Goal: Task Accomplishment & Management: Use online tool/utility

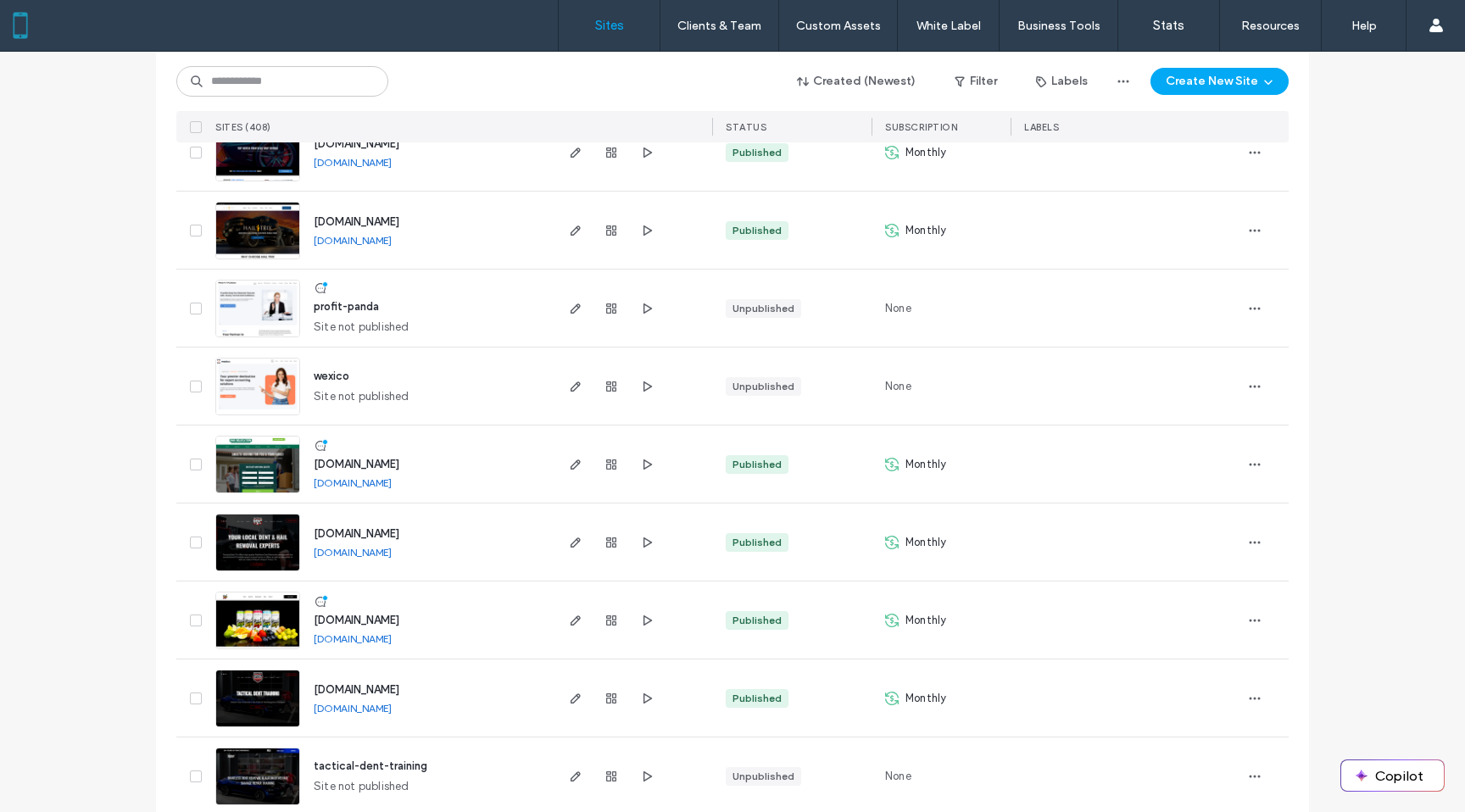
scroll to position [949, 0]
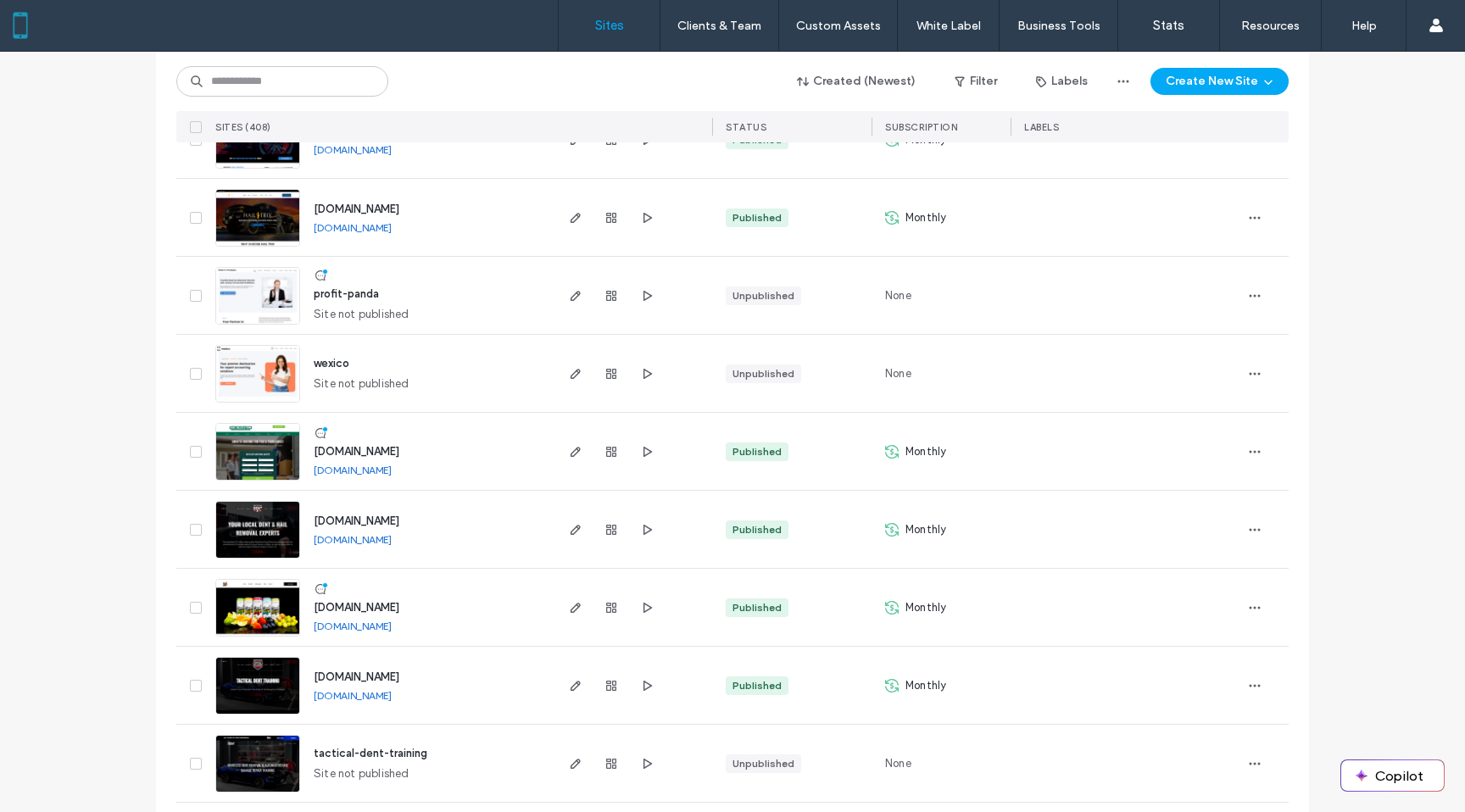
click at [264, 458] on img at bounding box center [257, 482] width 83 height 116
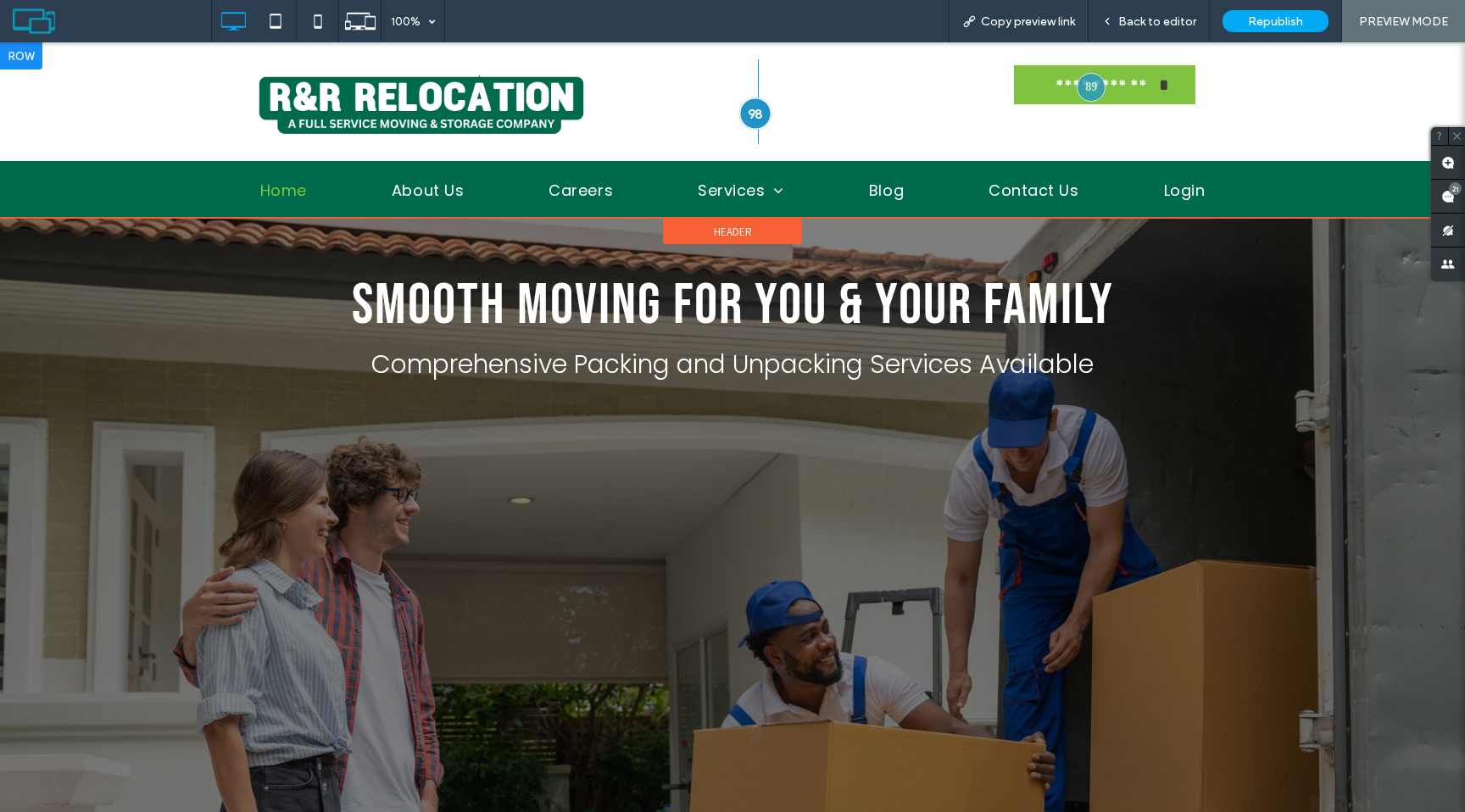
click at [753, 120] on div at bounding box center [755, 113] width 31 height 31
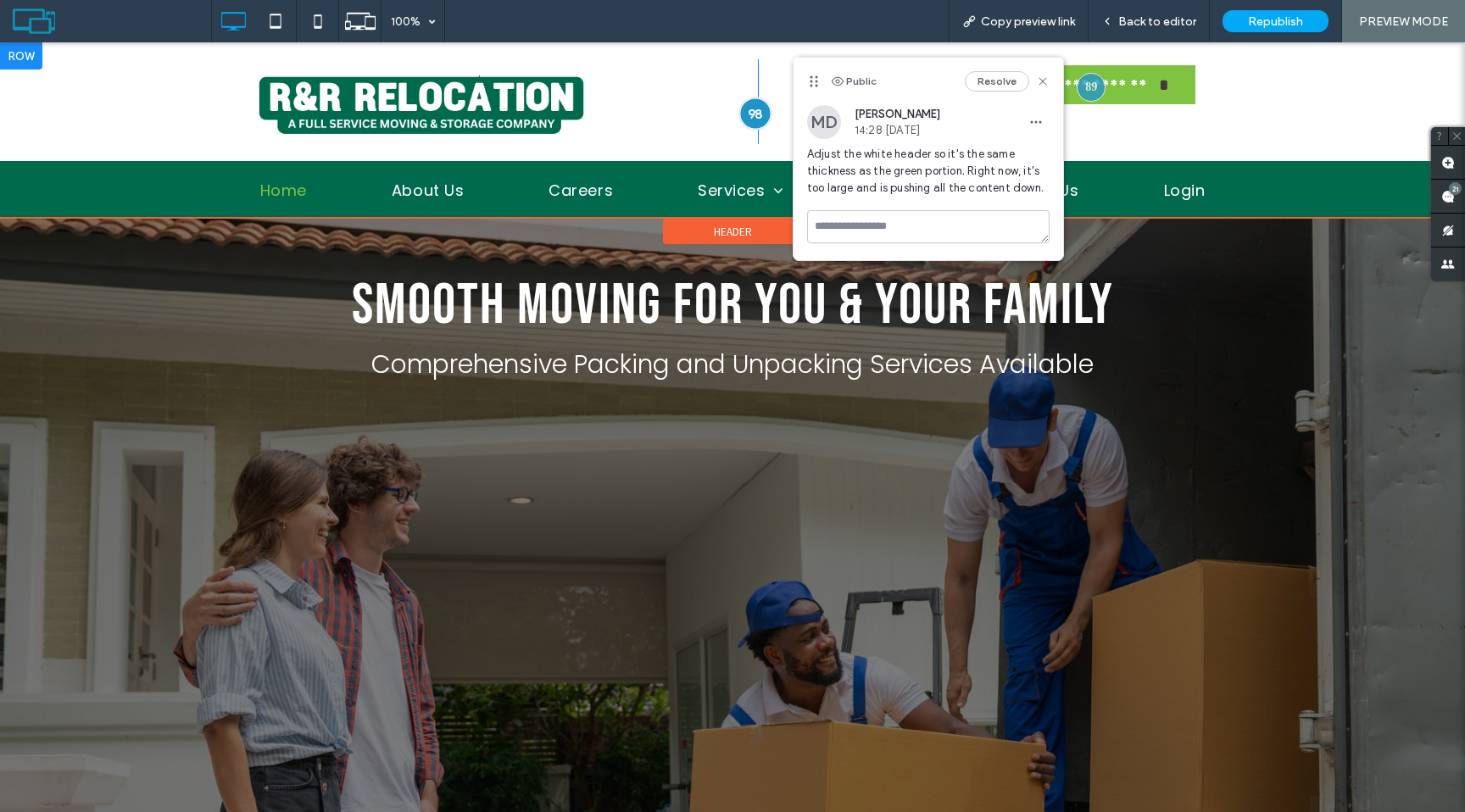
click at [749, 115] on div at bounding box center [755, 113] width 31 height 31
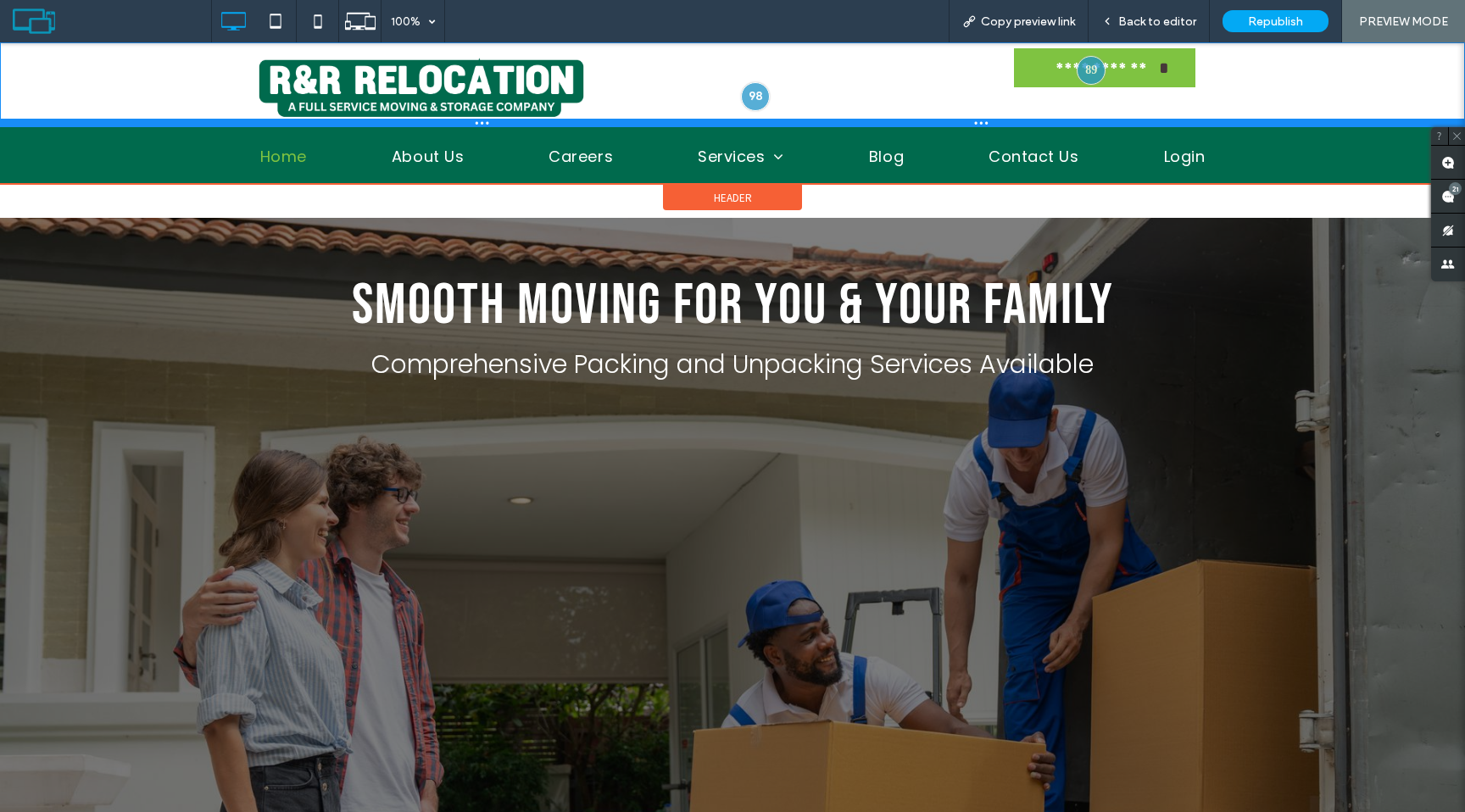
drag, startPoint x: 671, startPoint y: 158, endPoint x: 677, endPoint y: 101, distance: 57.3
click at [677, 101] on div "**********" at bounding box center [732, 85] width 1465 height 85
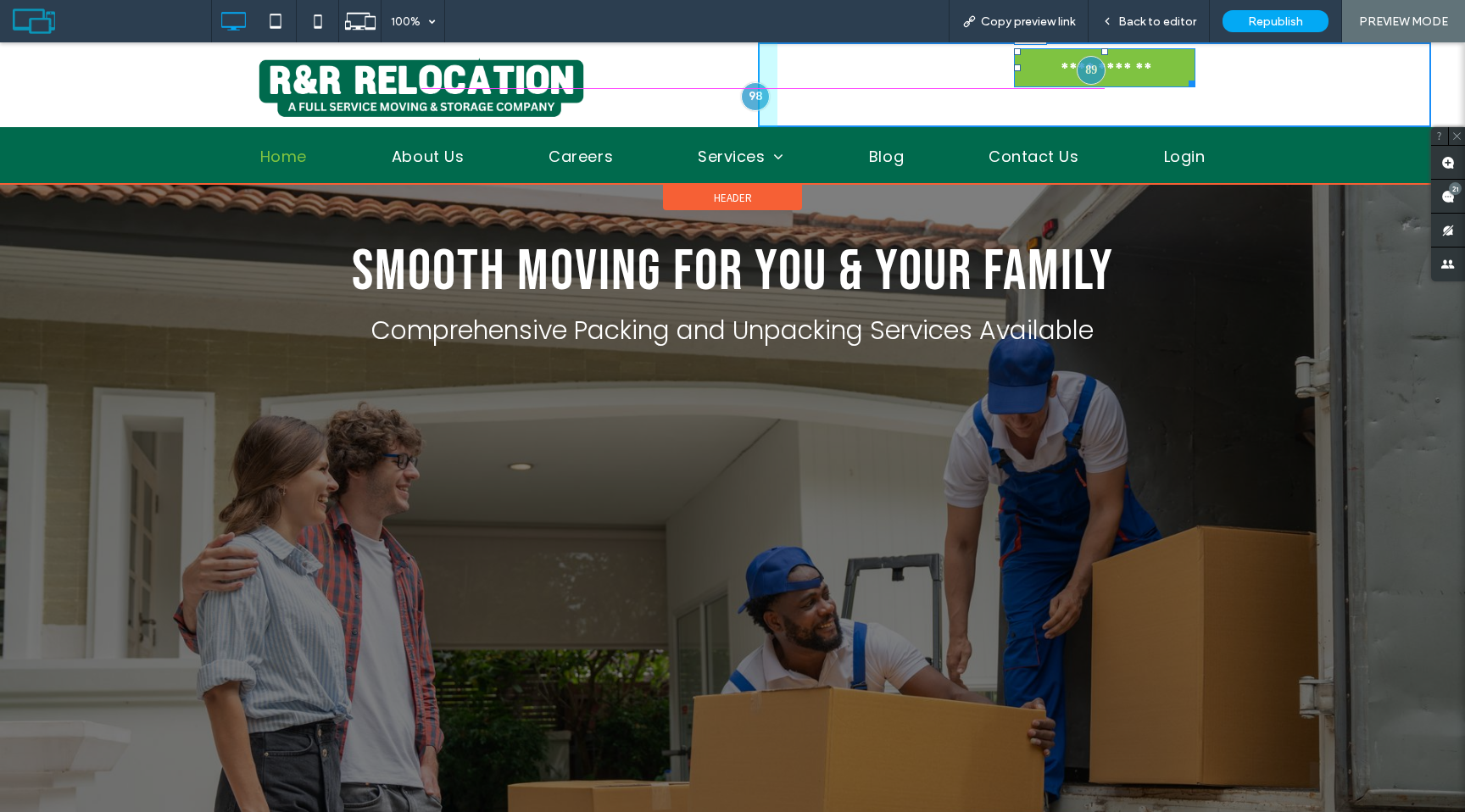
drag, startPoint x: 1104, startPoint y: 49, endPoint x: 1106, endPoint y: 67, distance: 18.1
click at [1106, 56] on div at bounding box center [1104, 51] width 6 height 6
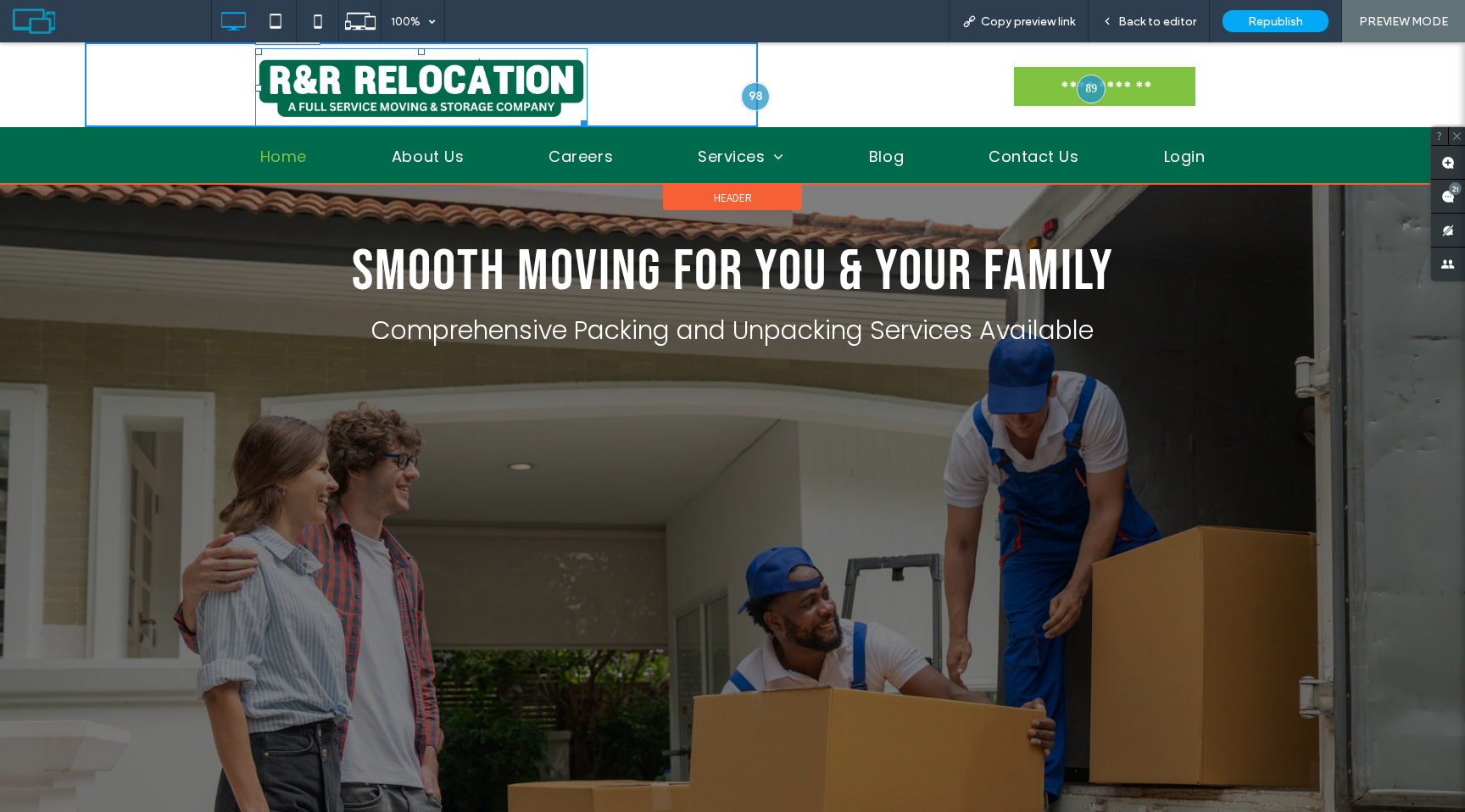
drag, startPoint x: 580, startPoint y: 118, endPoint x: 547, endPoint y: 109, distance: 34.2
click at [575, 115] on div at bounding box center [581, 121] width 13 height 13
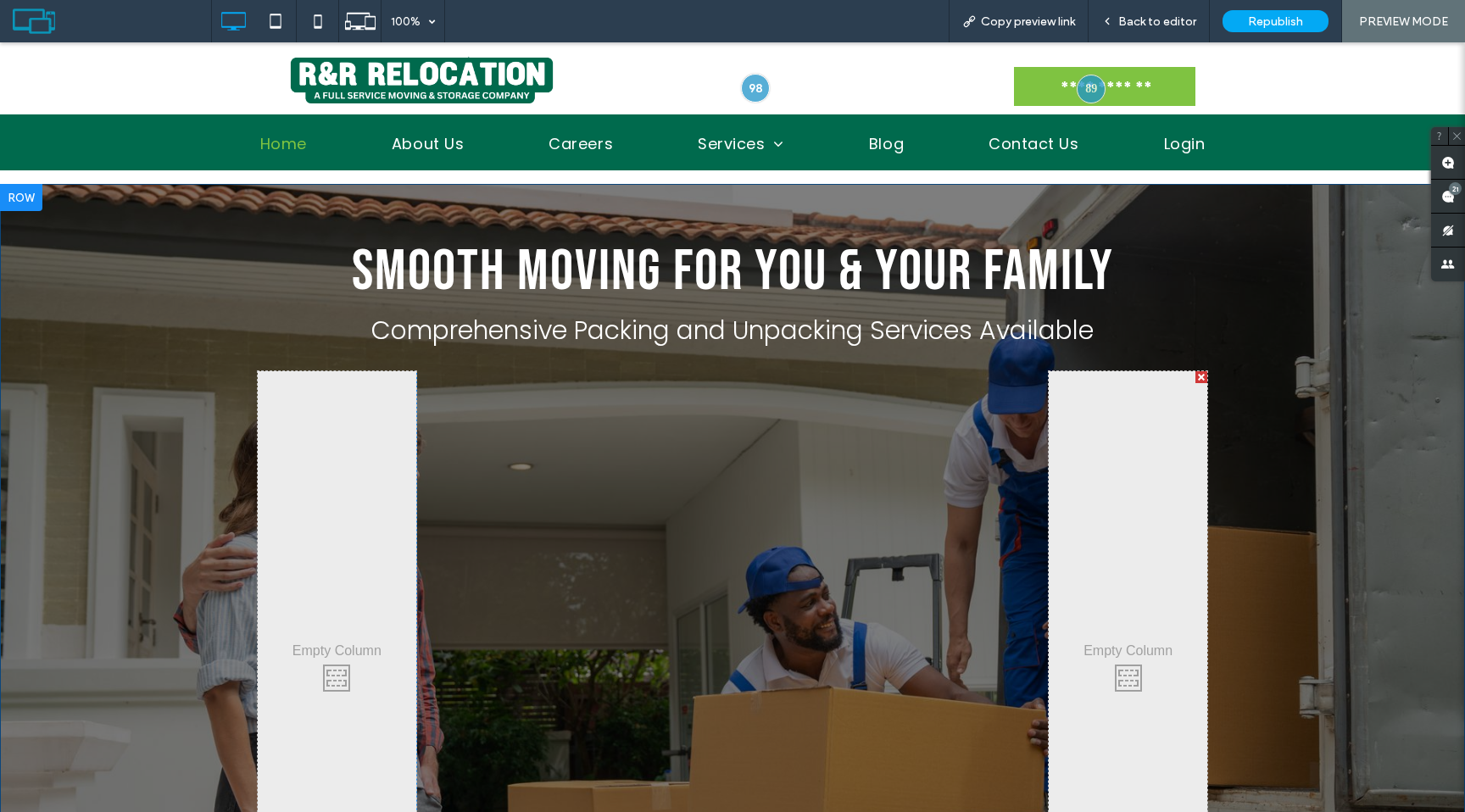
click at [182, 332] on div "Smooth Moving for You & Your Family Comprehensive Packing and Unpacking Service…" at bounding box center [732, 612] width 1465 height 857
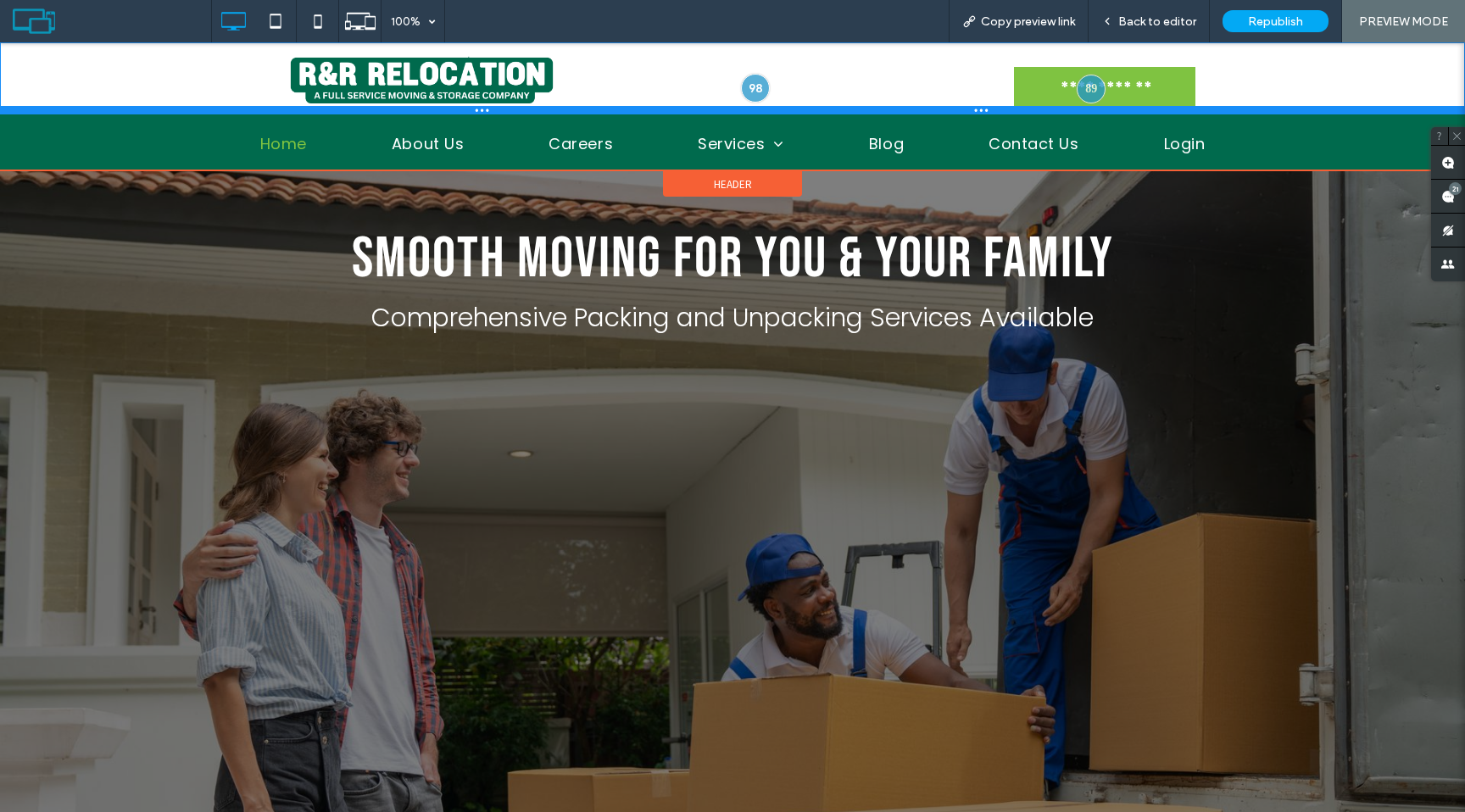
drag, startPoint x: 680, startPoint y: 111, endPoint x: 683, endPoint y: 74, distance: 37.1
click at [683, 74] on div "**********" at bounding box center [732, 78] width 1465 height 72
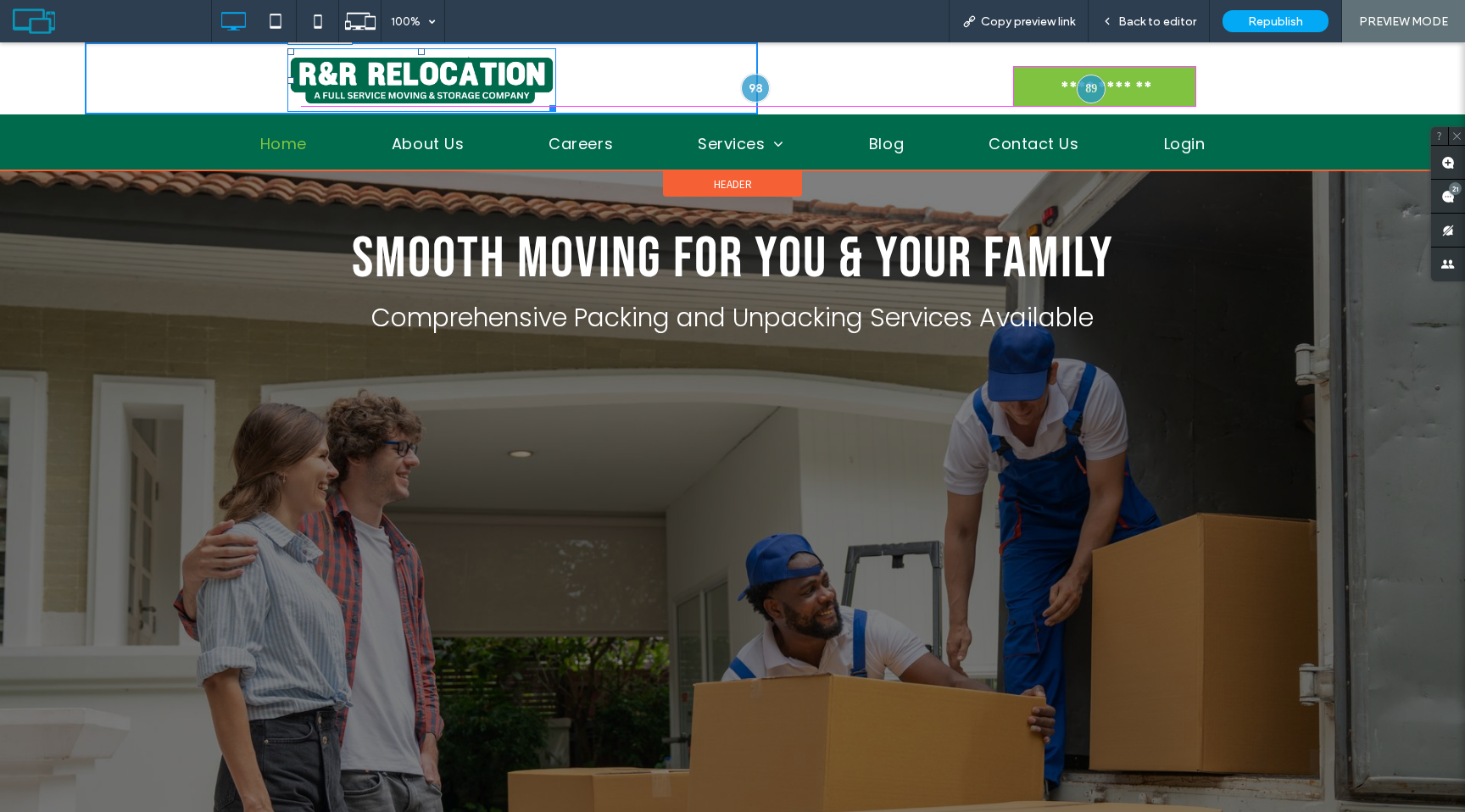
drag, startPoint x: 547, startPoint y: 104, endPoint x: 532, endPoint y: 99, distance: 15.8
click at [544, 99] on div at bounding box center [550, 106] width 13 height 13
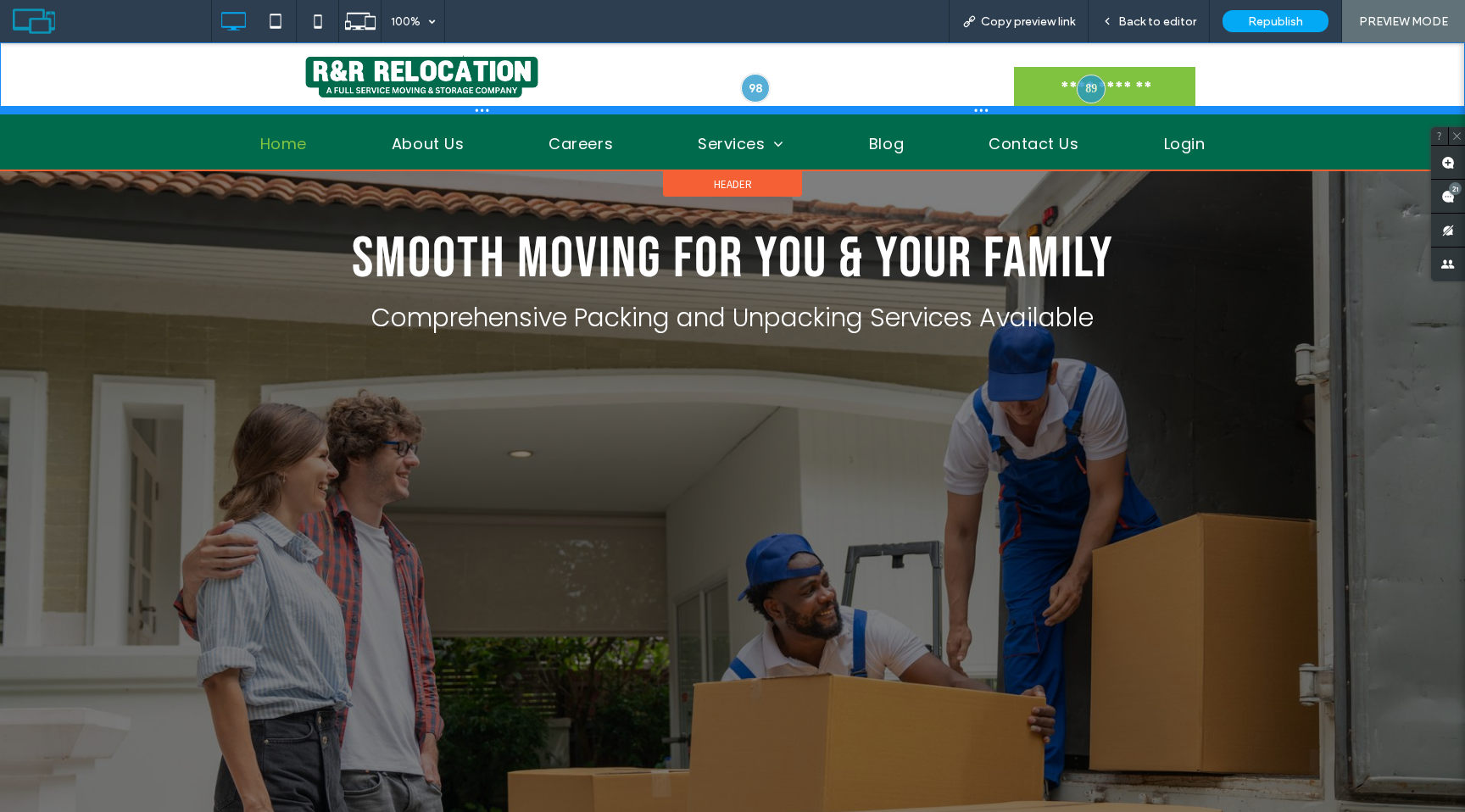
drag, startPoint x: 544, startPoint y: 110, endPoint x: 549, endPoint y: 120, distance: 11.2
click at [549, 78] on div "**********" at bounding box center [732, 78] width 1465 height 72
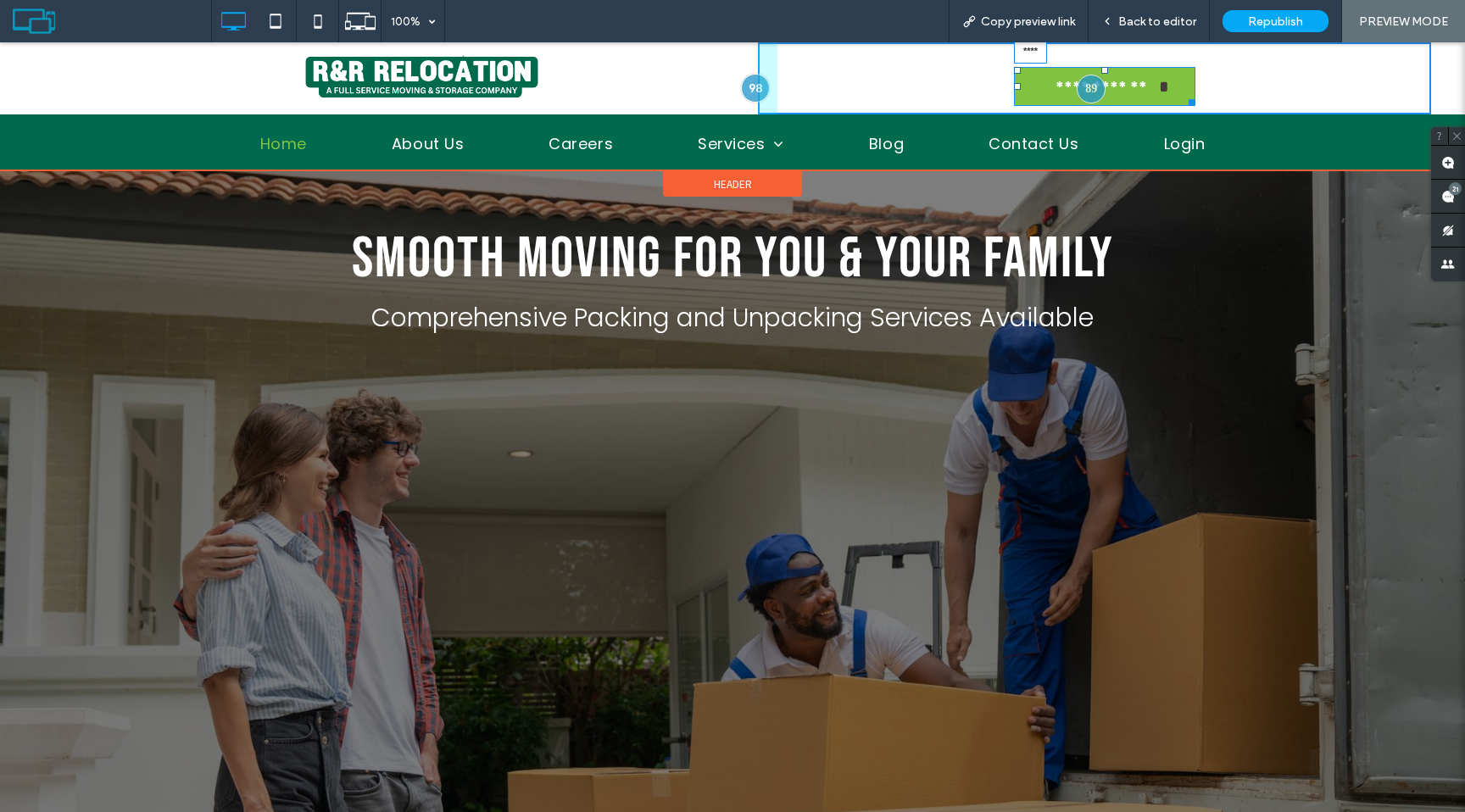
drag, startPoint x: 1104, startPoint y: 69, endPoint x: 1104, endPoint y: 58, distance: 11.0
click at [1104, 67] on div at bounding box center [1104, 70] width 6 height 6
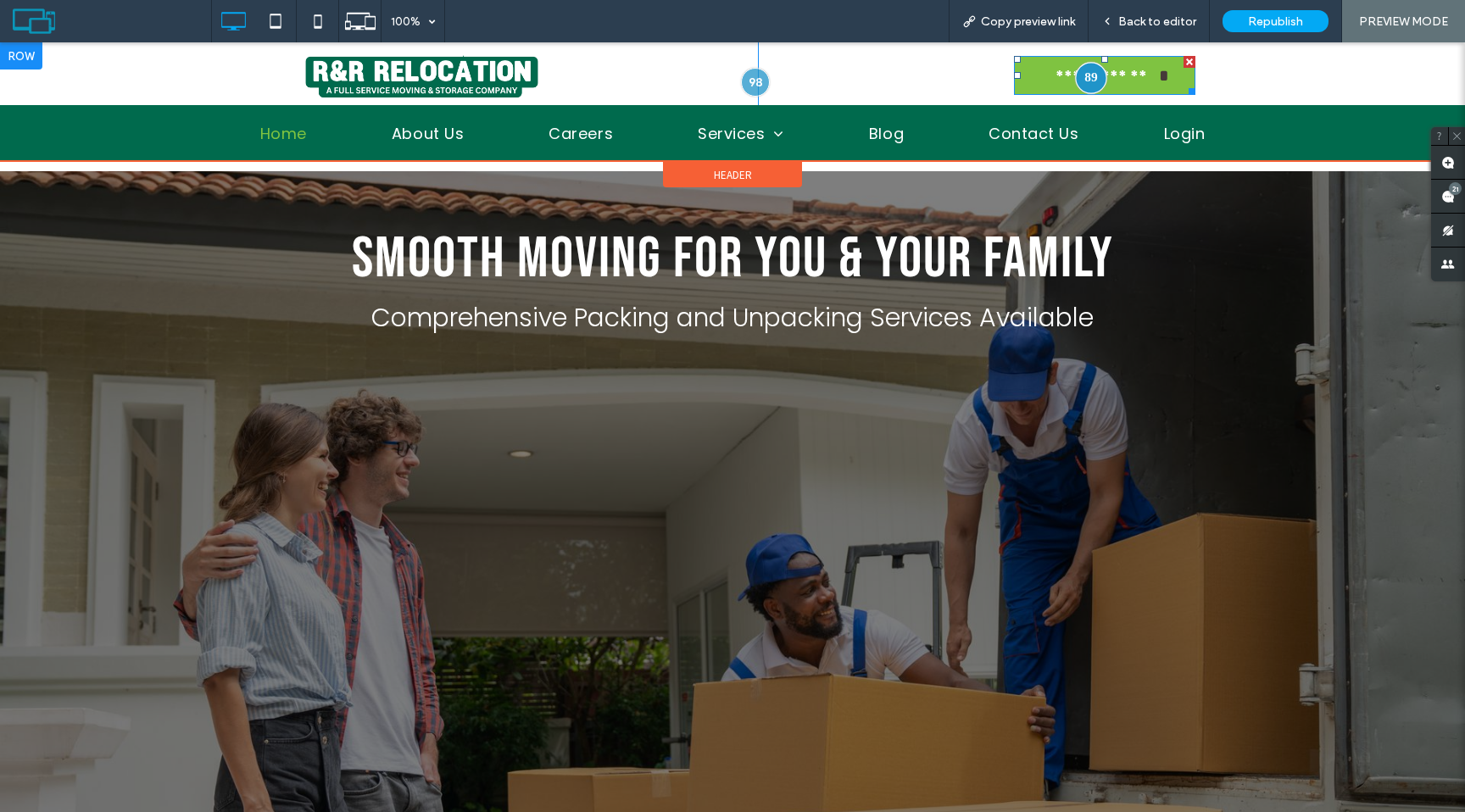
click at [1088, 81] on div at bounding box center [1092, 77] width 31 height 31
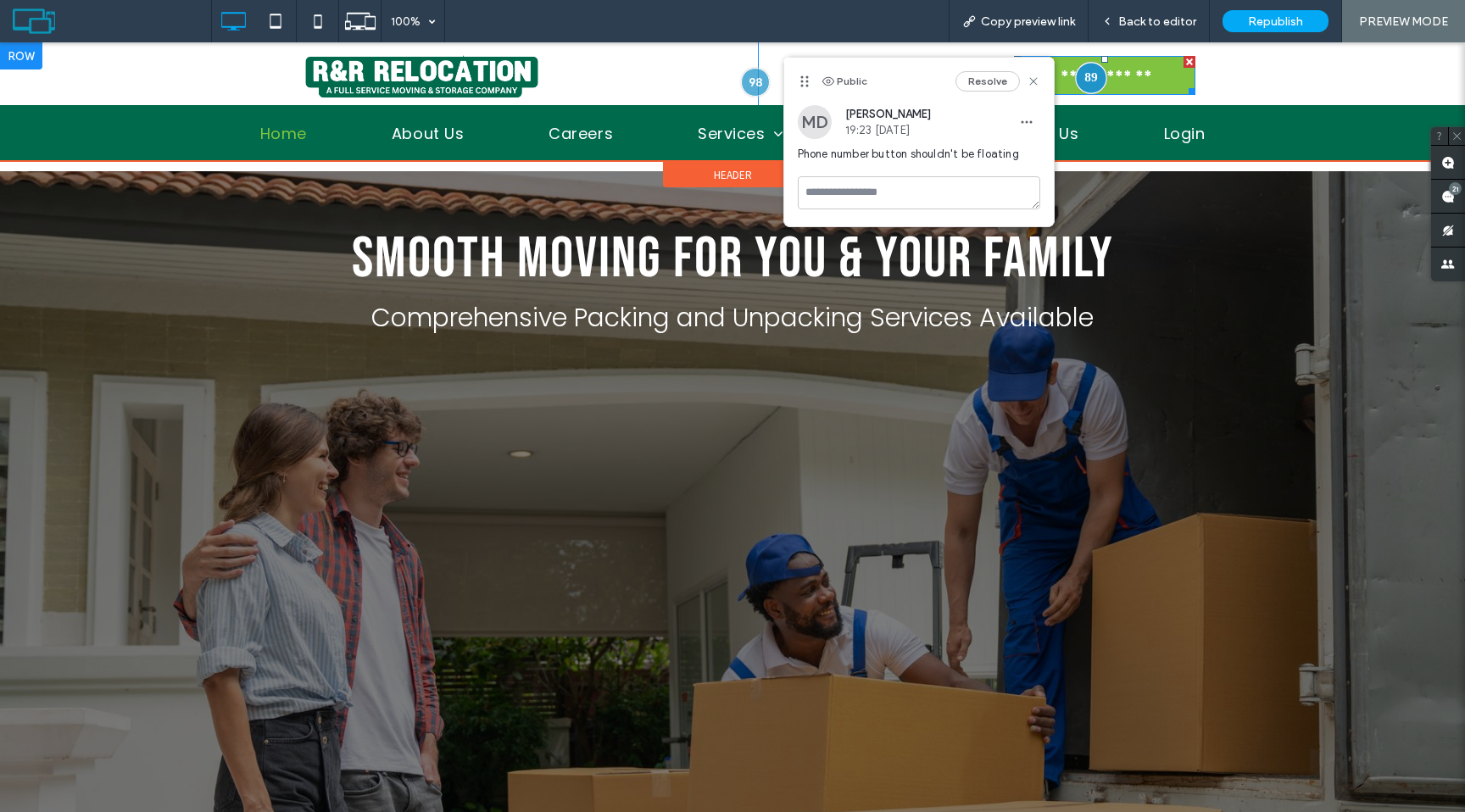
click at [1088, 81] on div at bounding box center [1092, 77] width 31 height 31
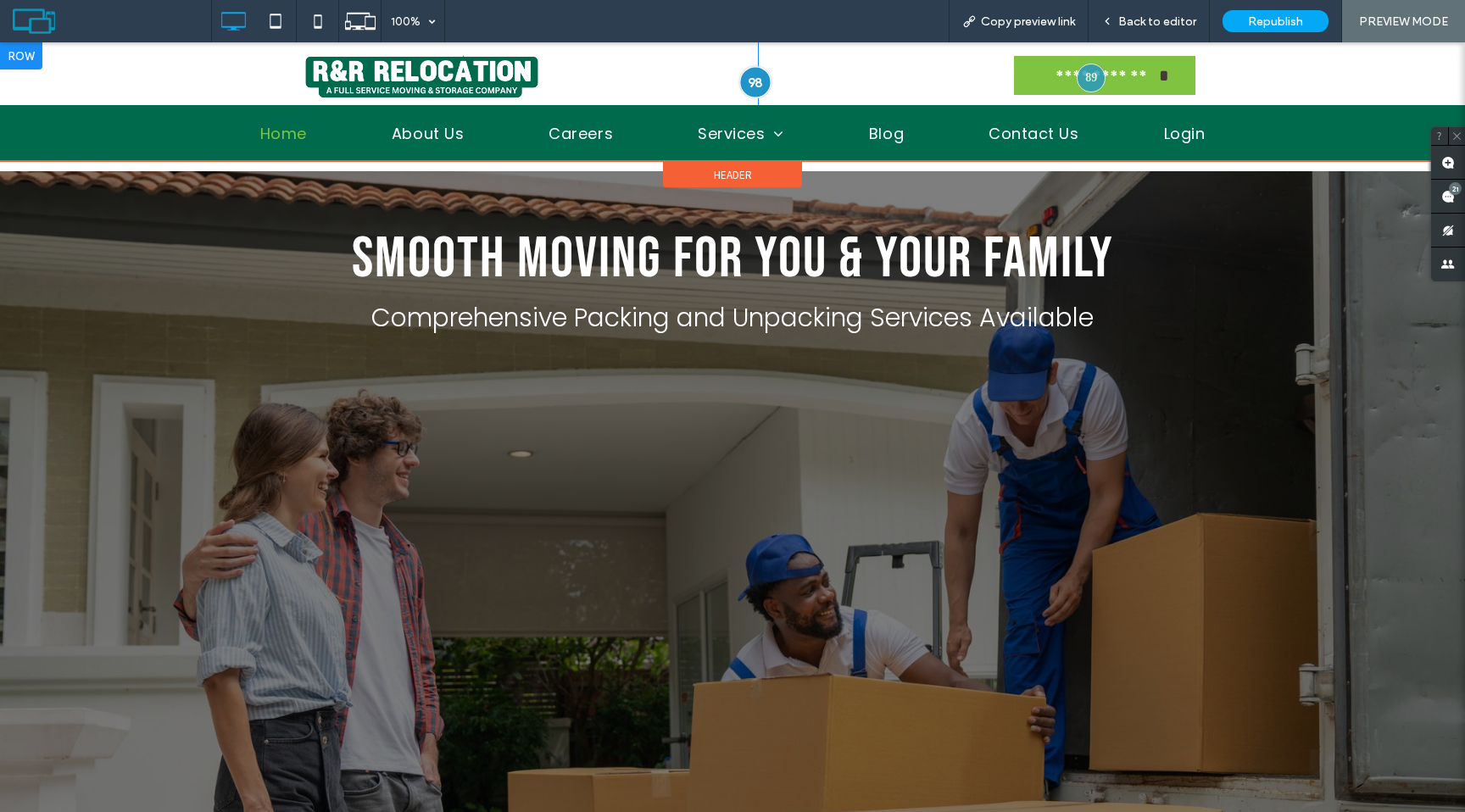
click at [764, 85] on div at bounding box center [755, 82] width 31 height 31
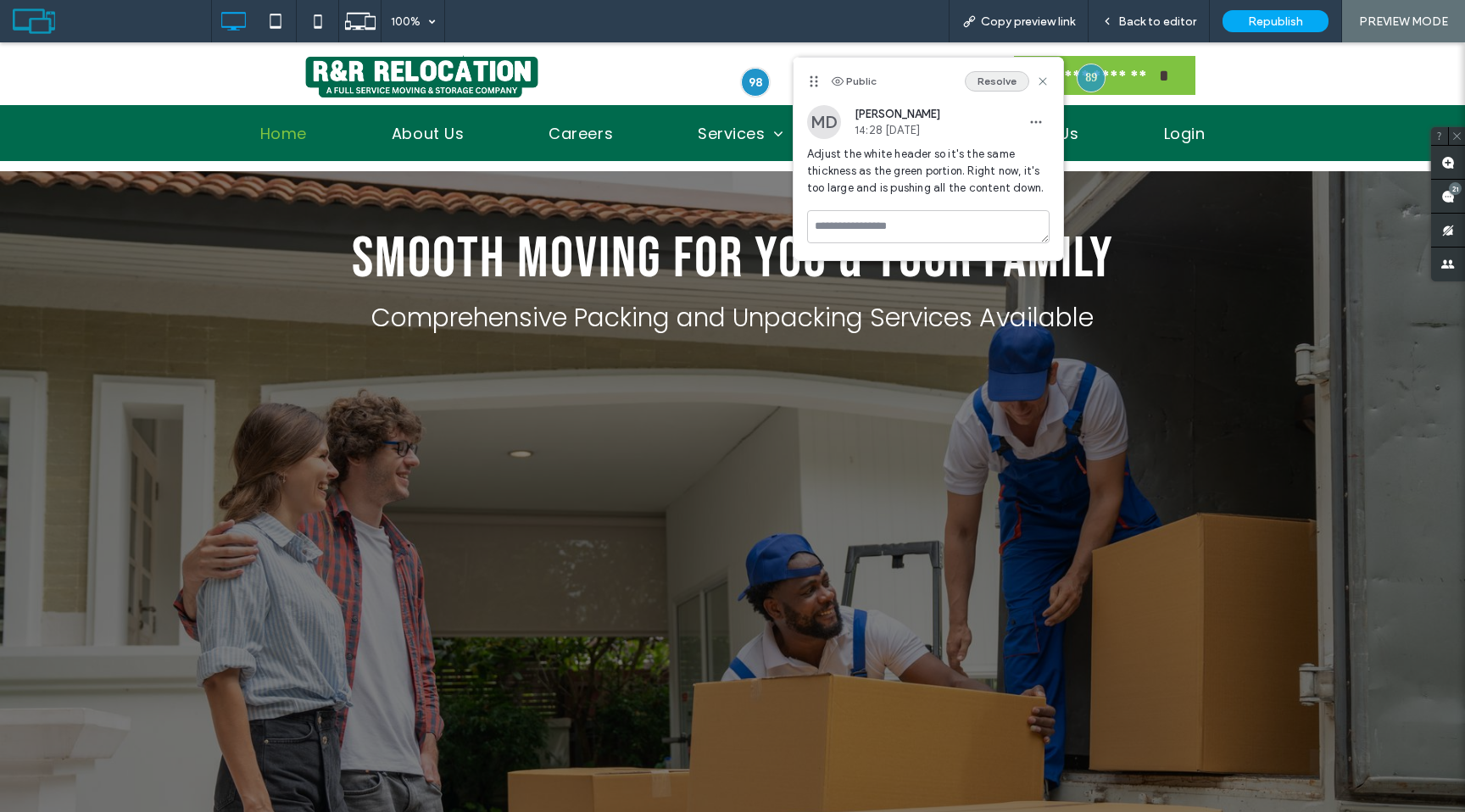
click at [989, 86] on button "Resolve" at bounding box center [997, 81] width 65 height 20
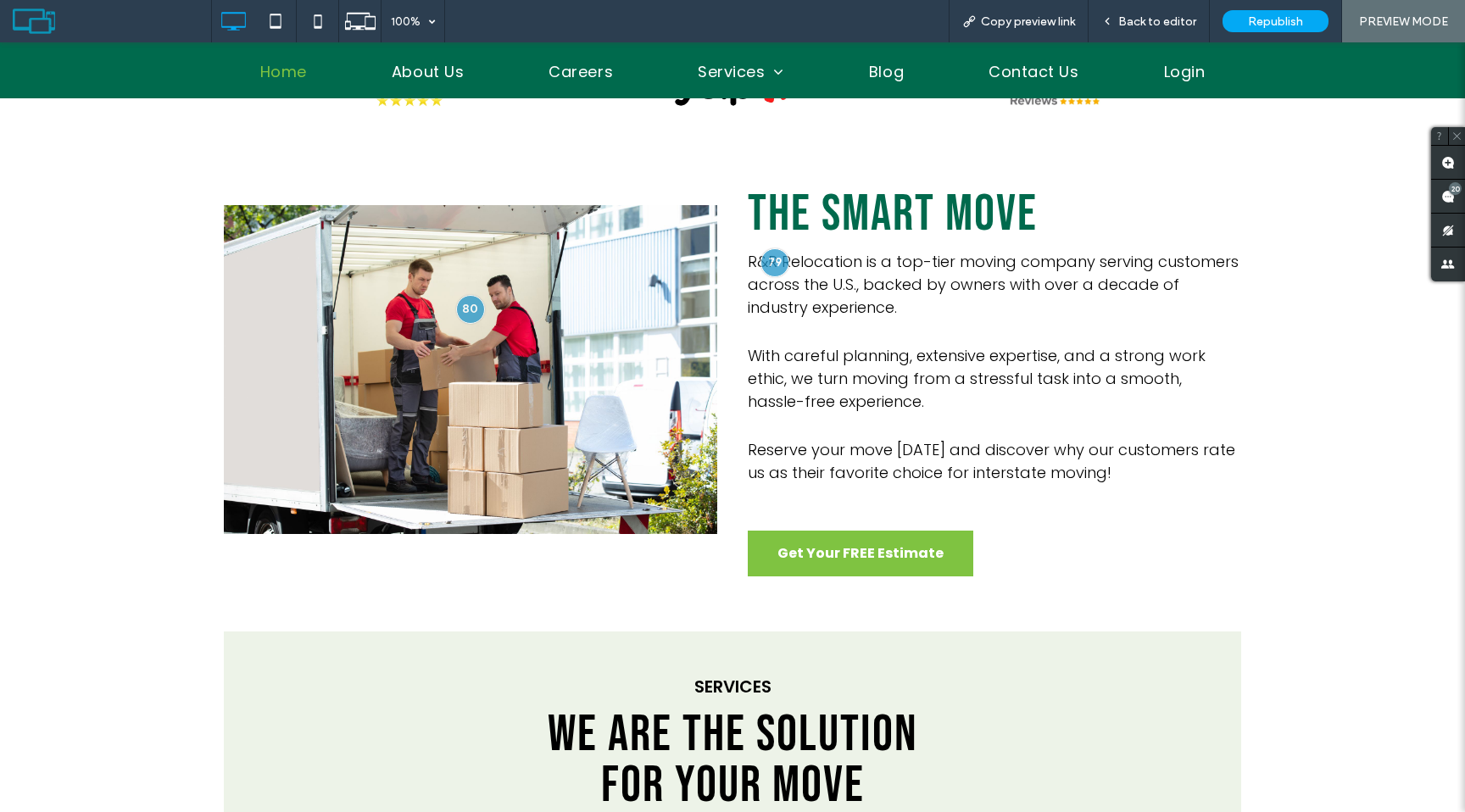
scroll to position [1071, 0]
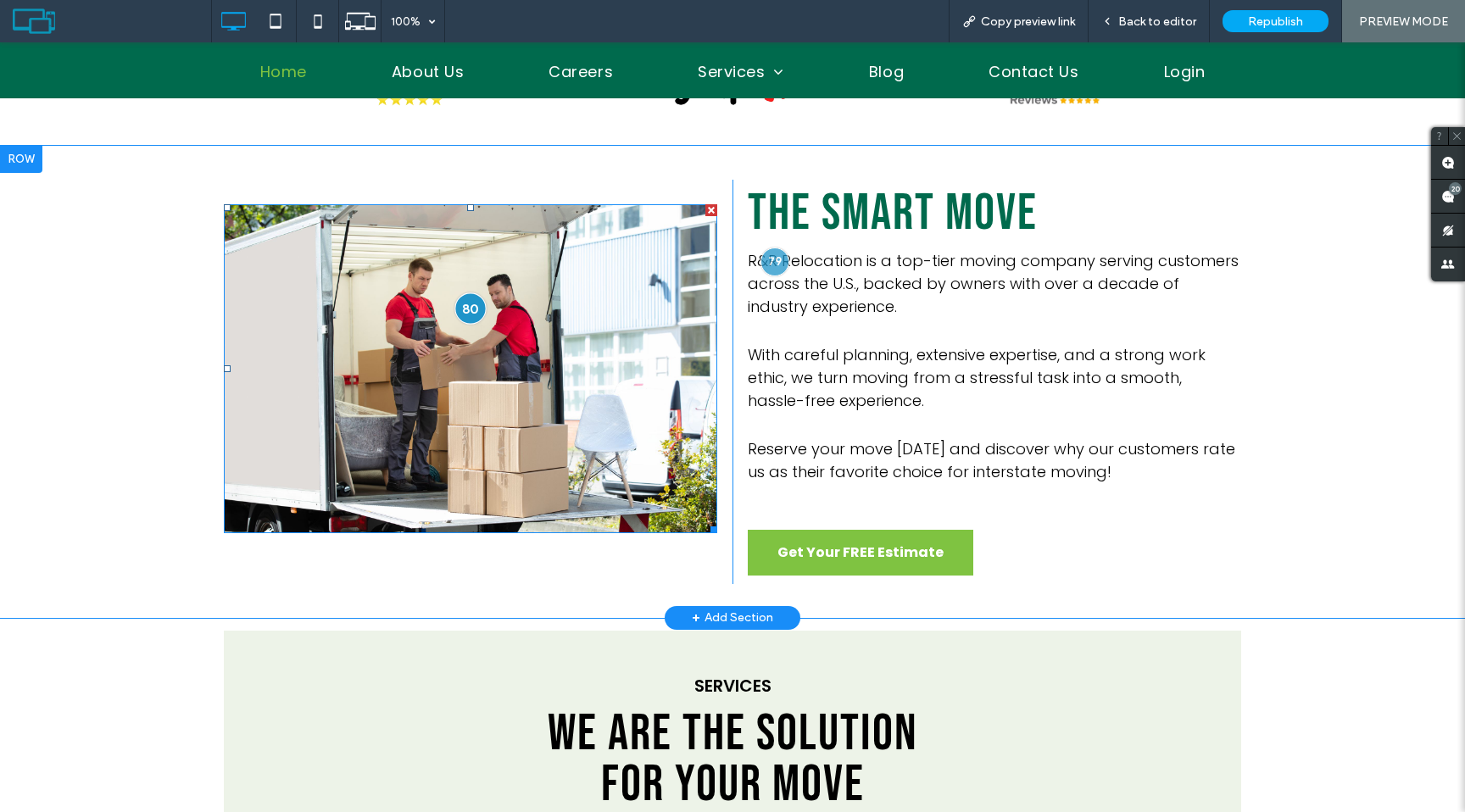
click at [474, 306] on div at bounding box center [470, 308] width 31 height 31
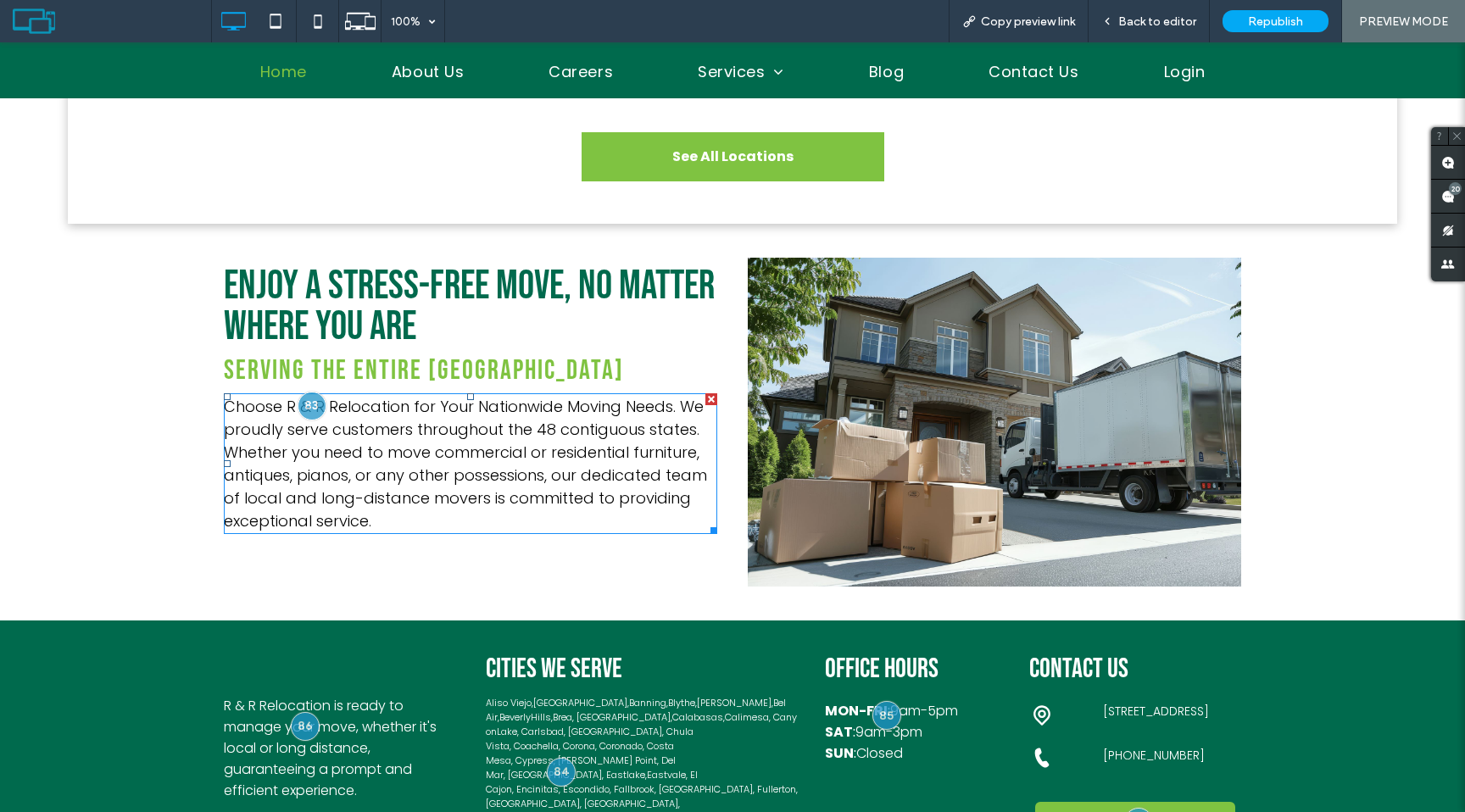
scroll to position [3567, 0]
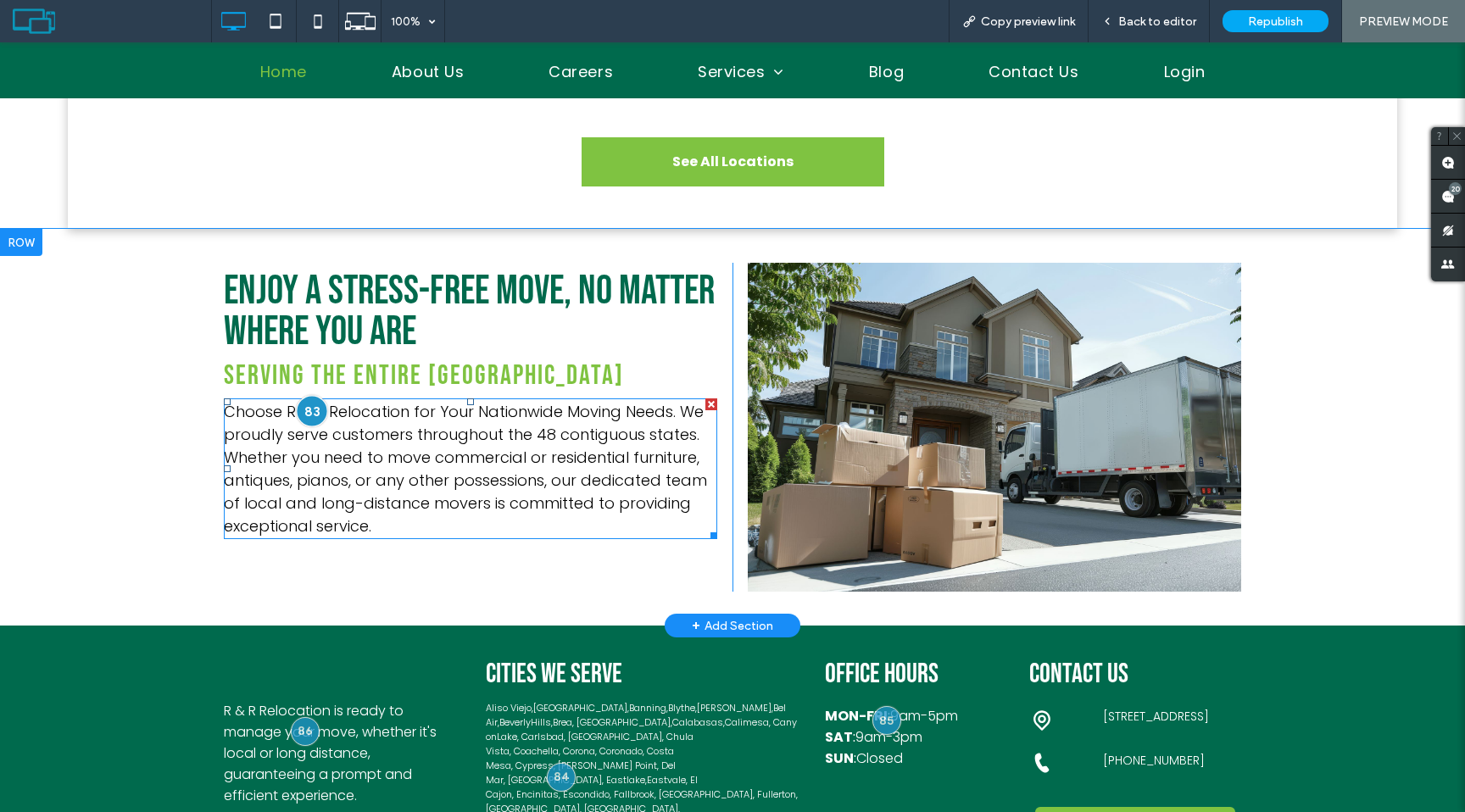
click at [317, 395] on div at bounding box center [311, 411] width 31 height 31
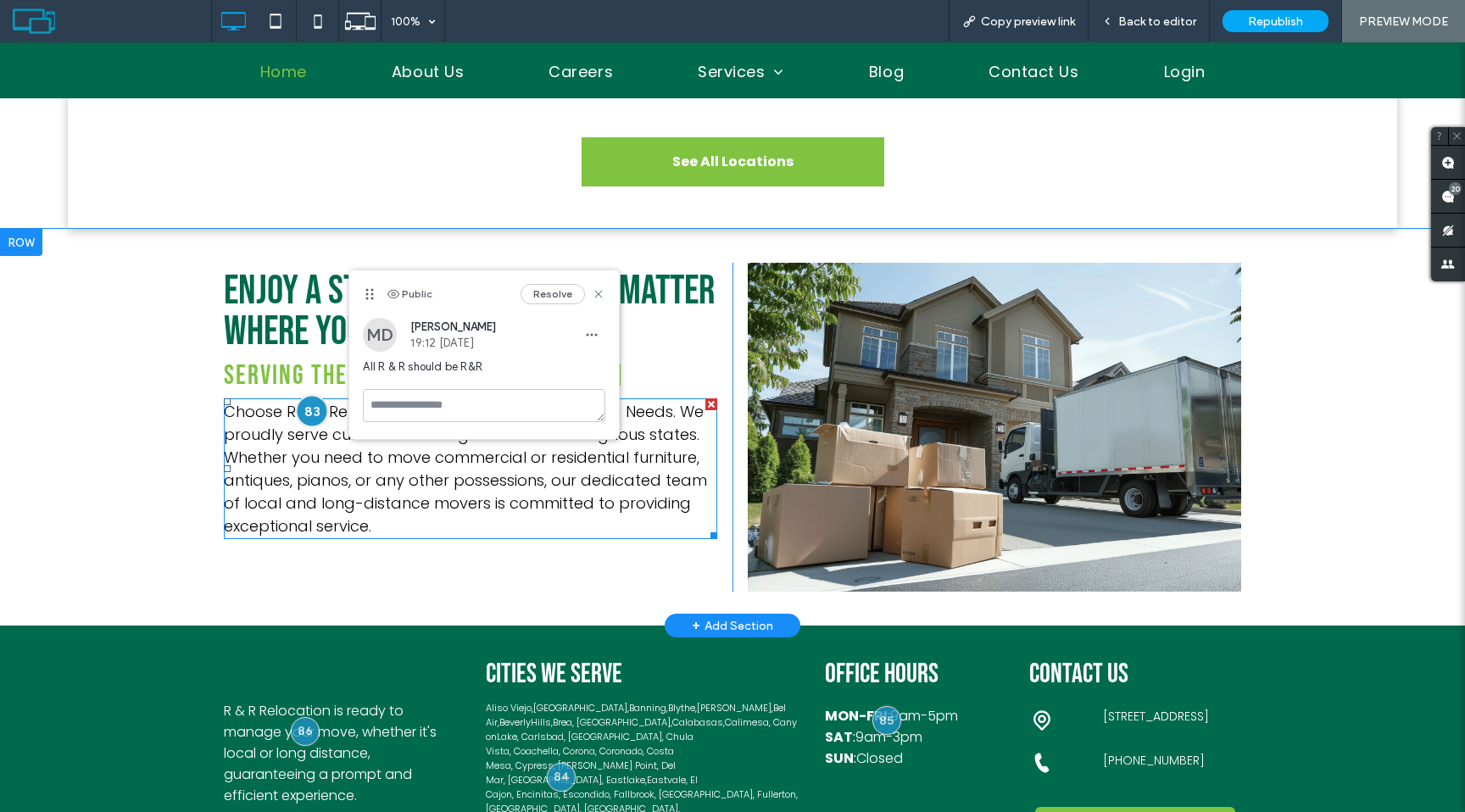
click at [319, 395] on div at bounding box center [311, 411] width 31 height 31
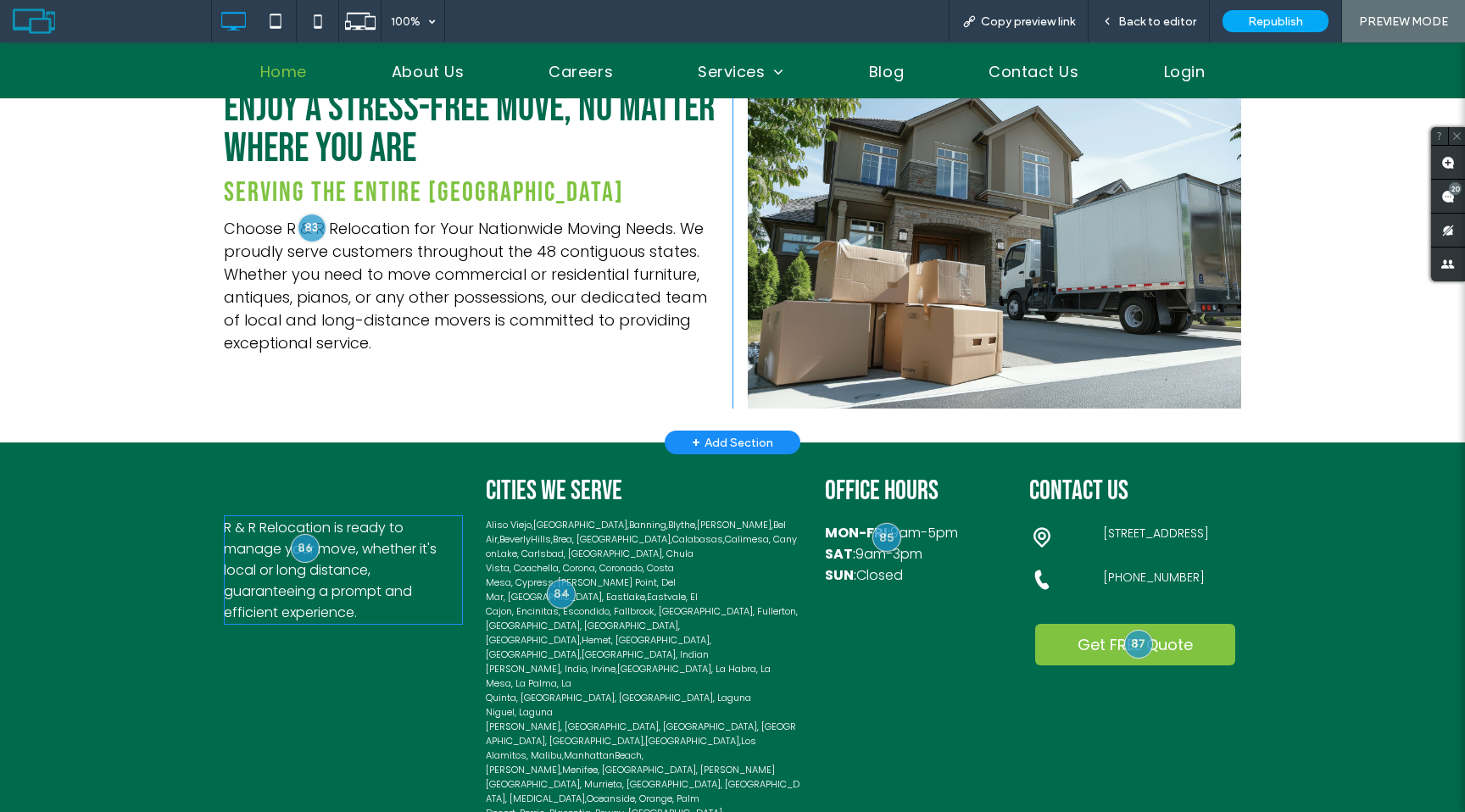
scroll to position [3788, 0]
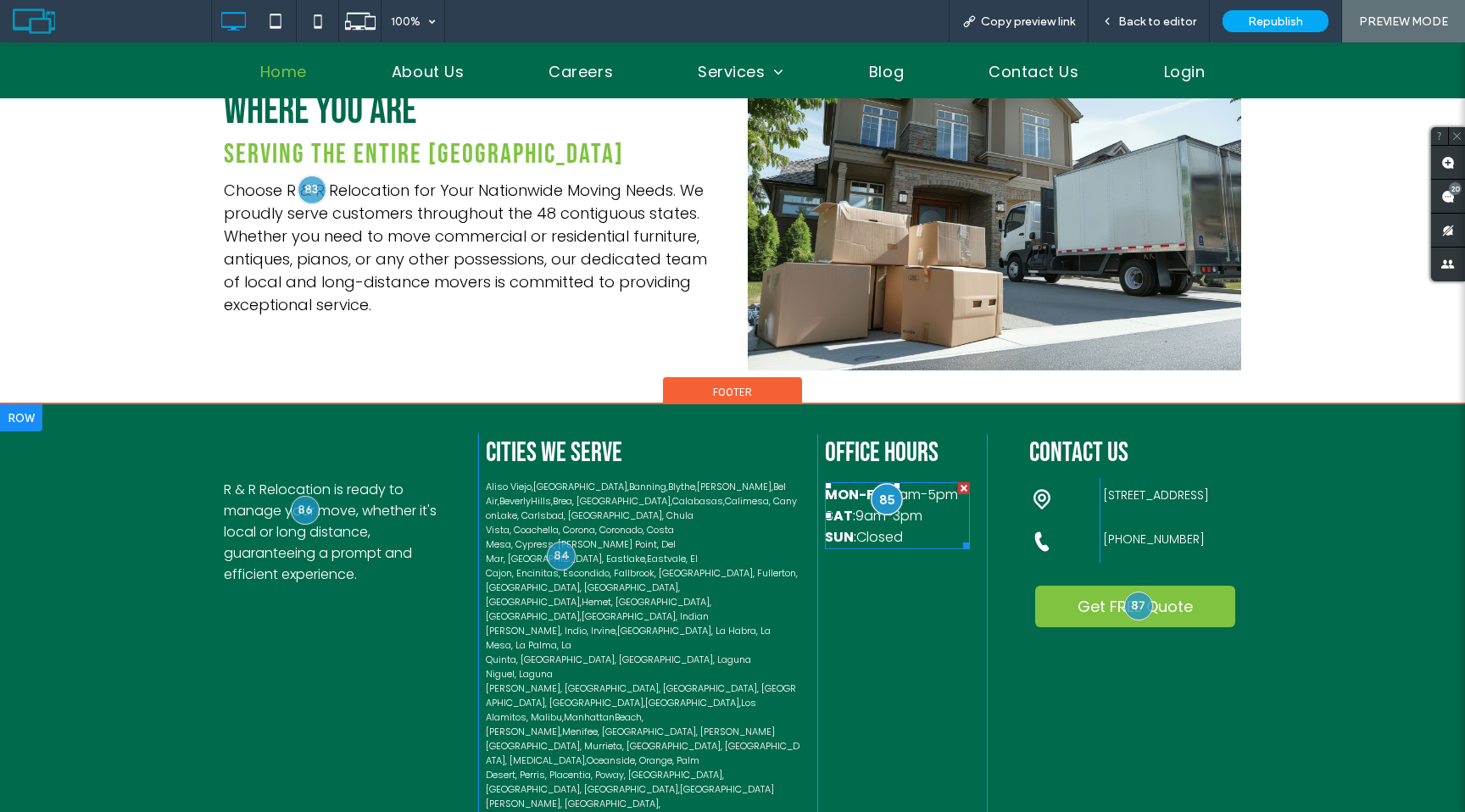
click at [890, 484] on div at bounding box center [886, 500] width 31 height 31
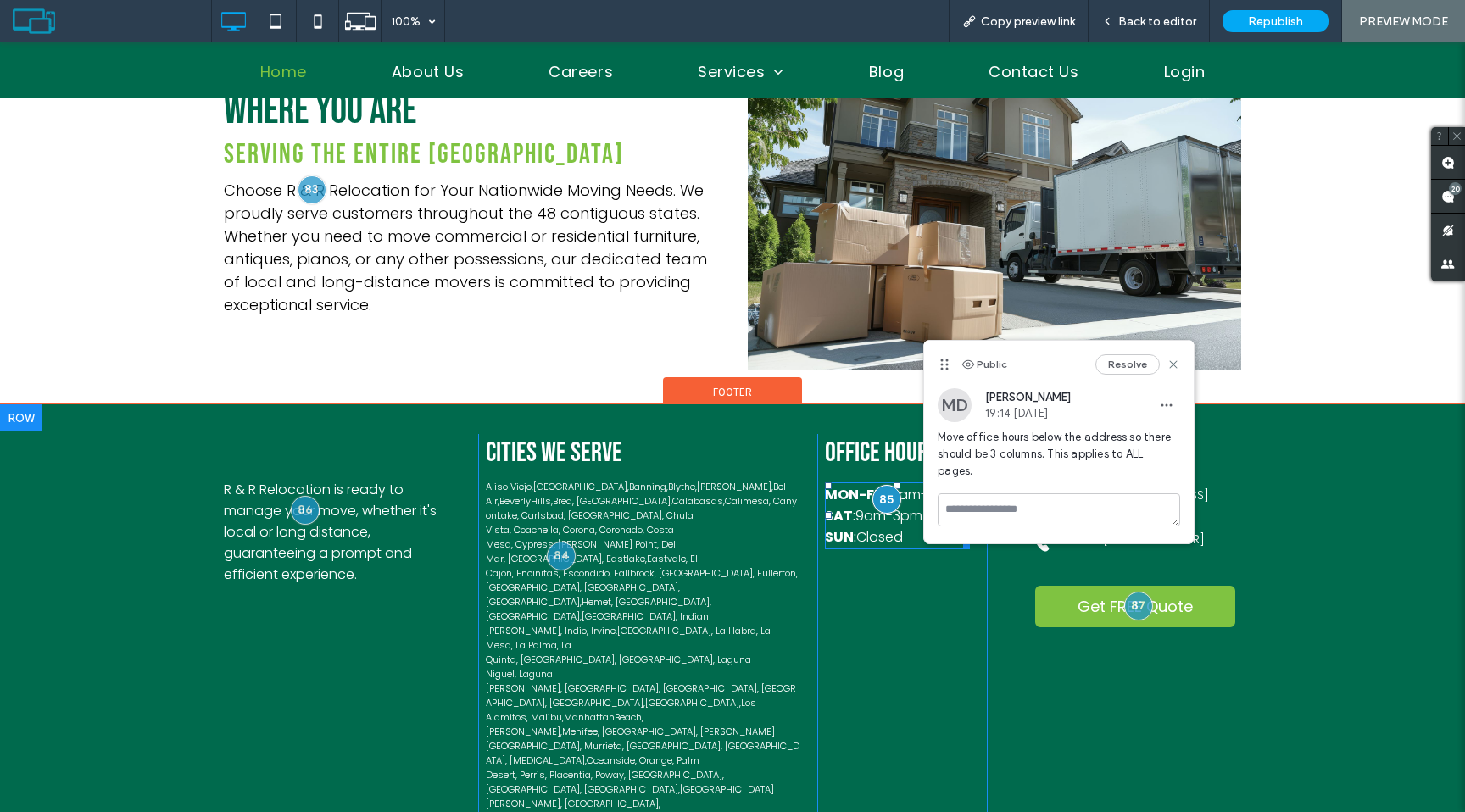
drag, startPoint x: 860, startPoint y: 467, endPoint x: 356, endPoint y: 551, distance: 511.0
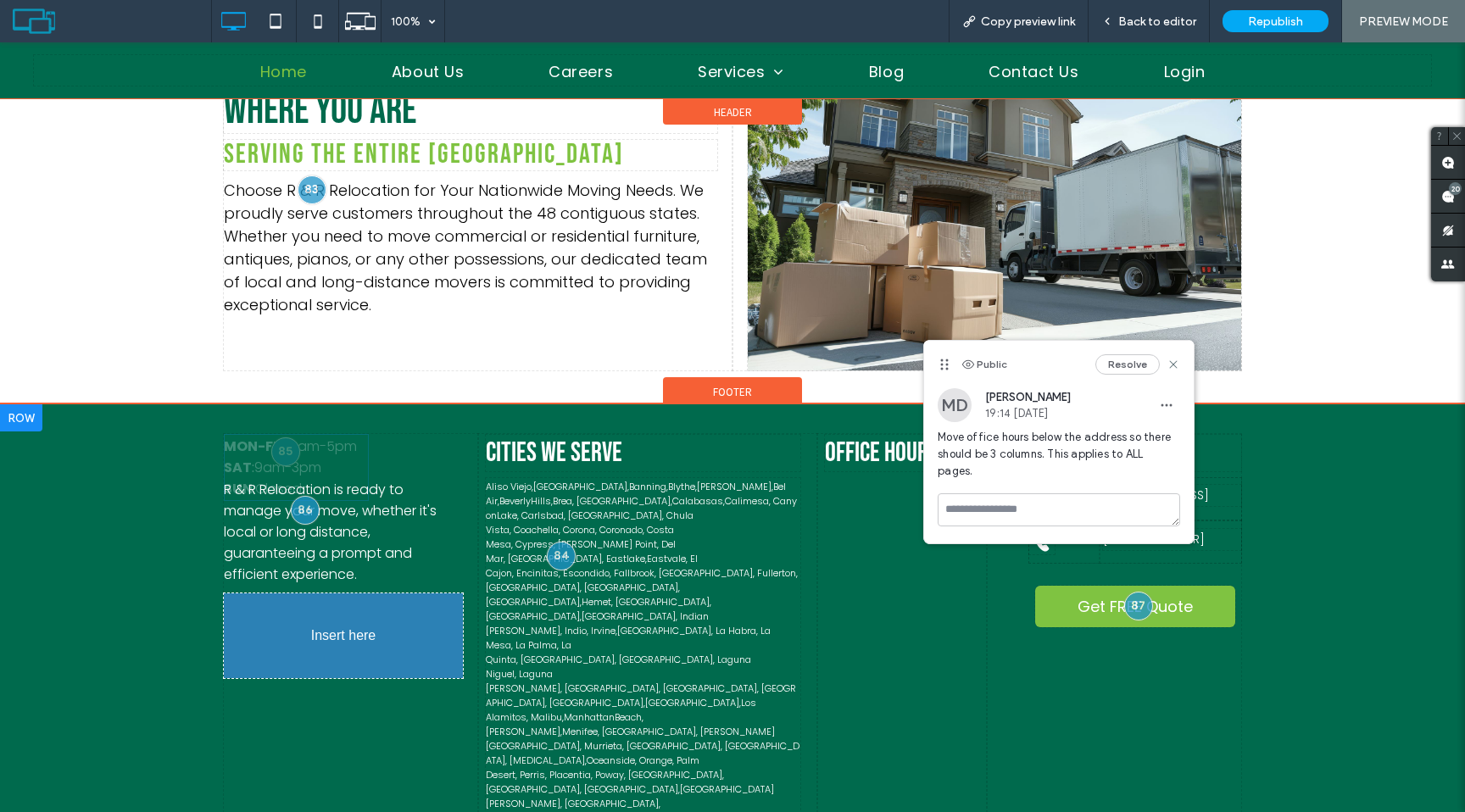
drag, startPoint x: 259, startPoint y: 403, endPoint x: 269, endPoint y: 583, distance: 180.3
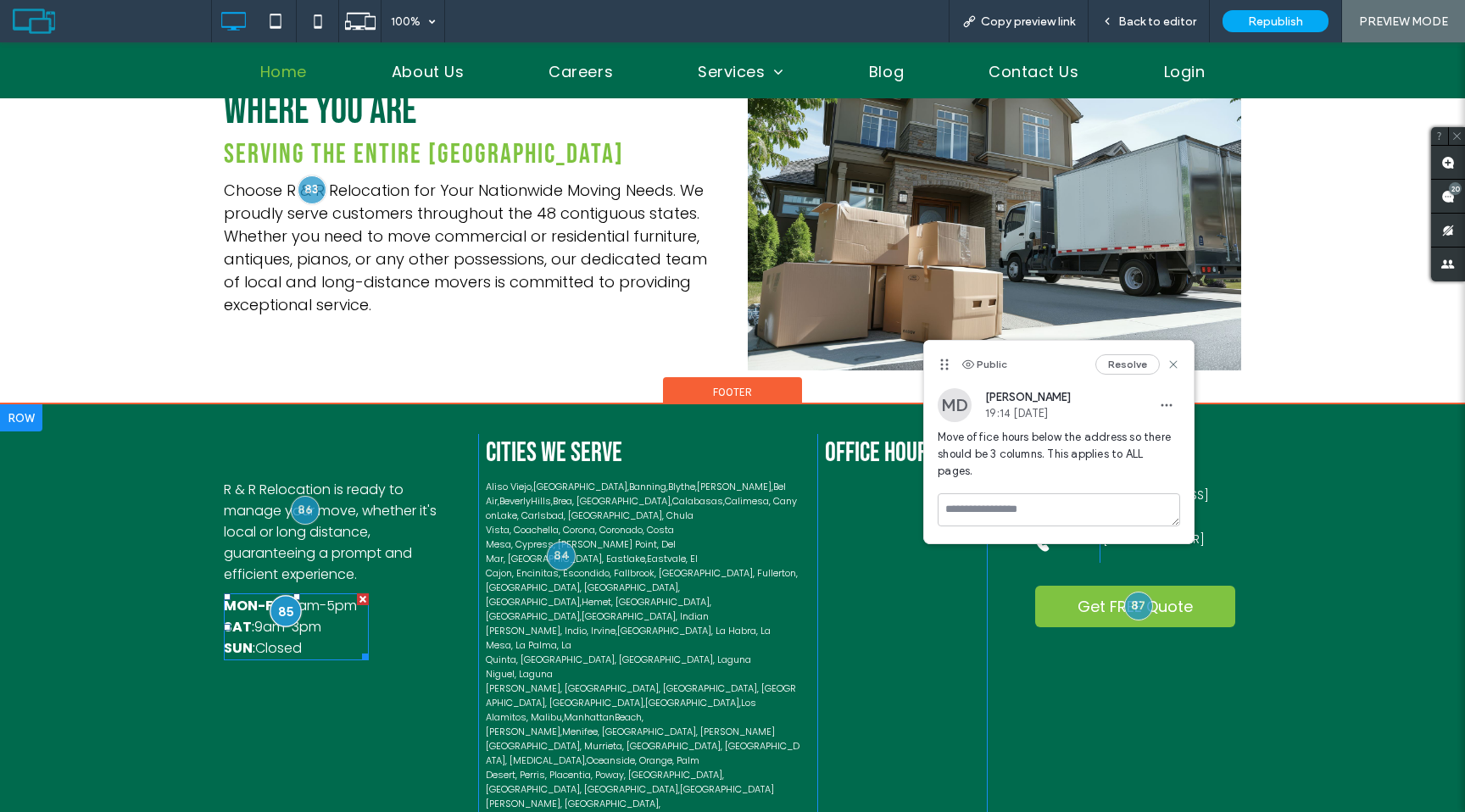
click at [286, 595] on div at bounding box center [285, 611] width 31 height 31
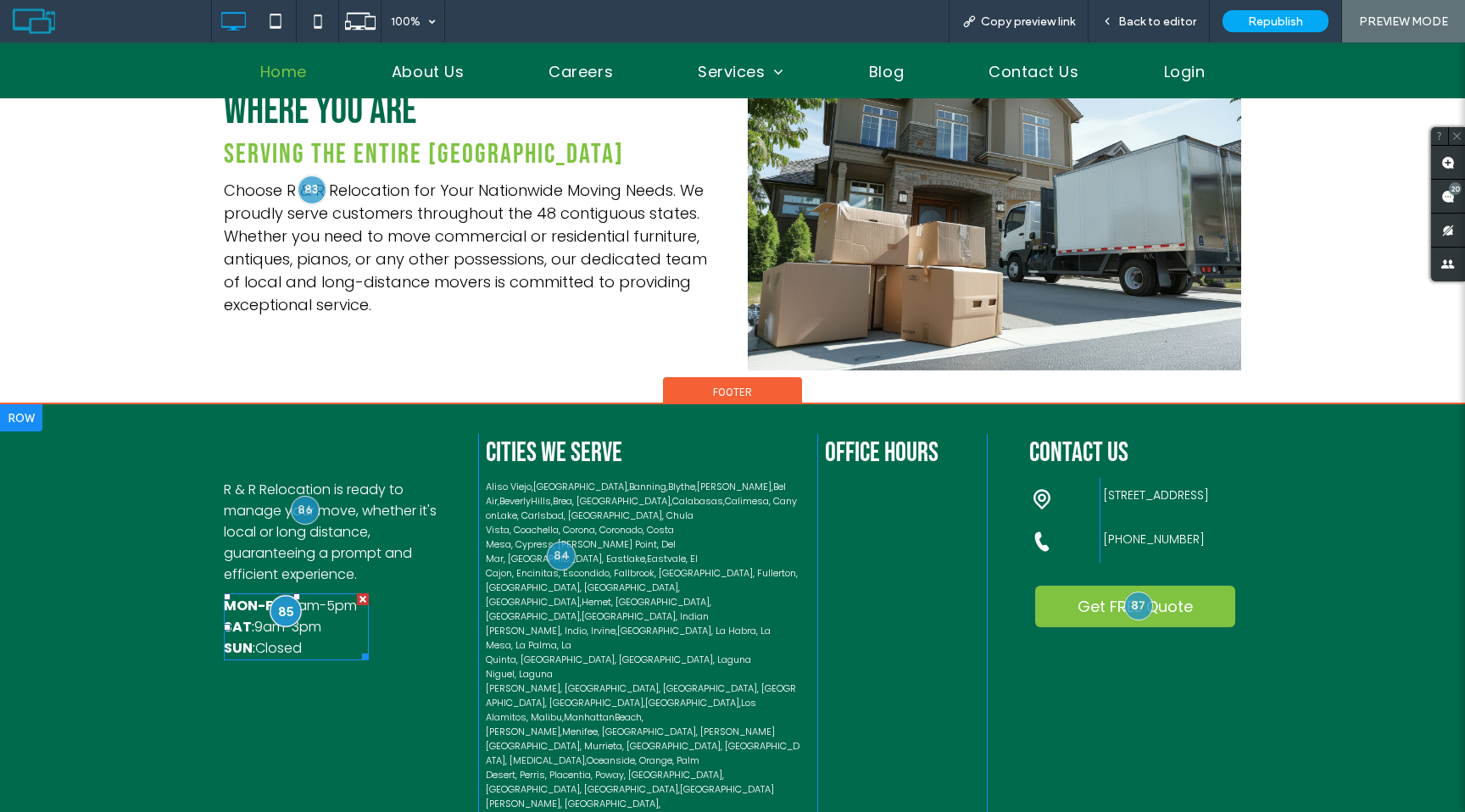
click at [283, 595] on div at bounding box center [285, 611] width 31 height 31
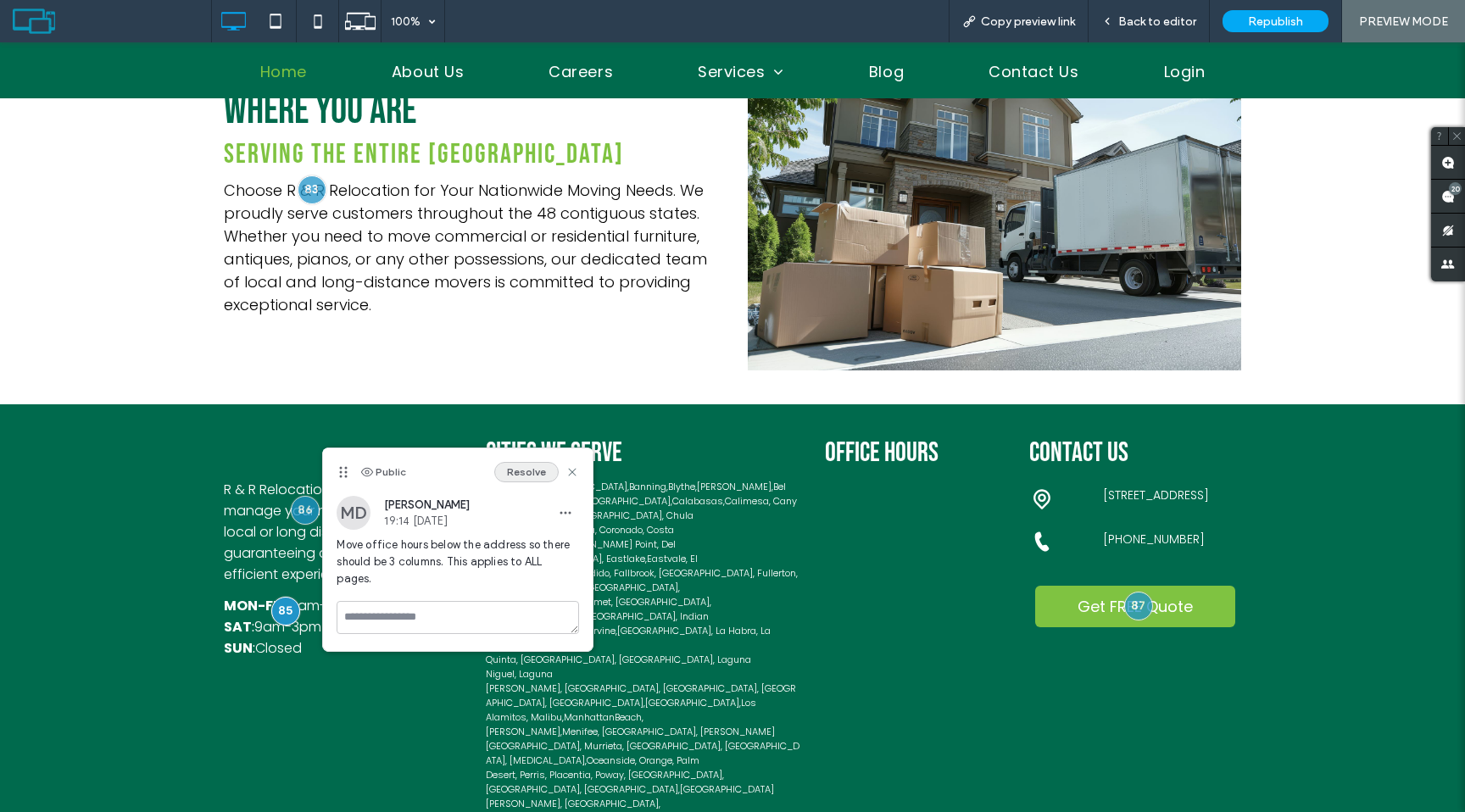
click at [534, 475] on button "Resolve" at bounding box center [526, 472] width 65 height 20
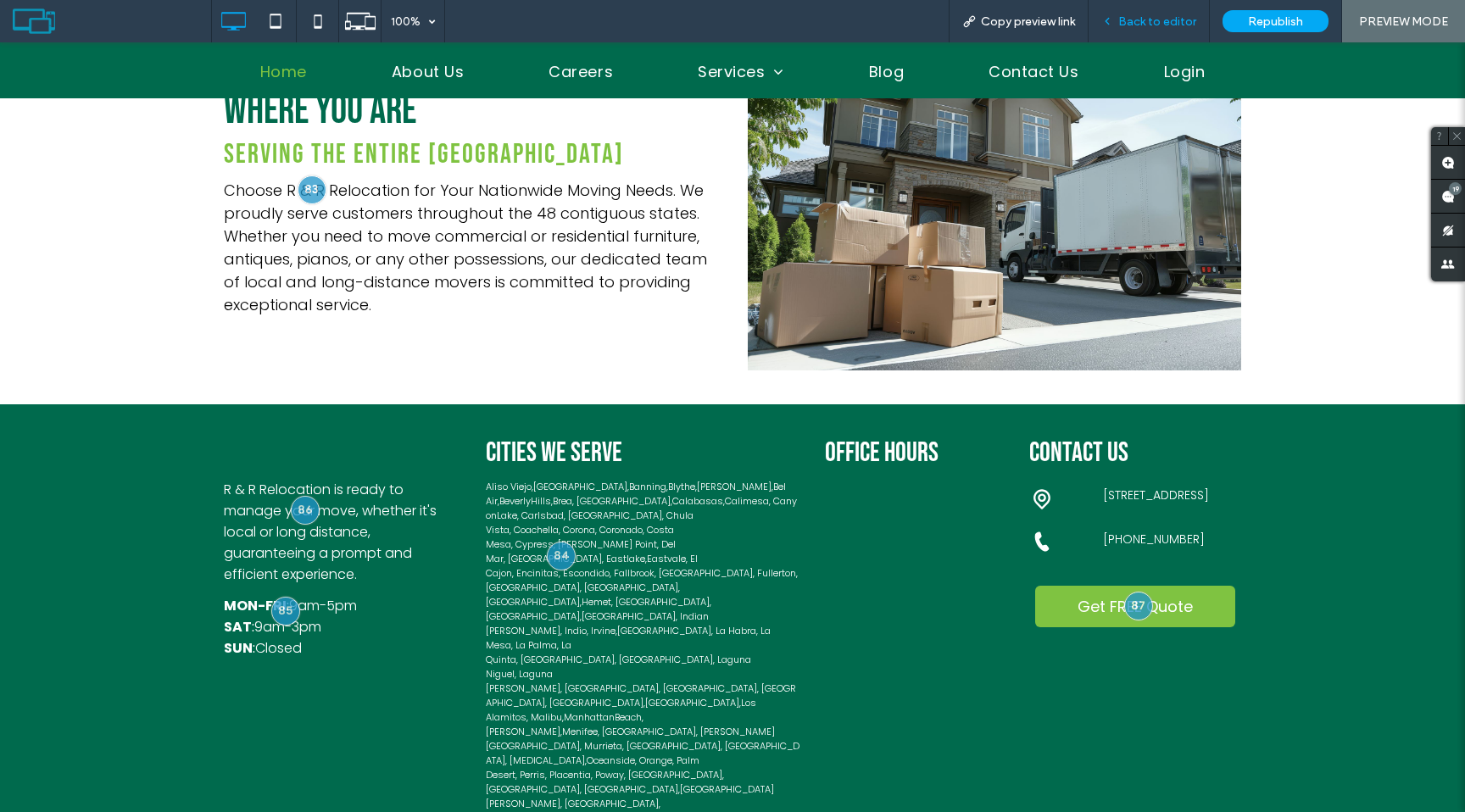
click at [1143, 15] on span "Back to editor" at bounding box center [1157, 22] width 78 height 15
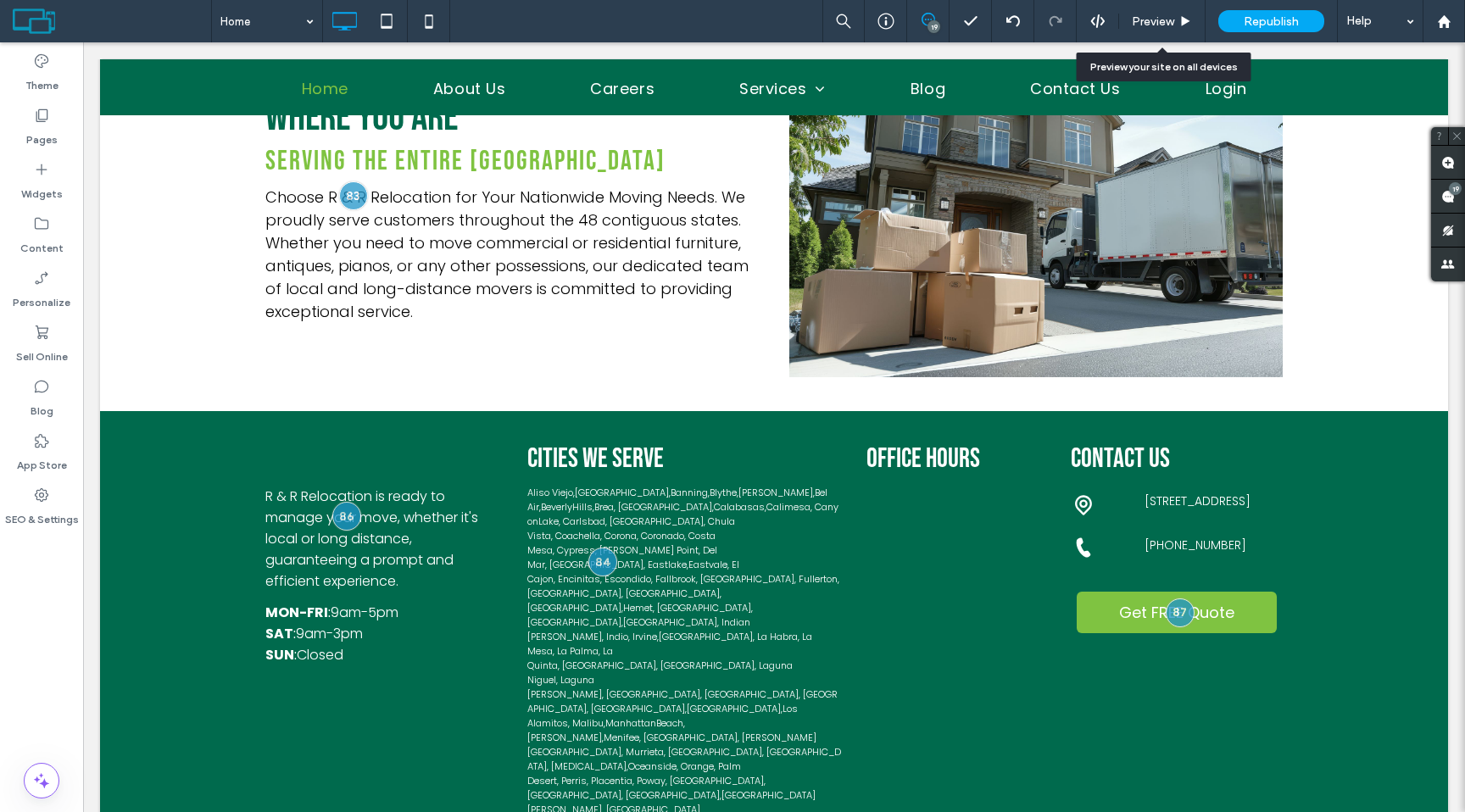
click at [1143, 15] on span "Preview" at bounding box center [1153, 22] width 43 height 15
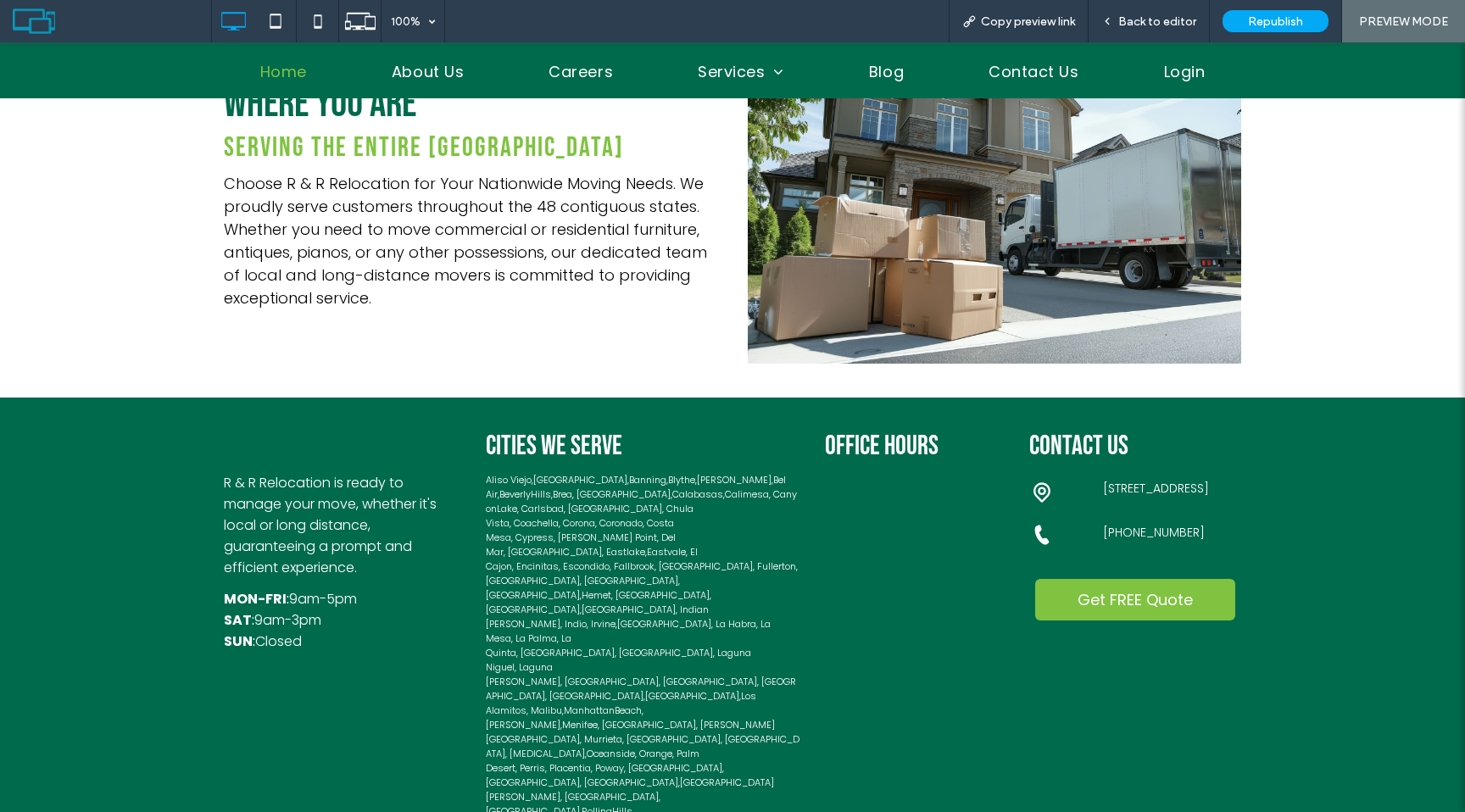
click at [1143, 15] on span "Back to editor" at bounding box center [1157, 22] width 78 height 15
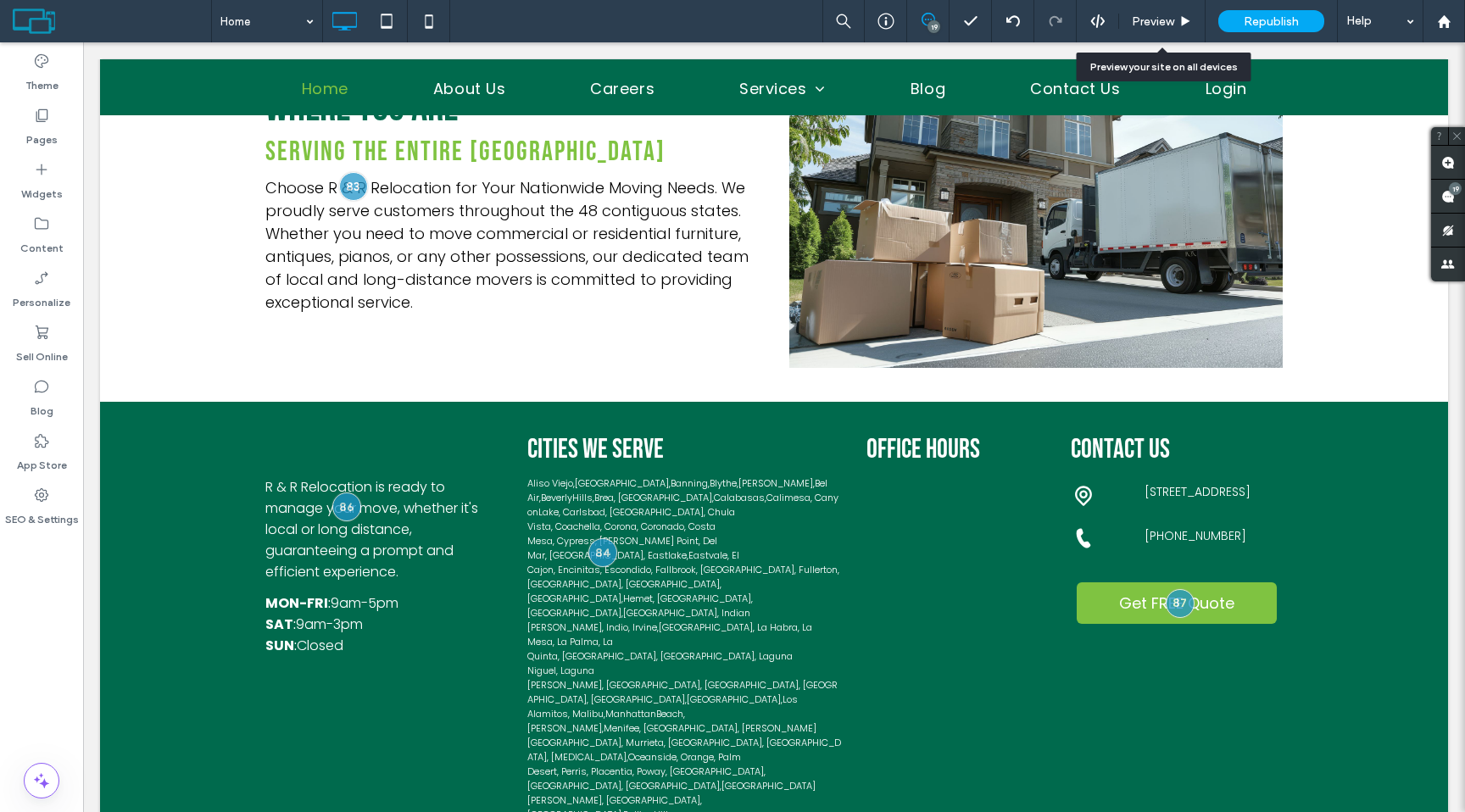
scroll to position [3777, 0]
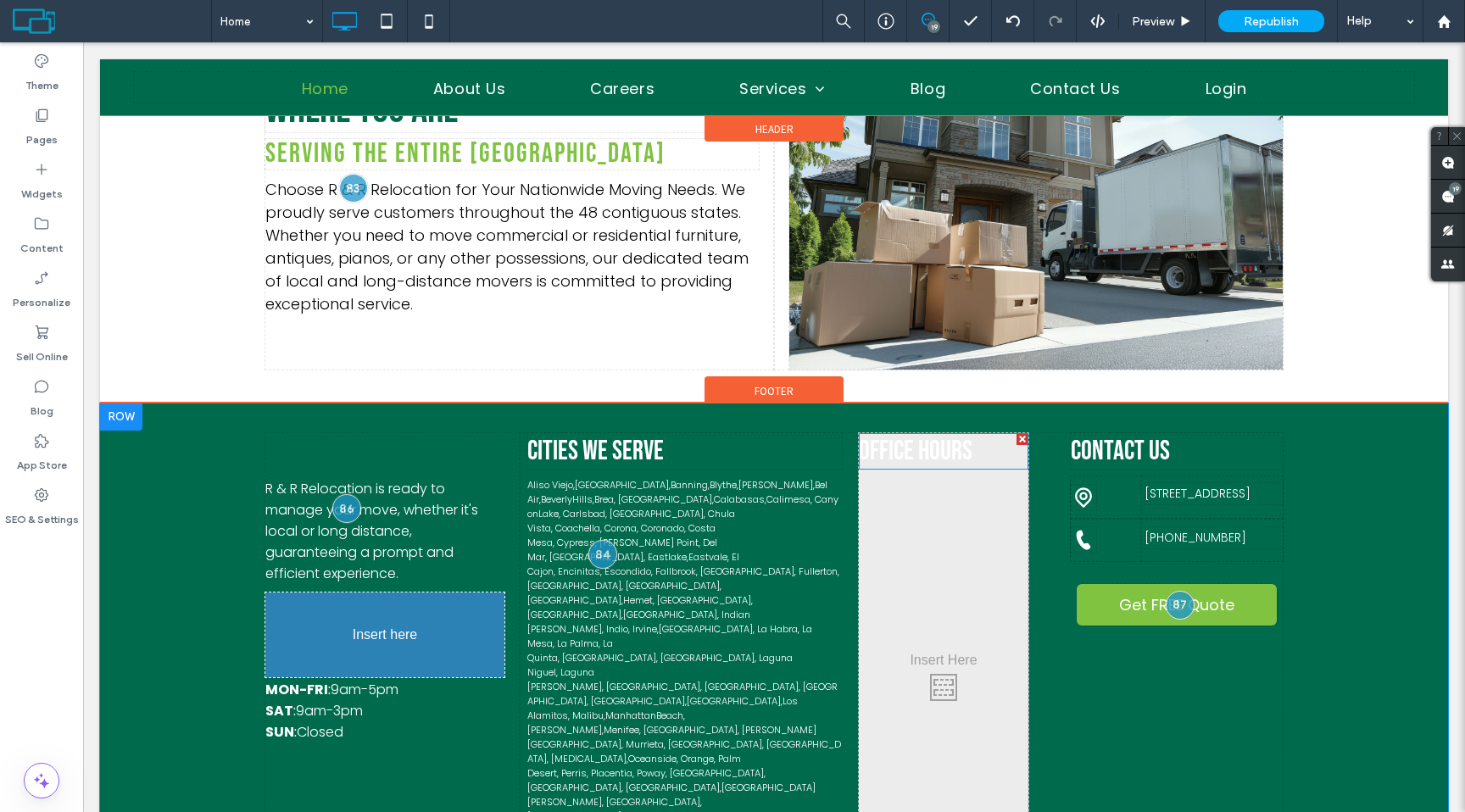
drag, startPoint x: 930, startPoint y: 387, endPoint x: 371, endPoint y: 553, distance: 583.1
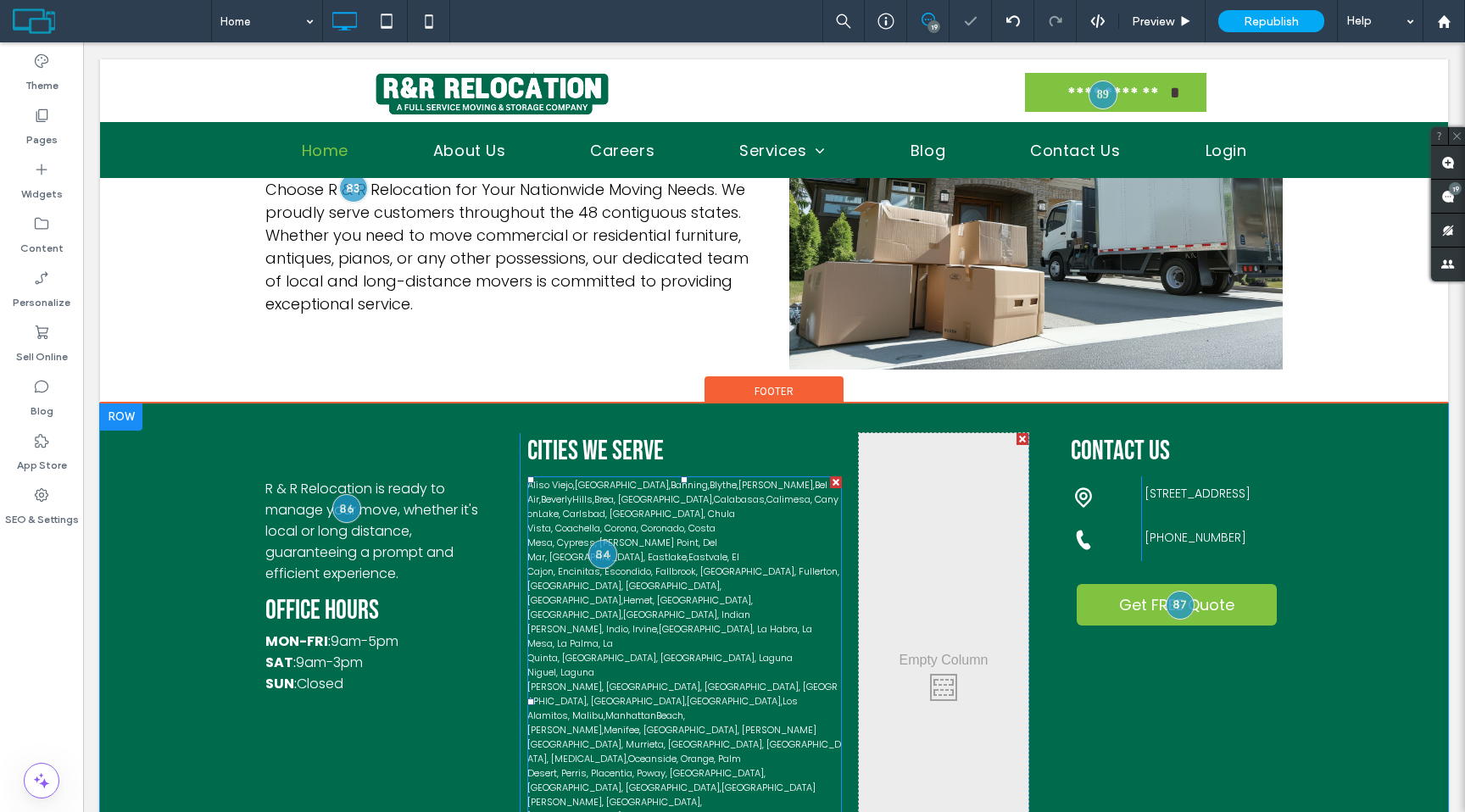
scroll to position [3767, 0]
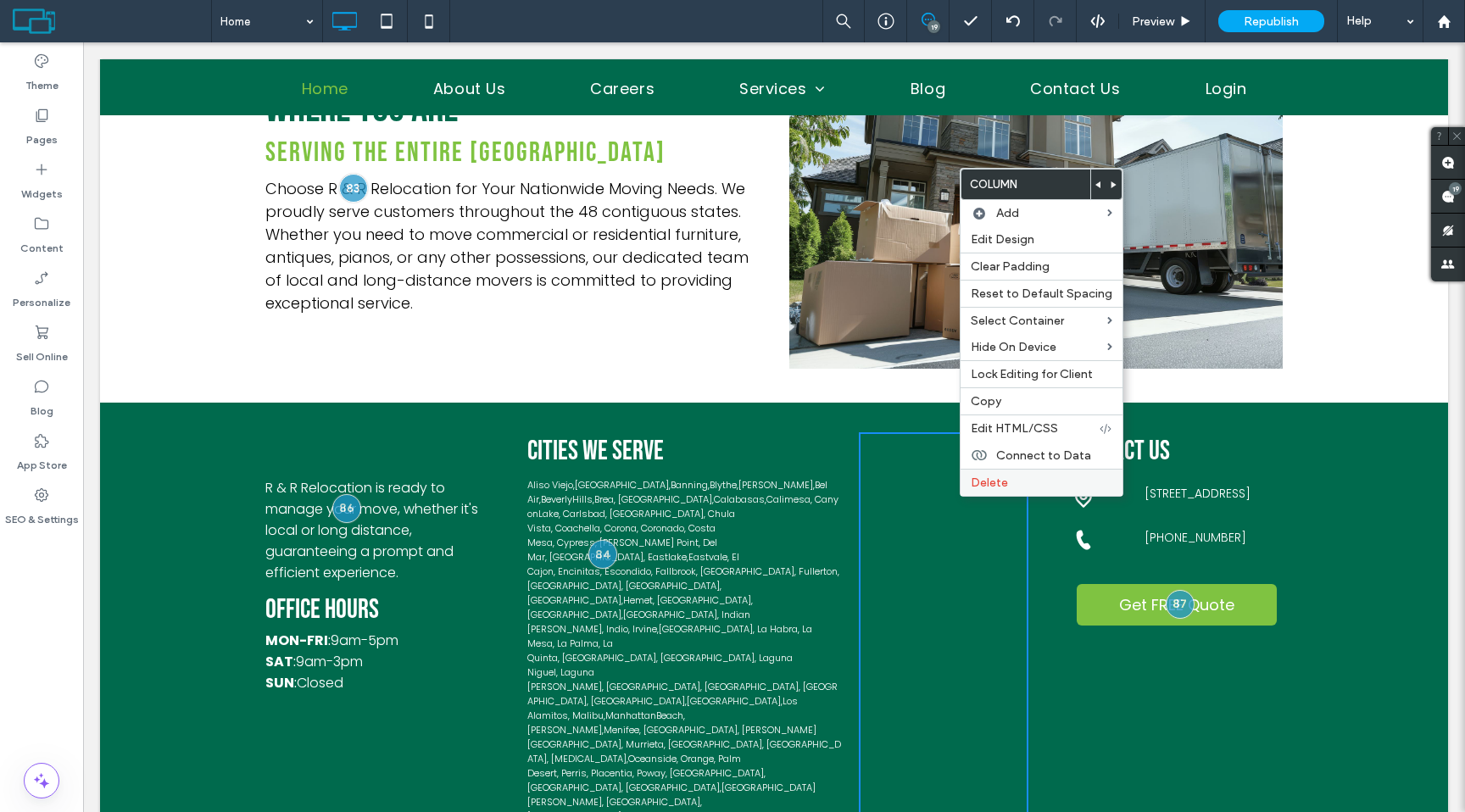
click at [995, 483] on span "Delete" at bounding box center [989, 482] width 37 height 15
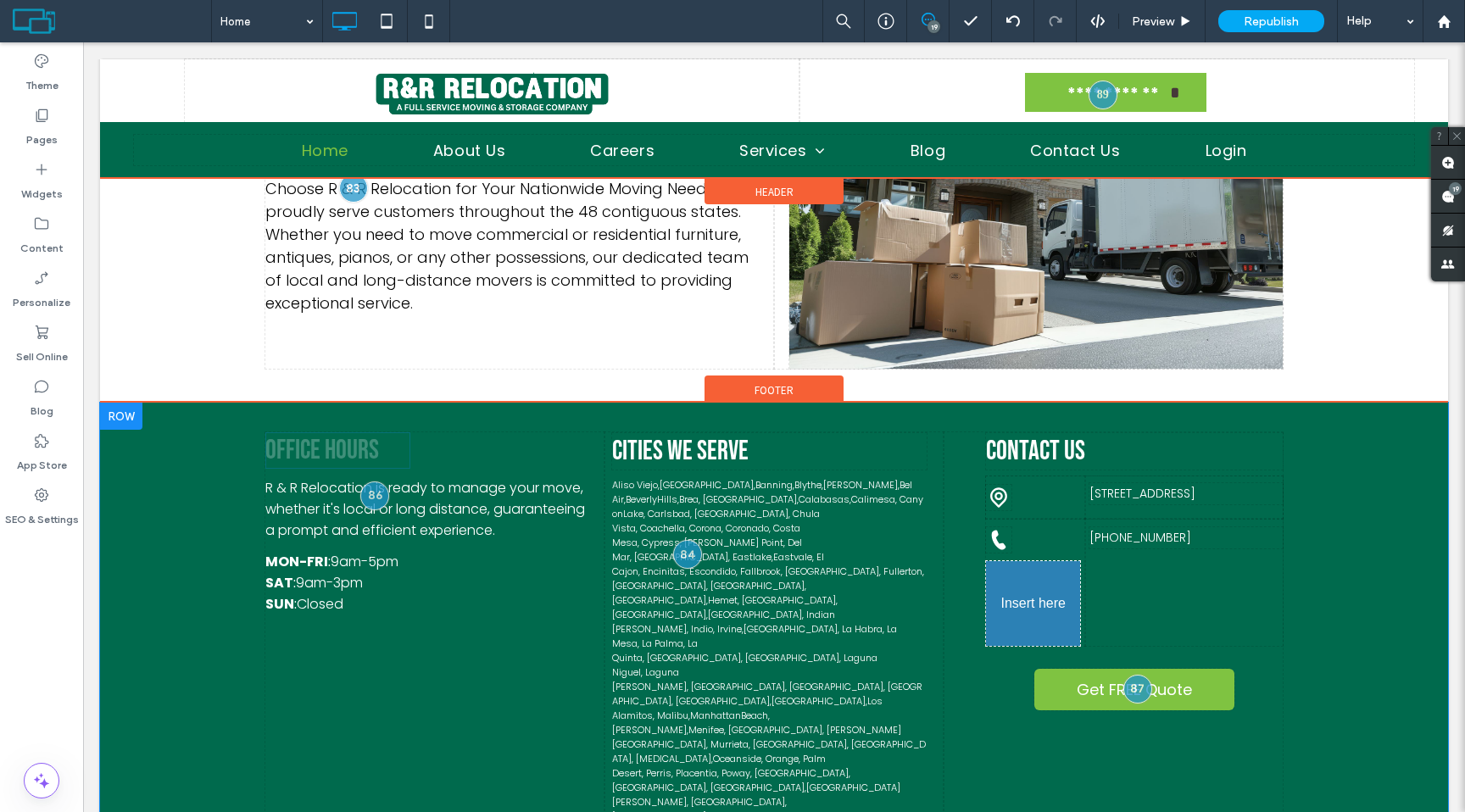
drag, startPoint x: 337, startPoint y: 505, endPoint x: 1050, endPoint y: 584, distance: 717.4
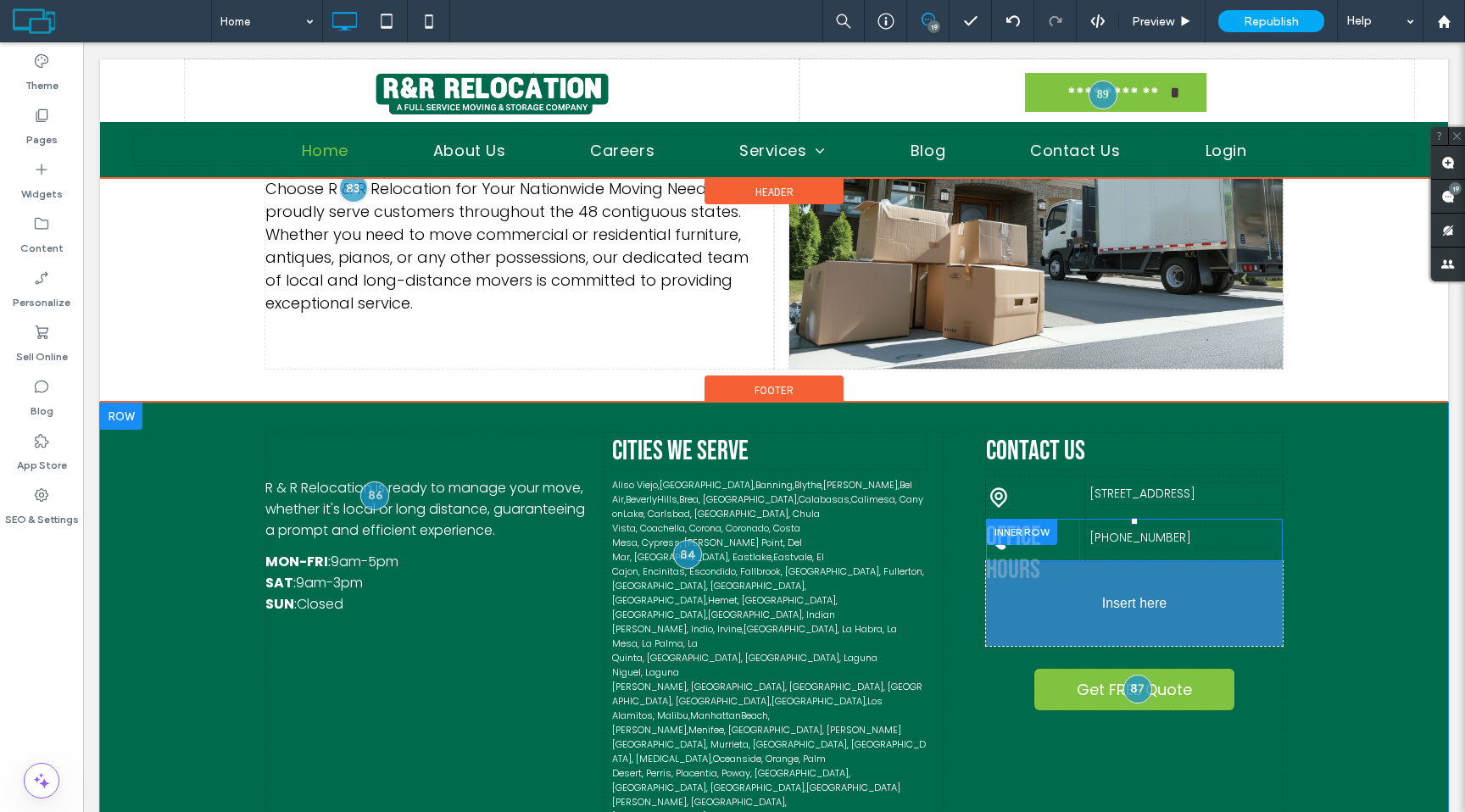
drag, startPoint x: 1012, startPoint y: 543, endPoint x: 1023, endPoint y: 634, distance: 91.7
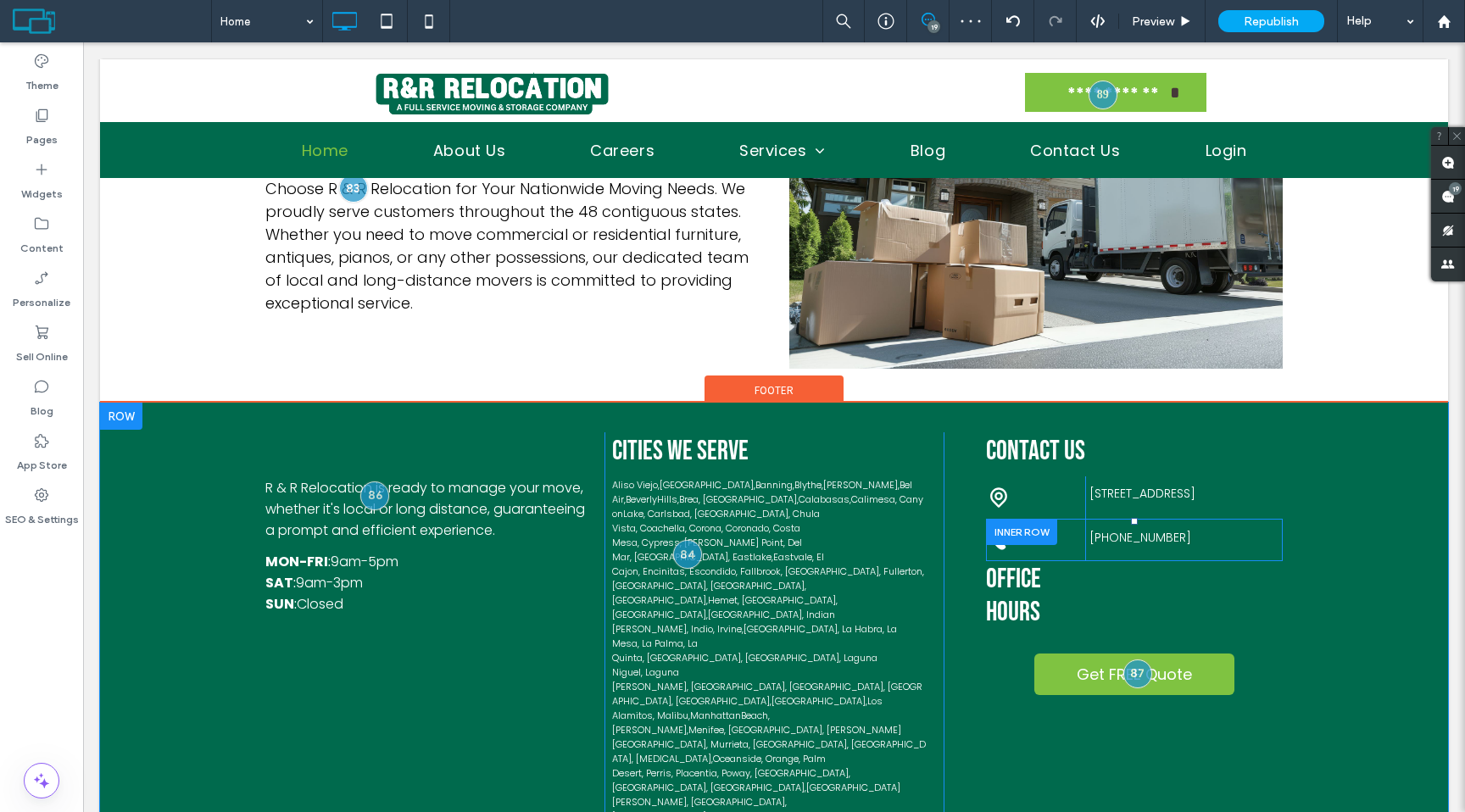
click at [1077, 584] on div "Contact Us Click To Paste [STREET_ADDRESS] Click To Paste Click To Paste [PHONE…" at bounding box center [1113, 682] width 339 height 500
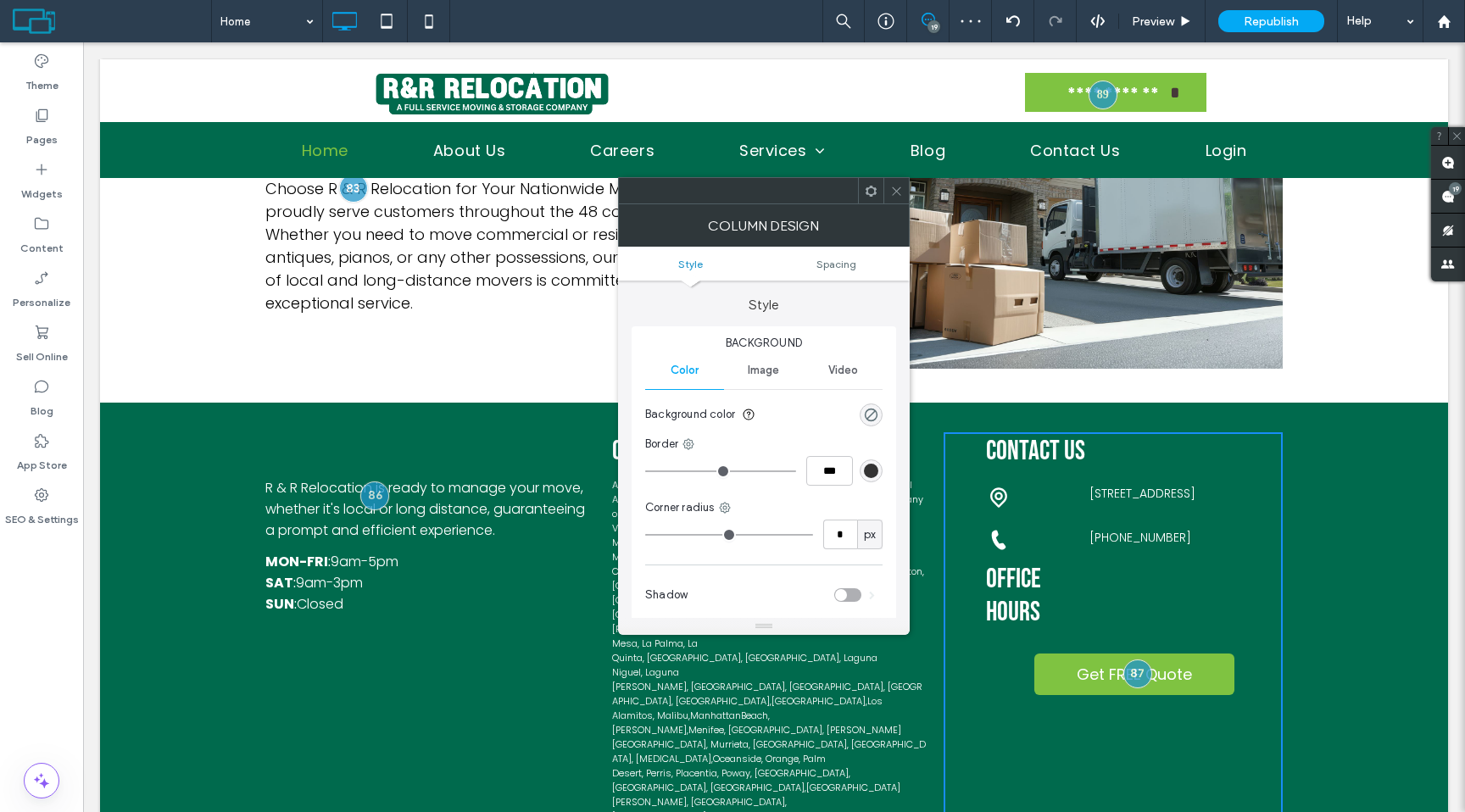
click at [895, 197] on span at bounding box center [897, 191] width 13 height 25
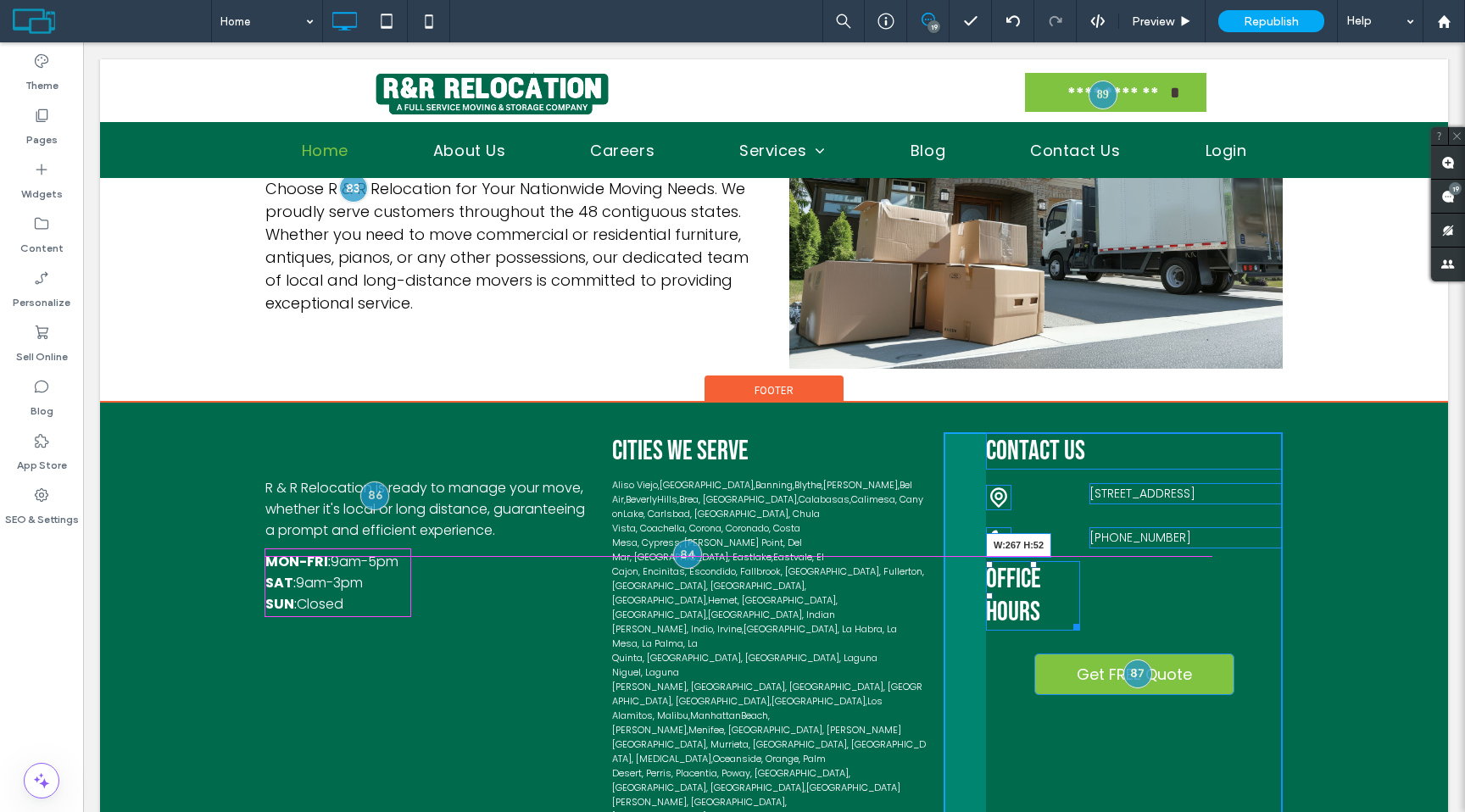
drag, startPoint x: 1079, startPoint y: 580, endPoint x: 1208, endPoint y: 580, distance: 129.0
click at [1208, 580] on div "Contact Us Click To Paste [STREET_ADDRESS] Click To Paste Click To Paste [PHONE…" at bounding box center [1113, 682] width 339 height 500
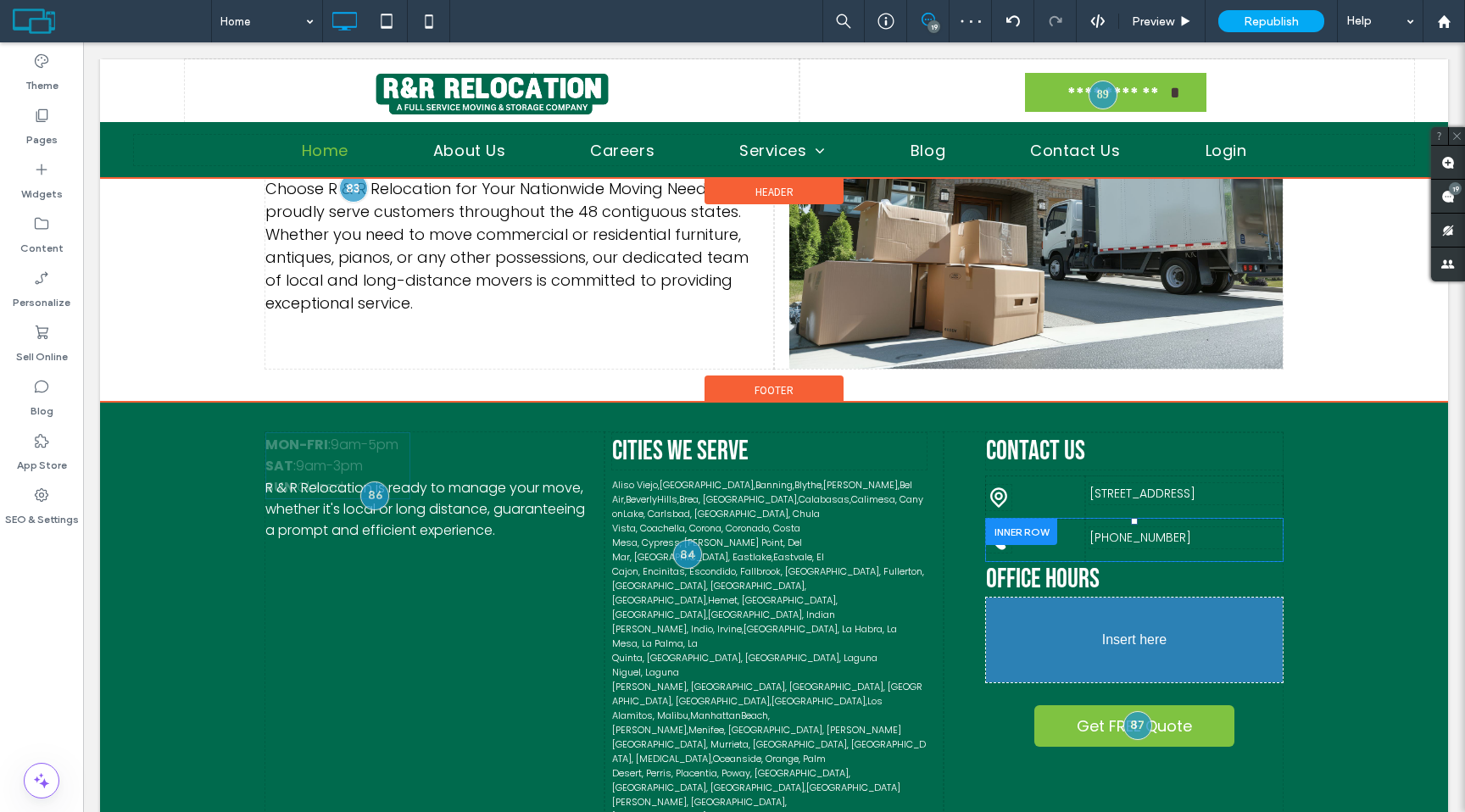
drag, startPoint x: 303, startPoint y: 533, endPoint x: 1087, endPoint y: 563, distance: 784.6
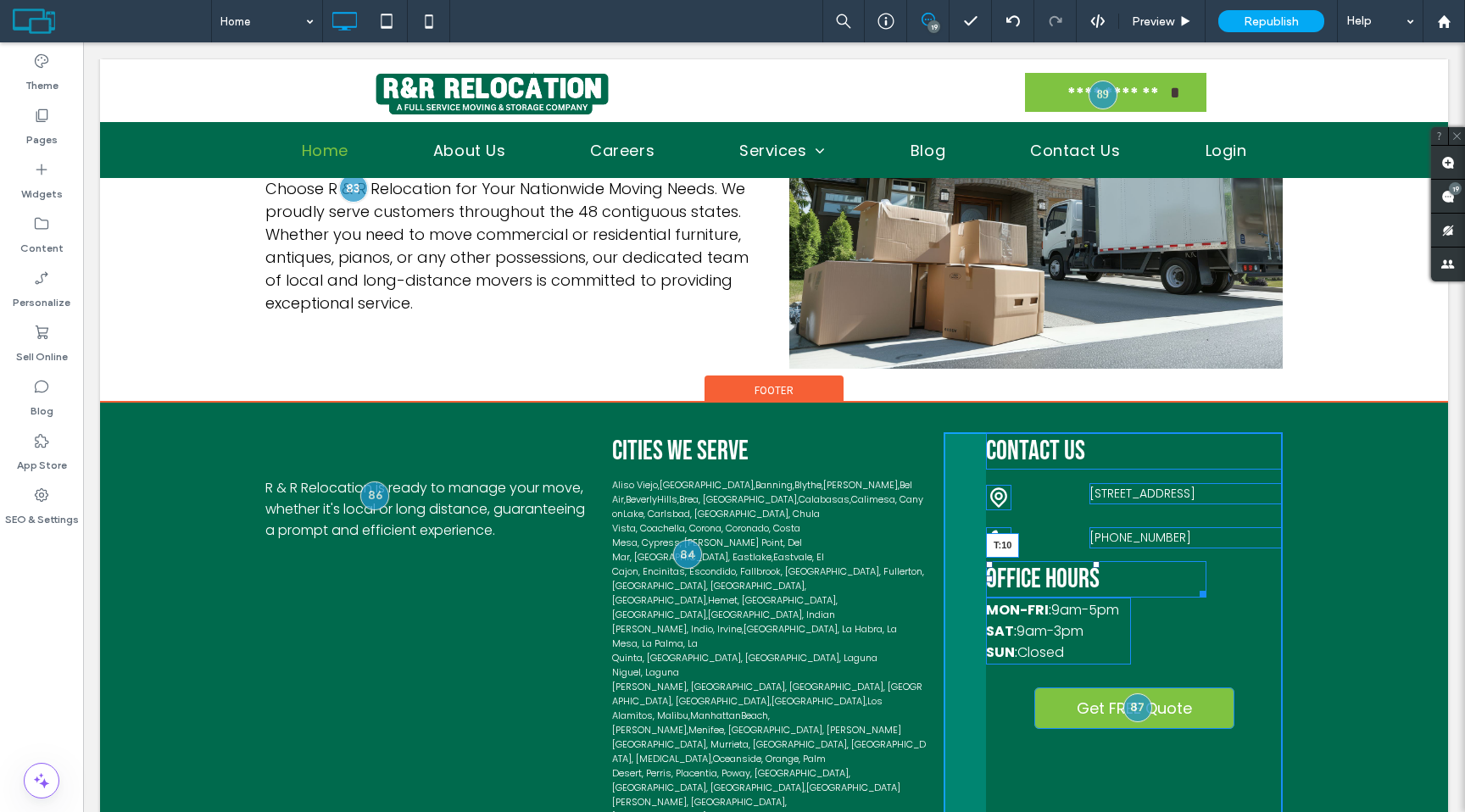
click at [1094, 561] on div at bounding box center [1095, 563] width 6 height 6
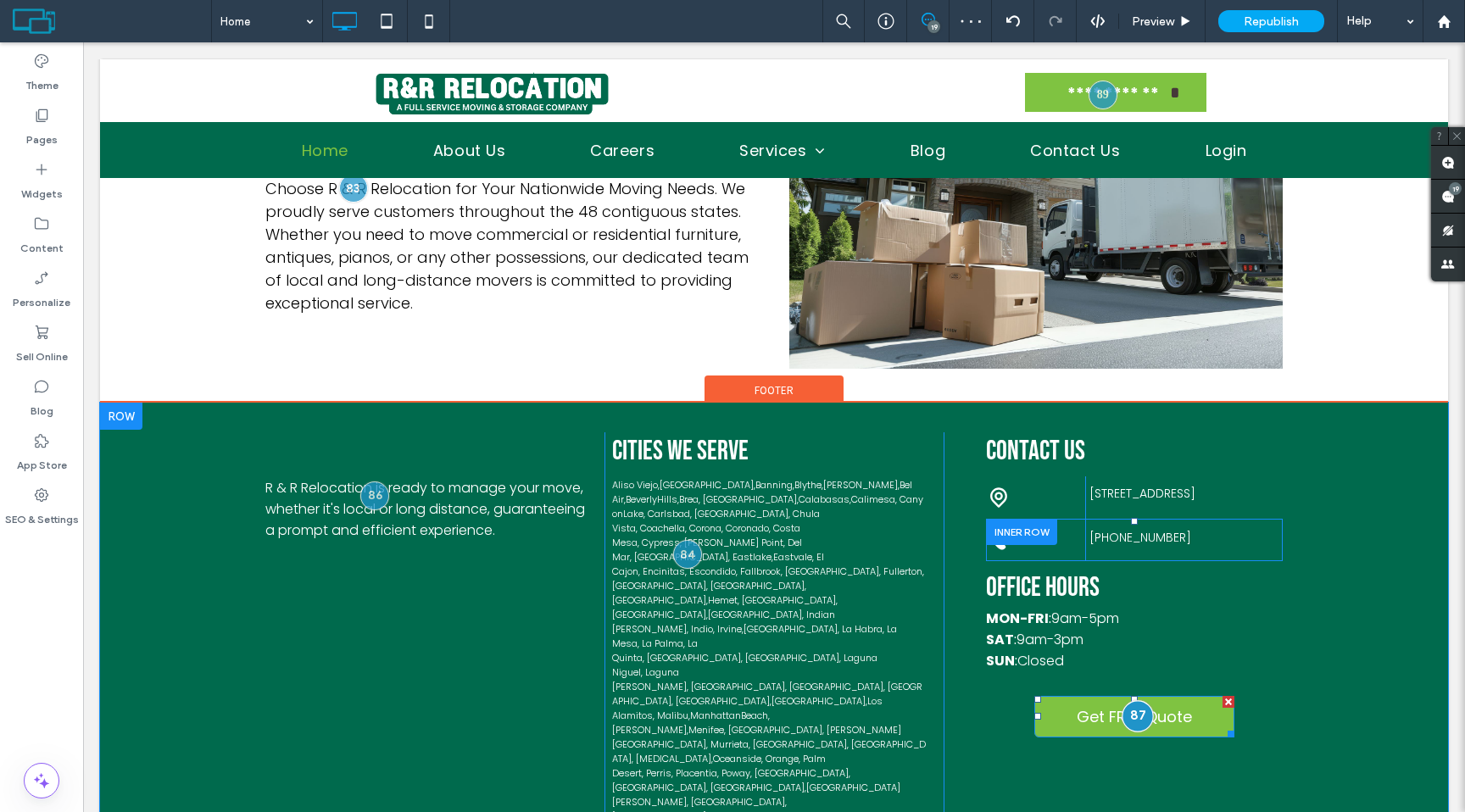
click at [1139, 701] on div at bounding box center [1137, 716] width 31 height 31
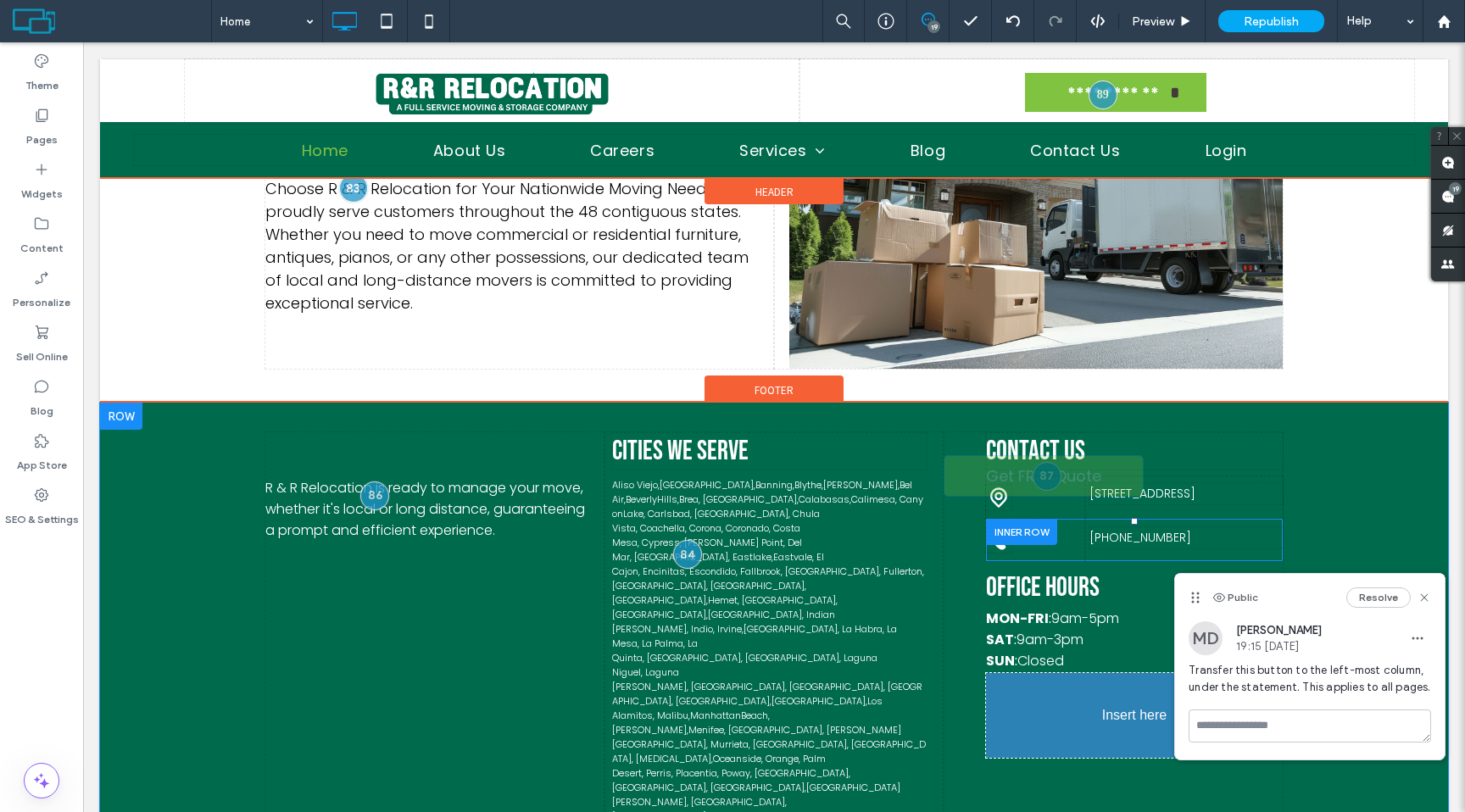
drag, startPoint x: 1072, startPoint y: 655, endPoint x: 1014, endPoint y: 665, distance: 58.9
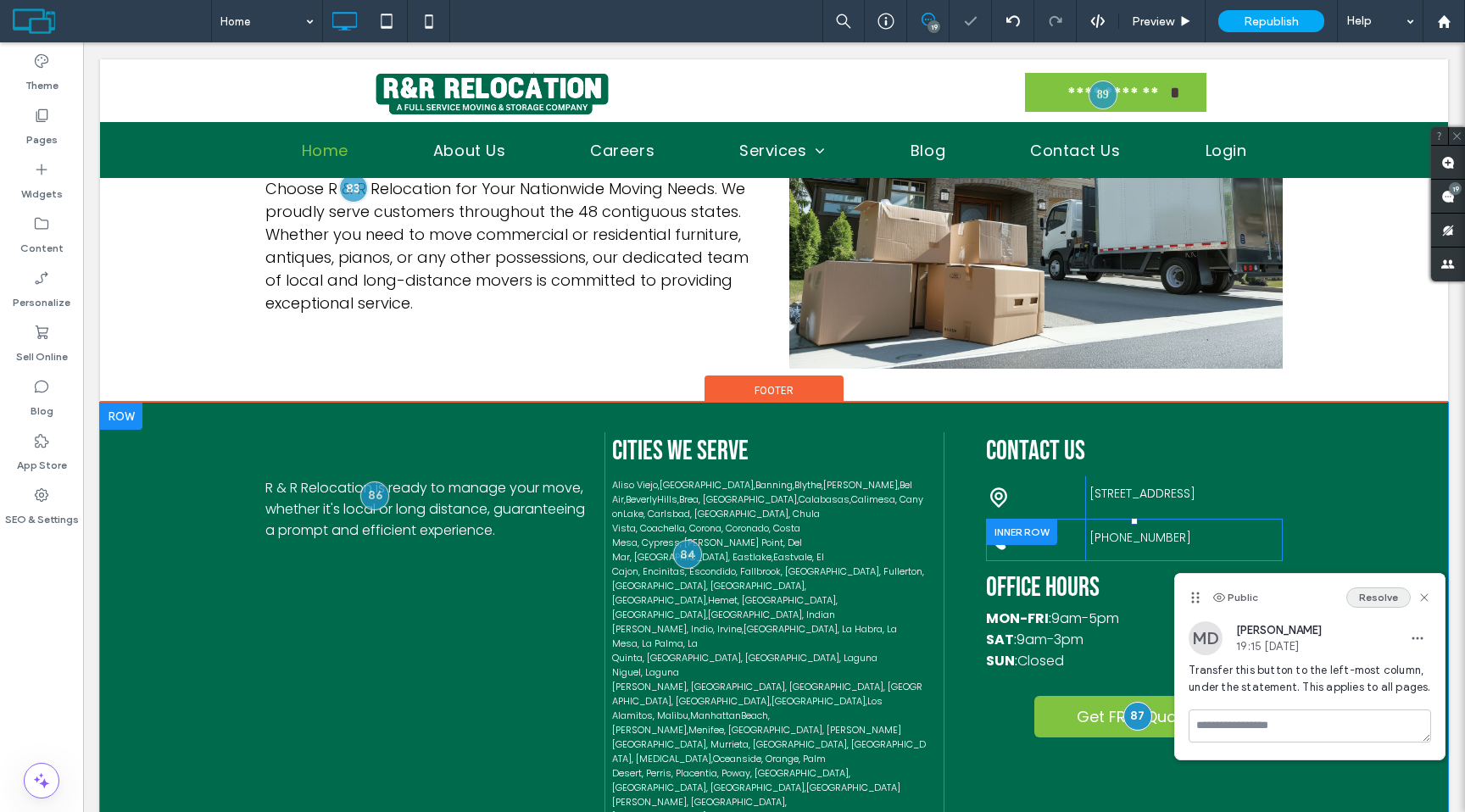
click at [1375, 598] on button "Resolve" at bounding box center [1379, 597] width 65 height 20
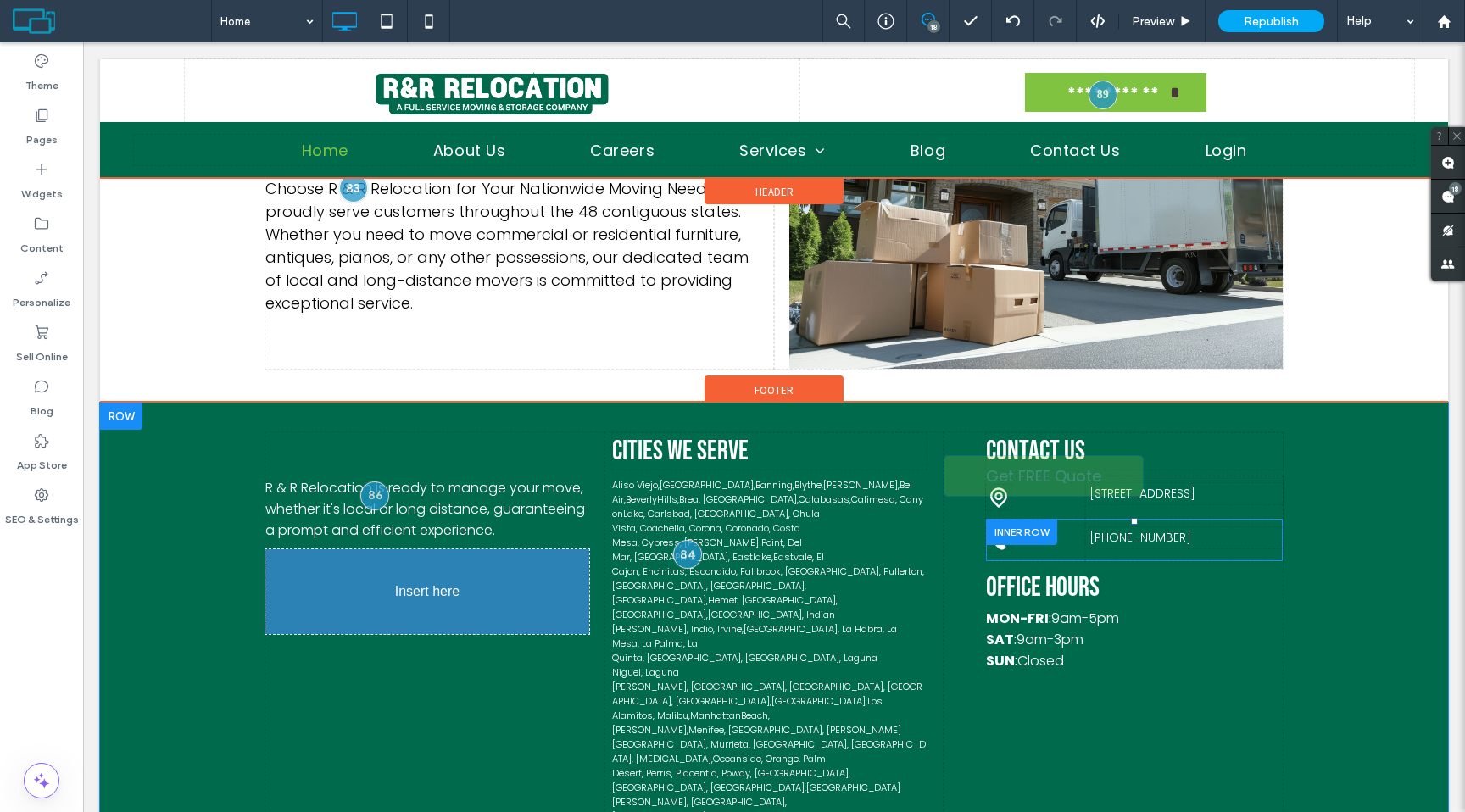
drag, startPoint x: 1087, startPoint y: 668, endPoint x: 320, endPoint y: 575, distance: 772.6
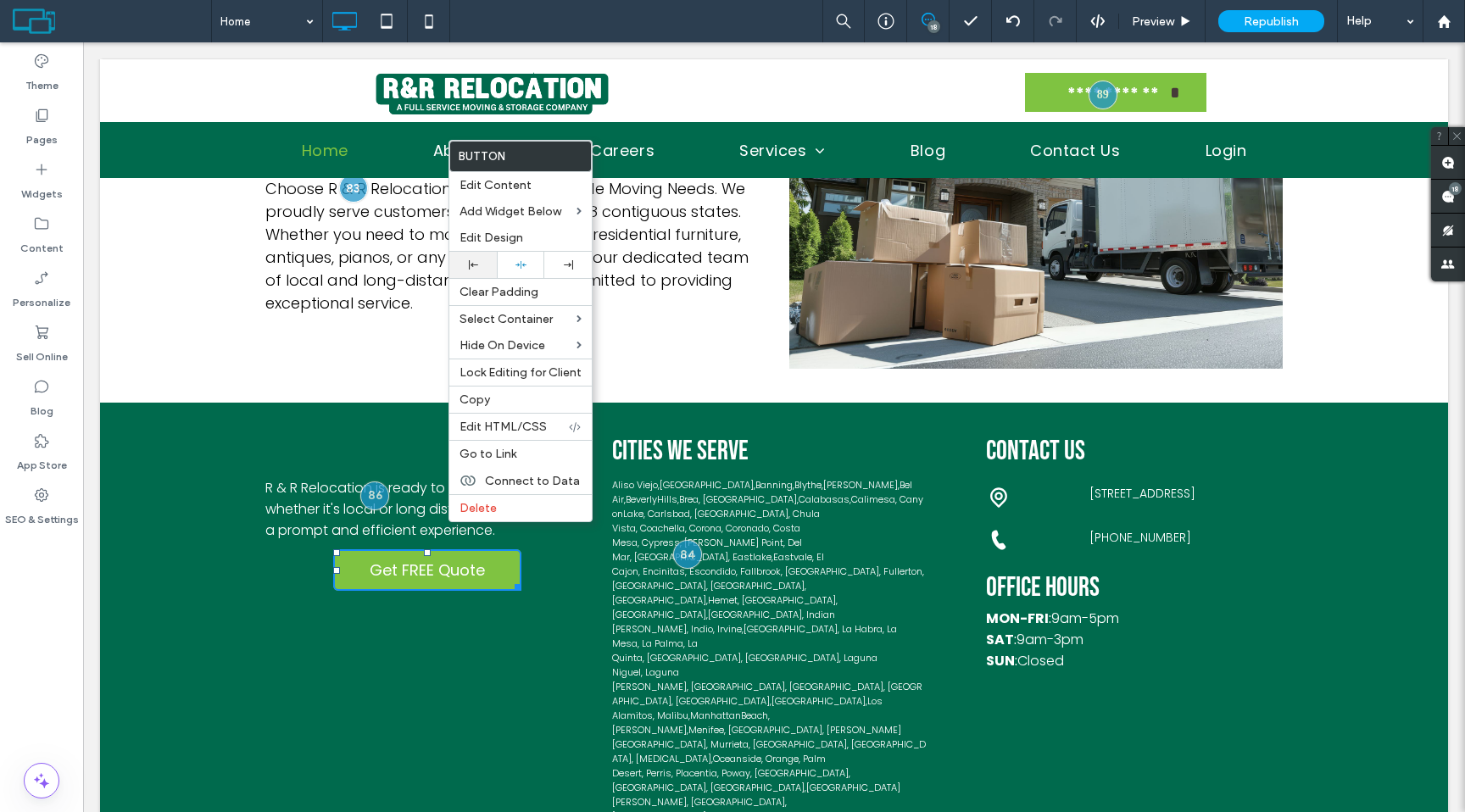
click at [474, 259] on div at bounding box center [473, 265] width 47 height 26
click at [346, 580] on div at bounding box center [732, 406] width 1465 height 812
click at [356, 618] on div at bounding box center [732, 406] width 1465 height 812
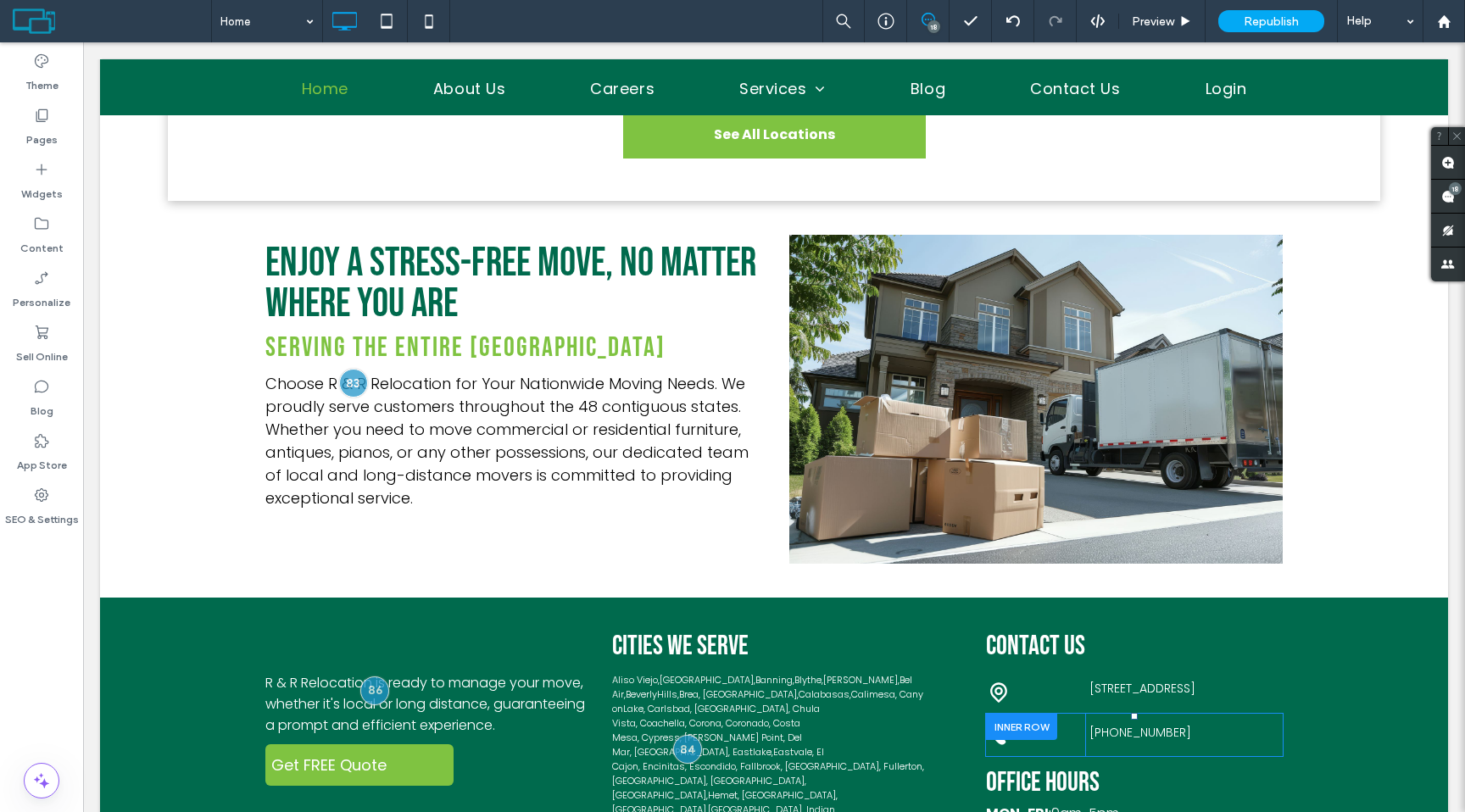
scroll to position [3771, 0]
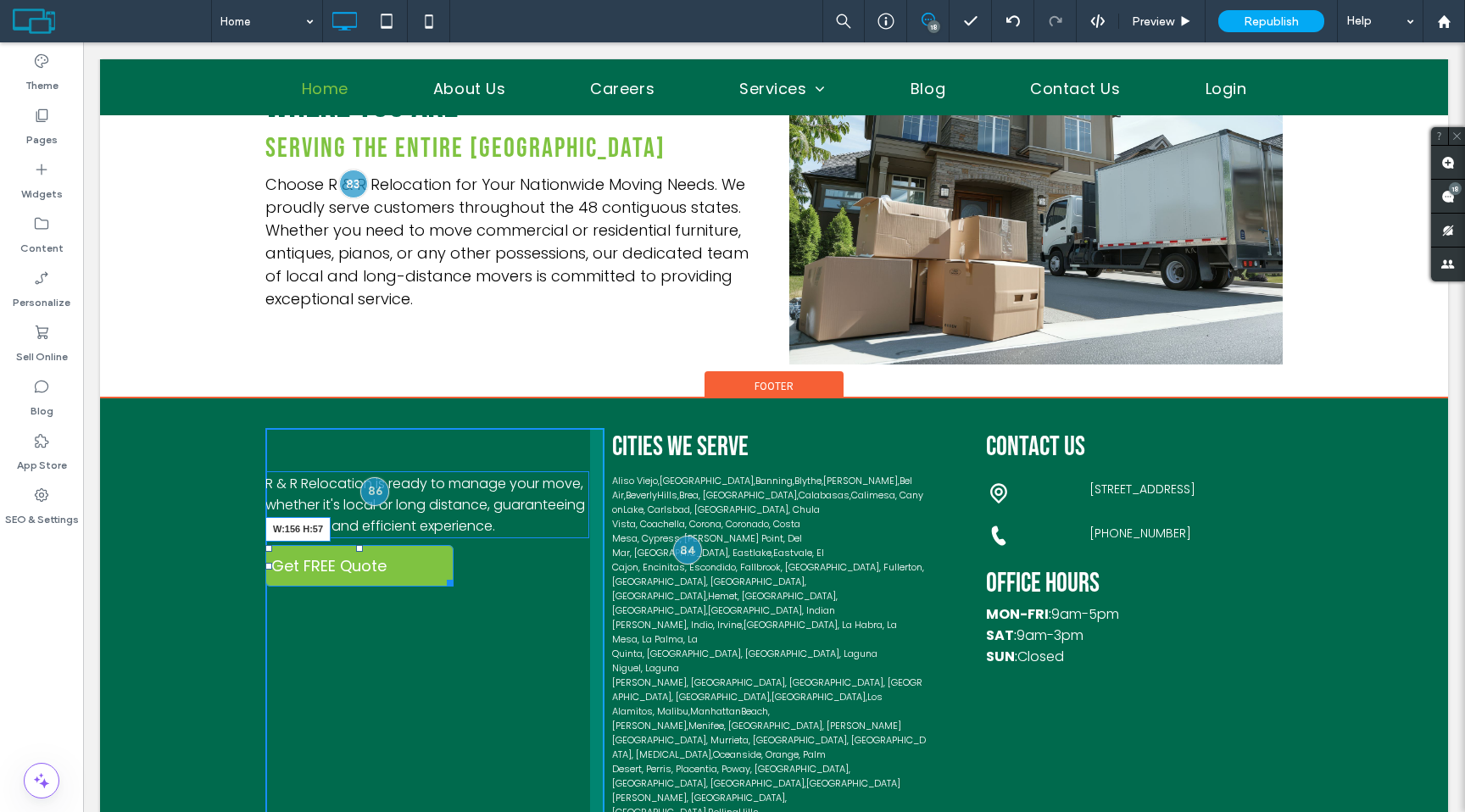
drag, startPoint x: 444, startPoint y: 524, endPoint x: 388, endPoint y: 530, distance: 56.3
click at [441, 573] on div at bounding box center [447, 580] width 13 height 13
drag, startPoint x: 331, startPoint y: 492, endPoint x: 331, endPoint y: 509, distance: 17.0
click at [331, 509] on div "R & R Relocation is ready to manage your move, whether it's local or long dista…" at bounding box center [434, 677] width 339 height 500
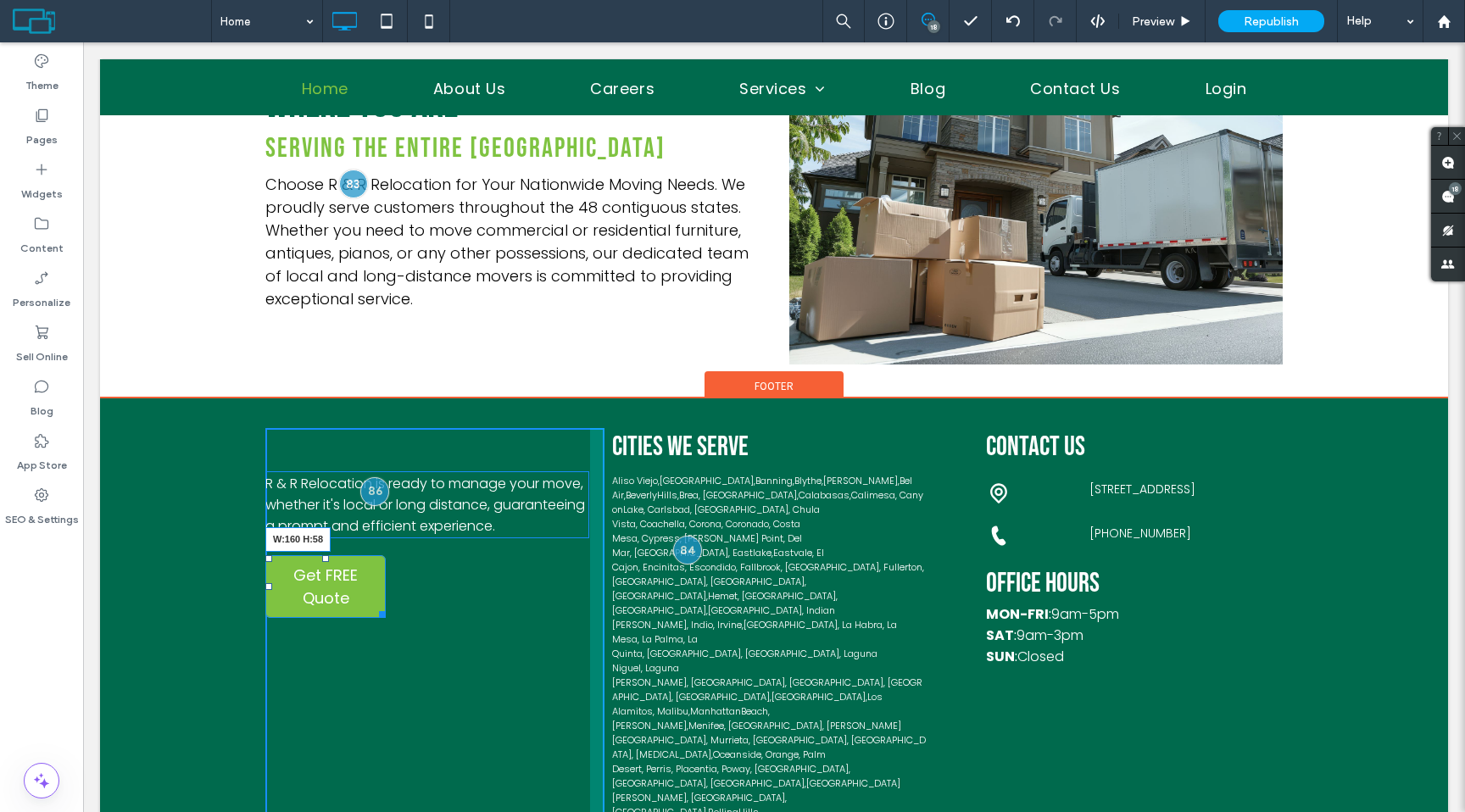
drag, startPoint x: 378, startPoint y: 552, endPoint x: 393, endPoint y: 537, distance: 21.2
click at [386, 605] on div at bounding box center [380, 612] width 13 height 13
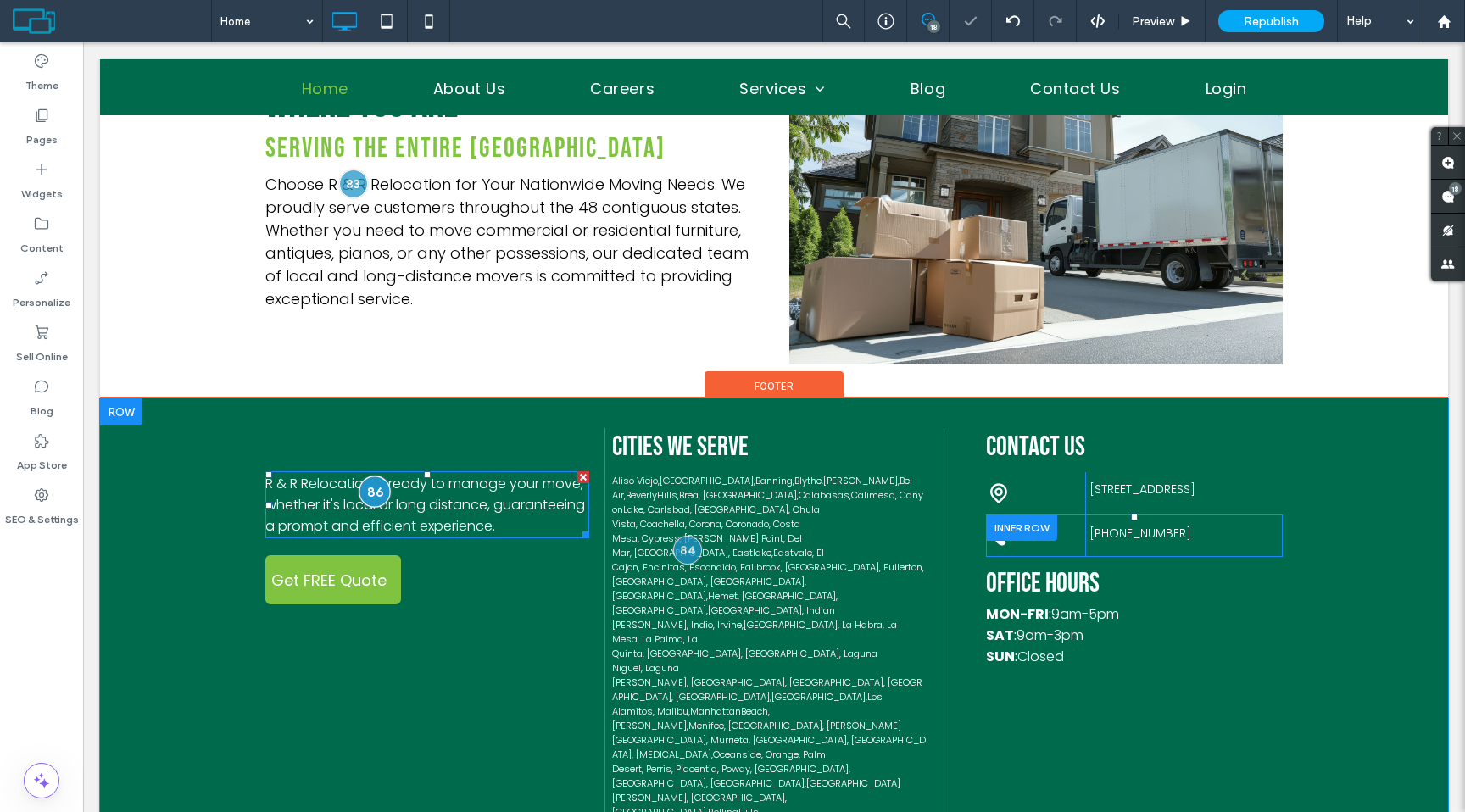
click at [370, 475] on div at bounding box center [375, 491] width 31 height 31
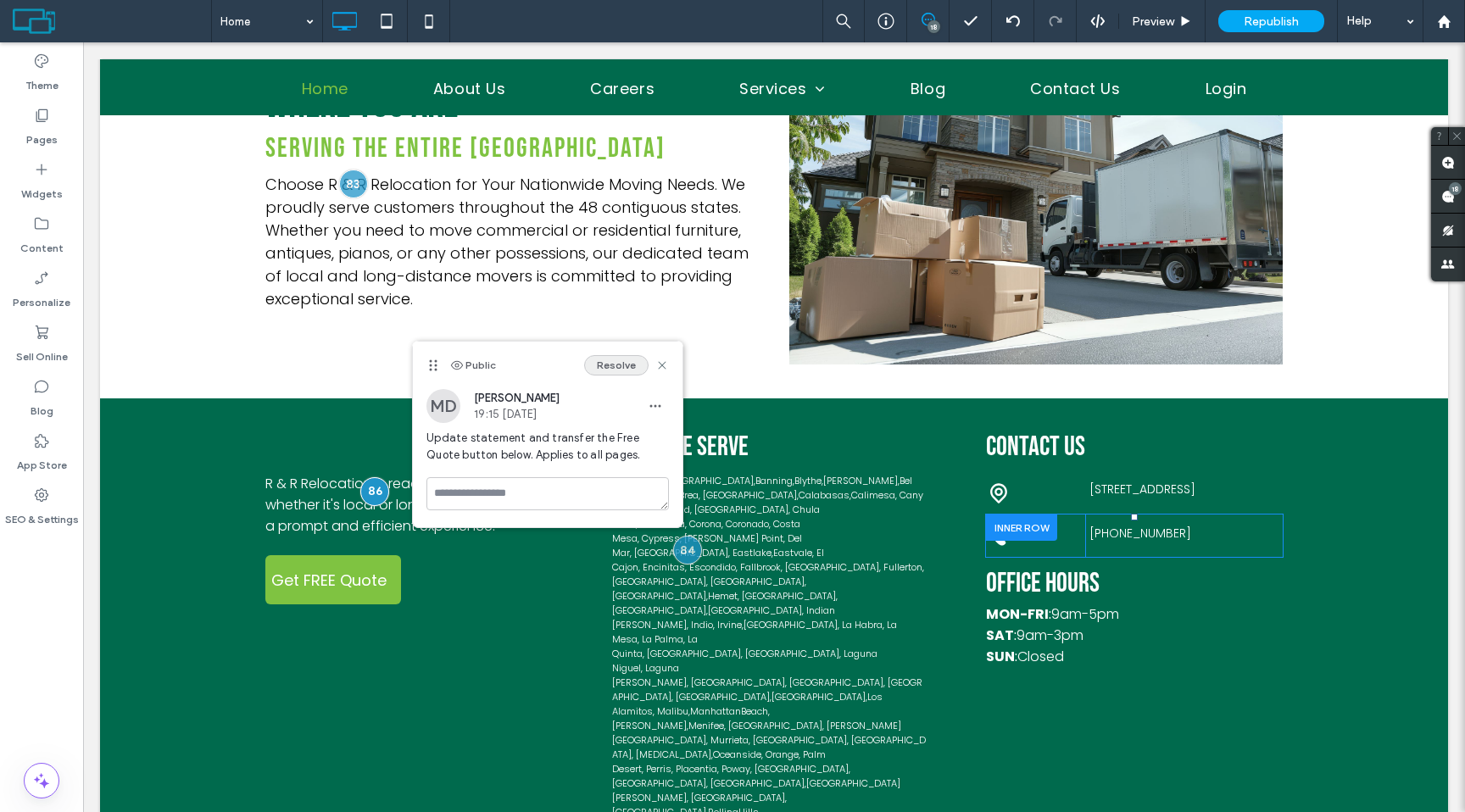
click at [621, 370] on button "Resolve" at bounding box center [616, 365] width 65 height 20
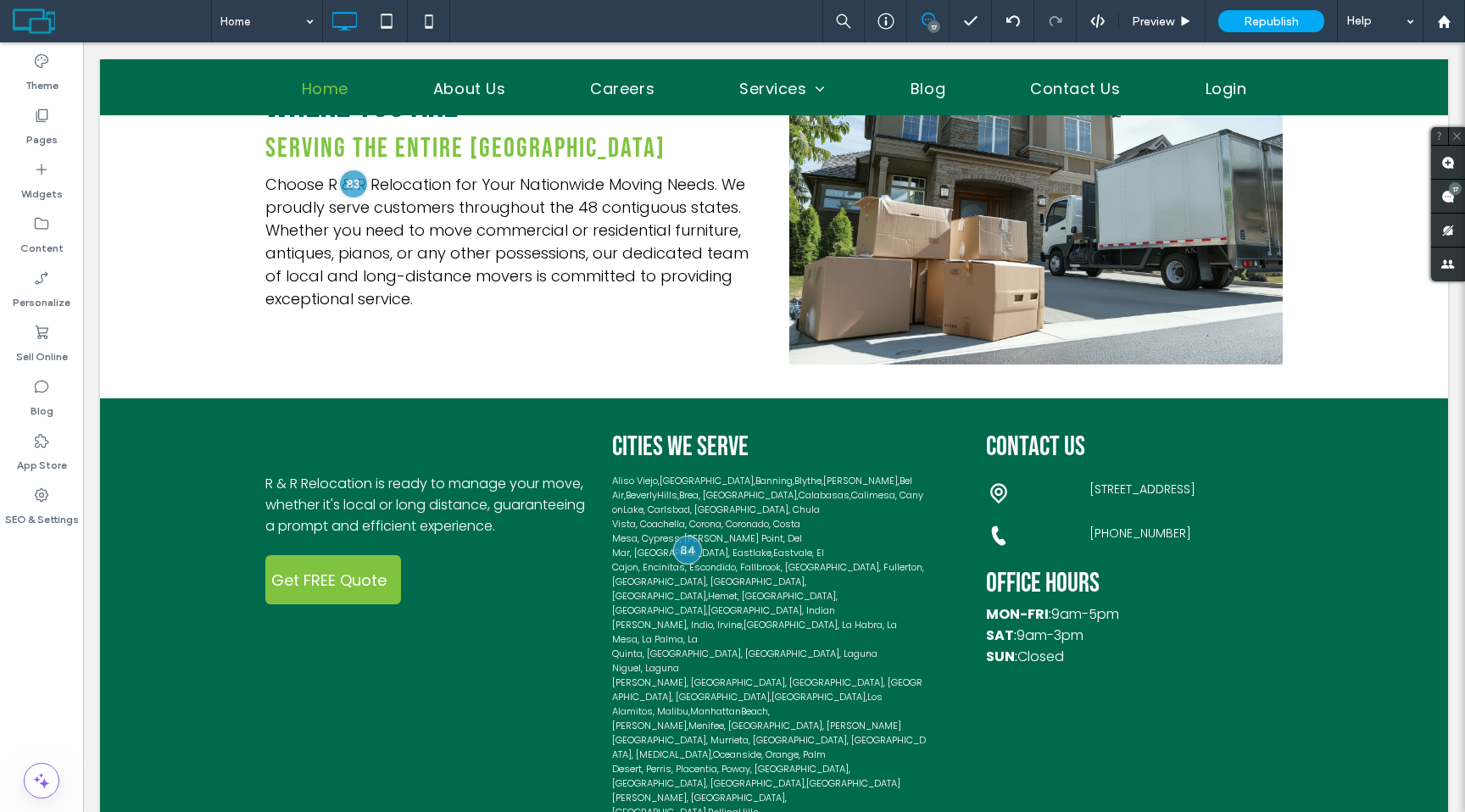
drag, startPoint x: 1083, startPoint y: 496, endPoint x: 982, endPoint y: 491, distance: 101.1
click at [982, 491] on div "Contact Us Click To Paste [STREET_ADDRESS] Click To Paste Click To Paste [PHONE…" at bounding box center [1113, 677] width 339 height 500
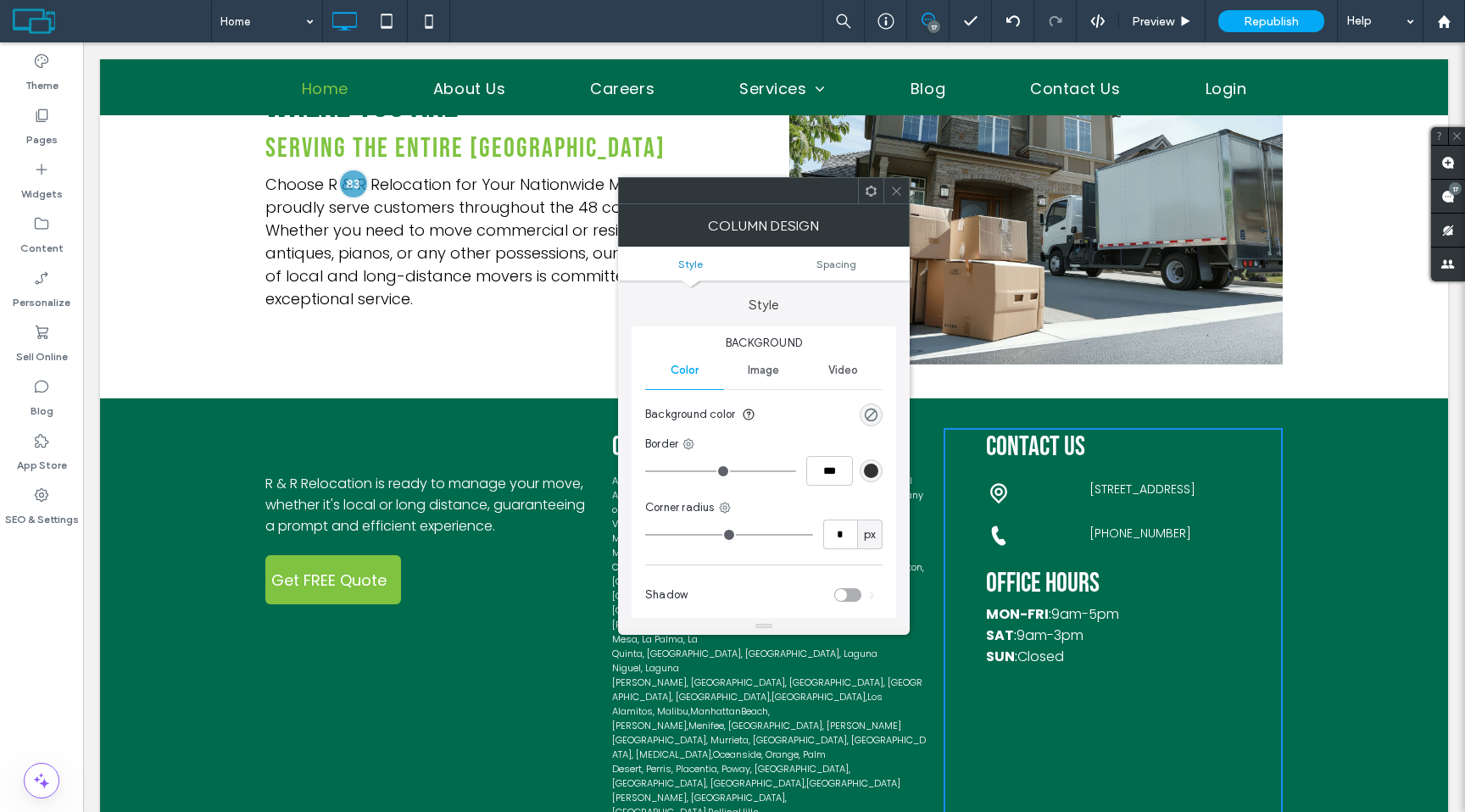
click at [898, 197] on icon at bounding box center [897, 191] width 13 height 13
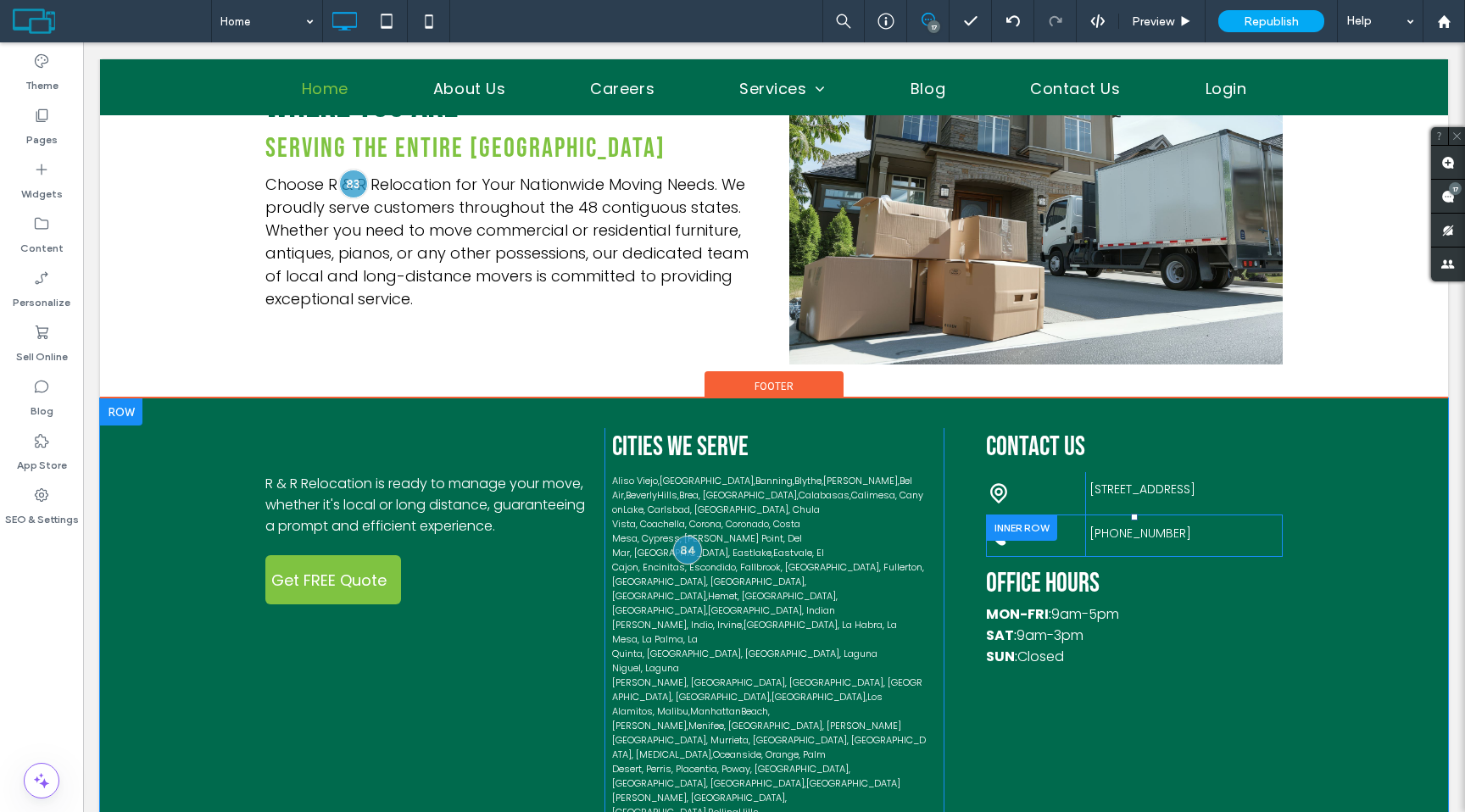
drag, startPoint x: 1083, startPoint y: 492, endPoint x: 1038, endPoint y: 487, distance: 45.3
click at [1038, 514] on div "Click To Paste [PHONE_NUMBER] Click To Paste" at bounding box center [1134, 535] width 297 height 43
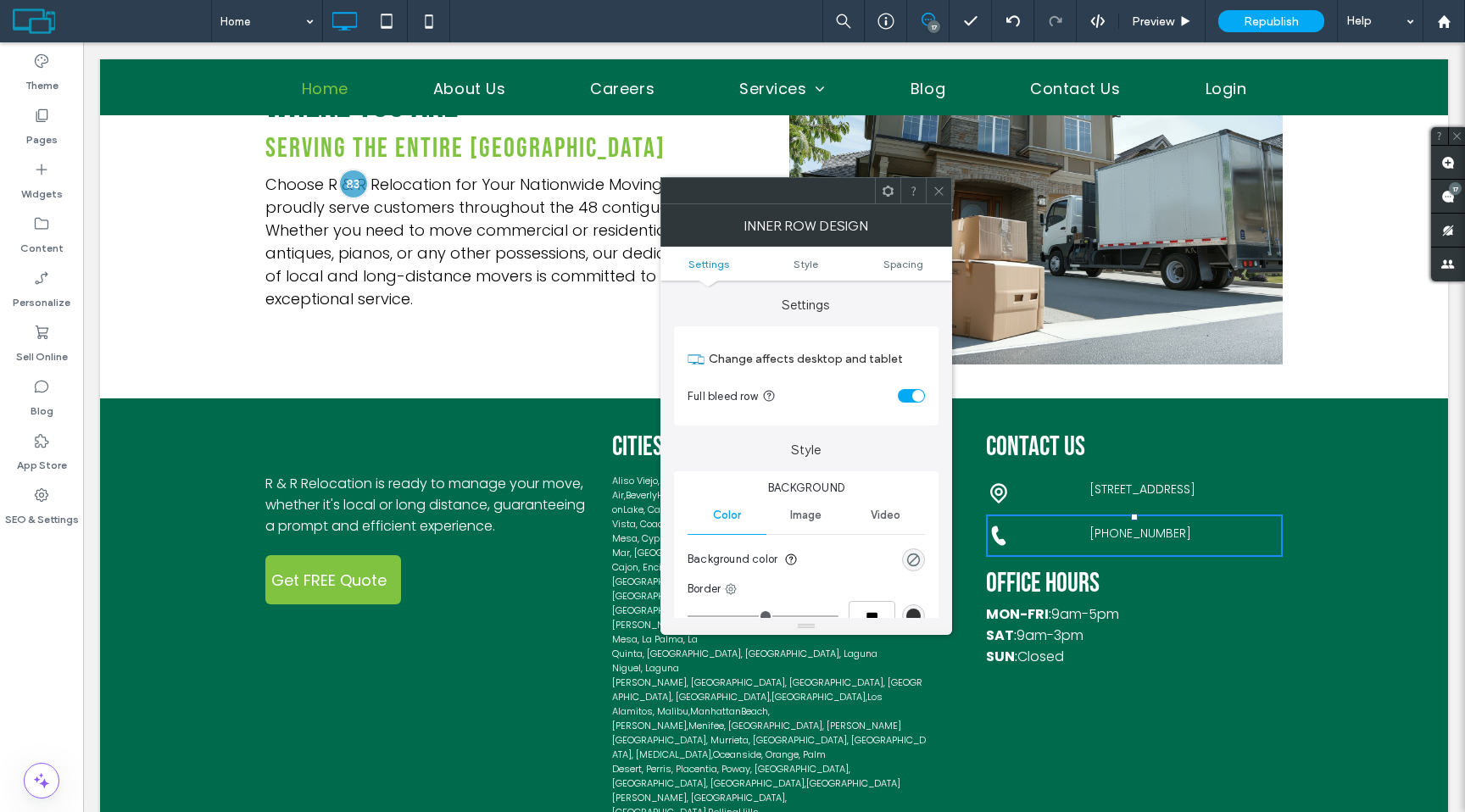
click at [938, 191] on use at bounding box center [938, 190] width 8 height 8
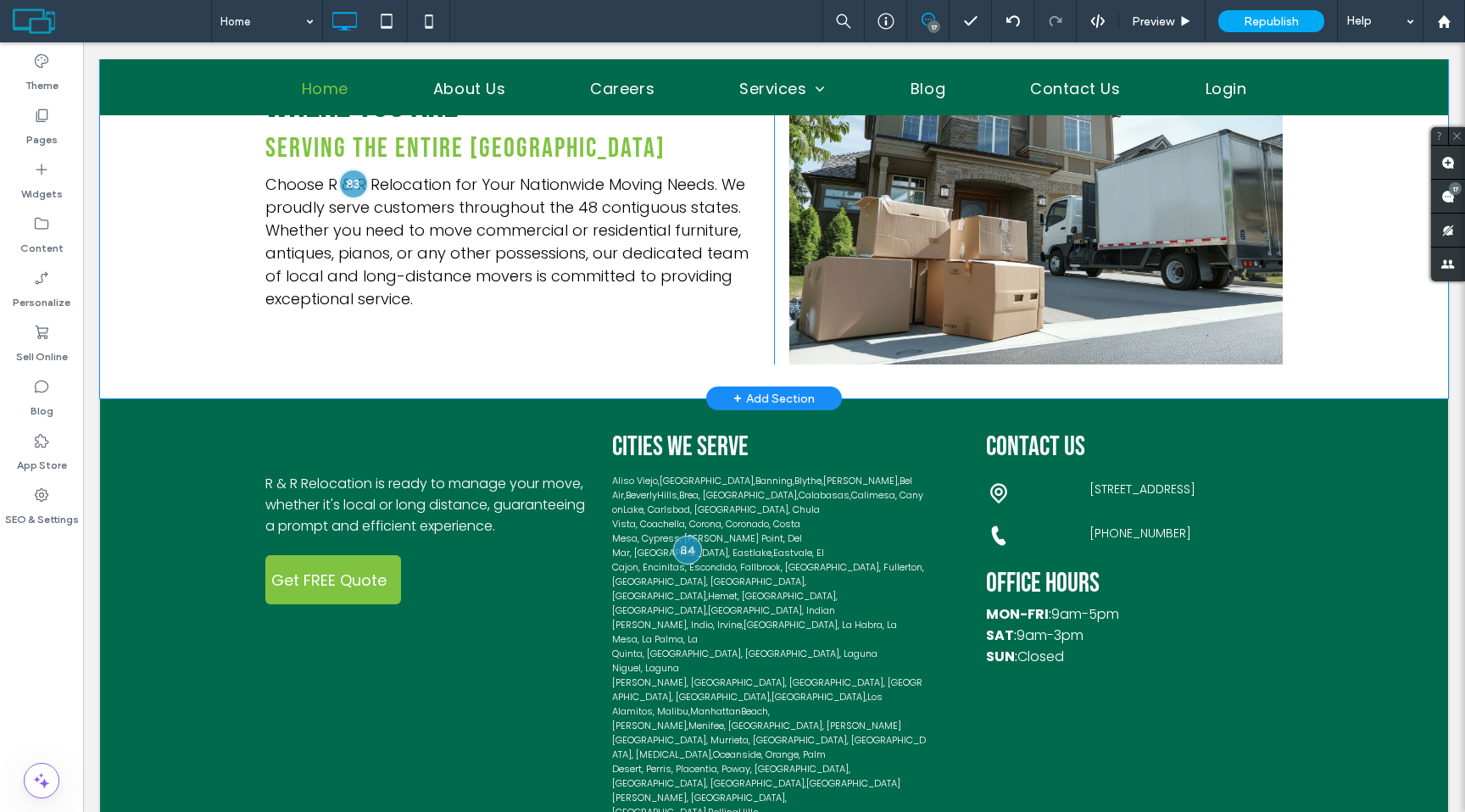
scroll to position [3811, 0]
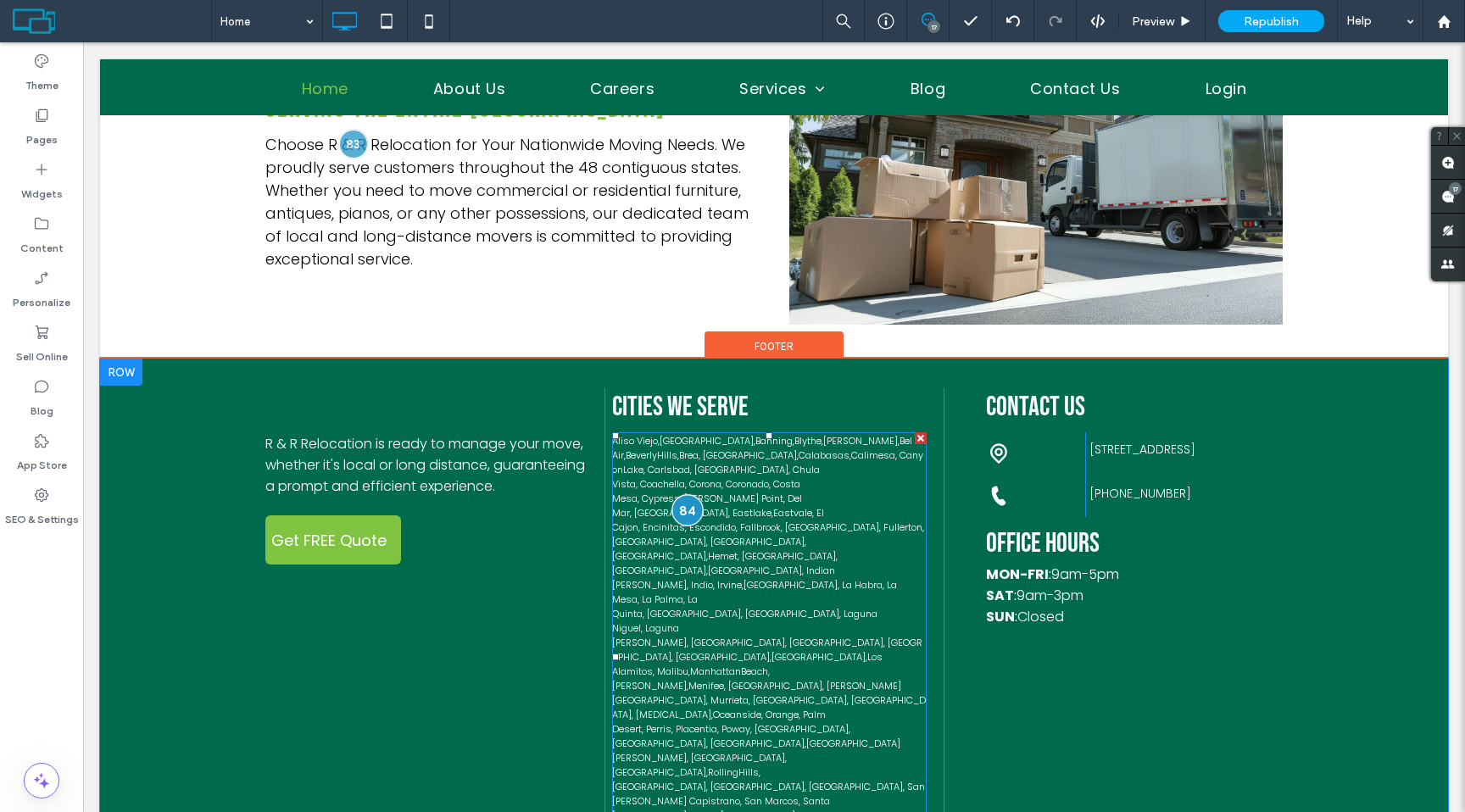
click at [684, 495] on div at bounding box center [687, 511] width 31 height 31
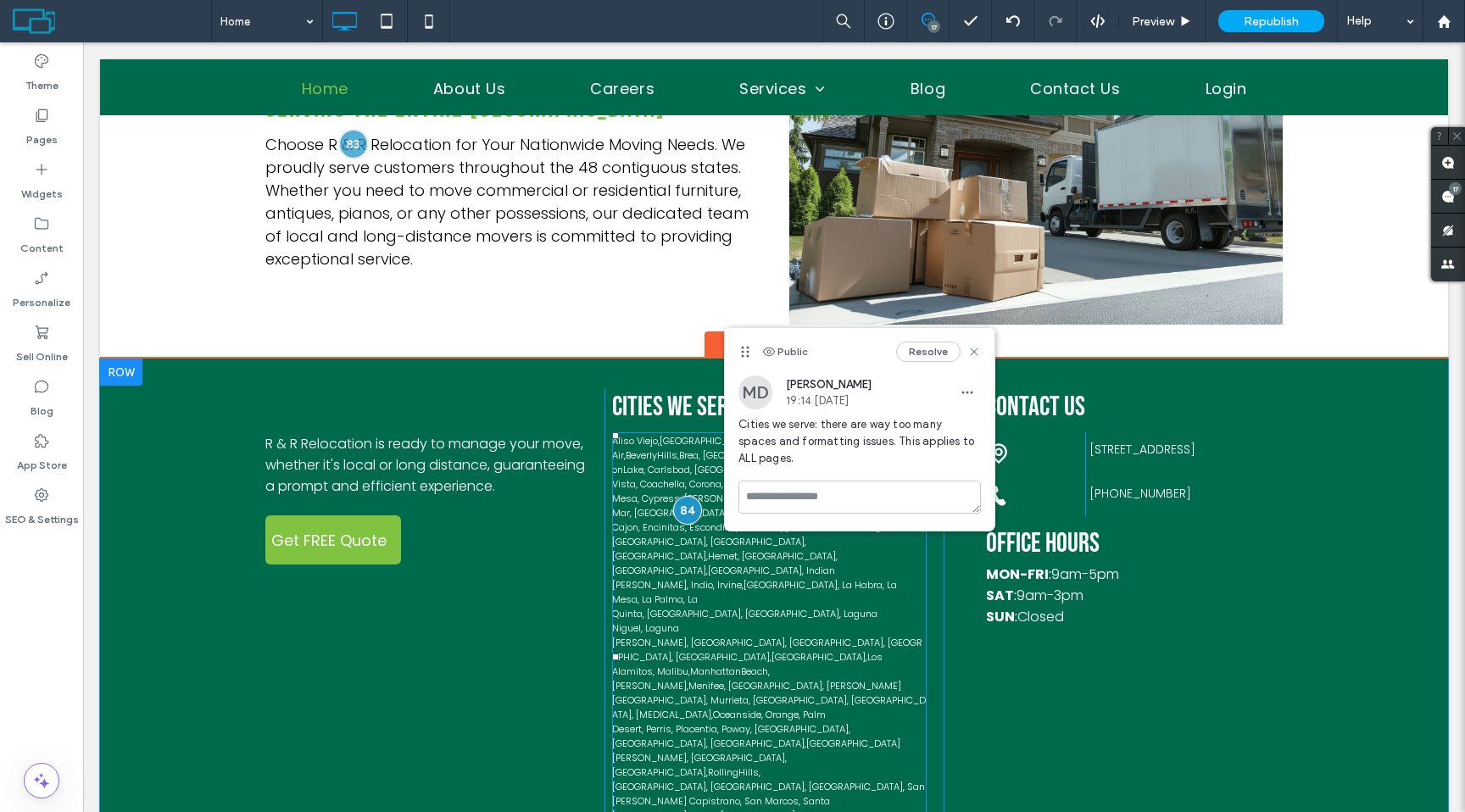
click at [809, 780] on link "[GEOGRAPHIC_DATA]" at bounding box center [855, 787] width 94 height 14
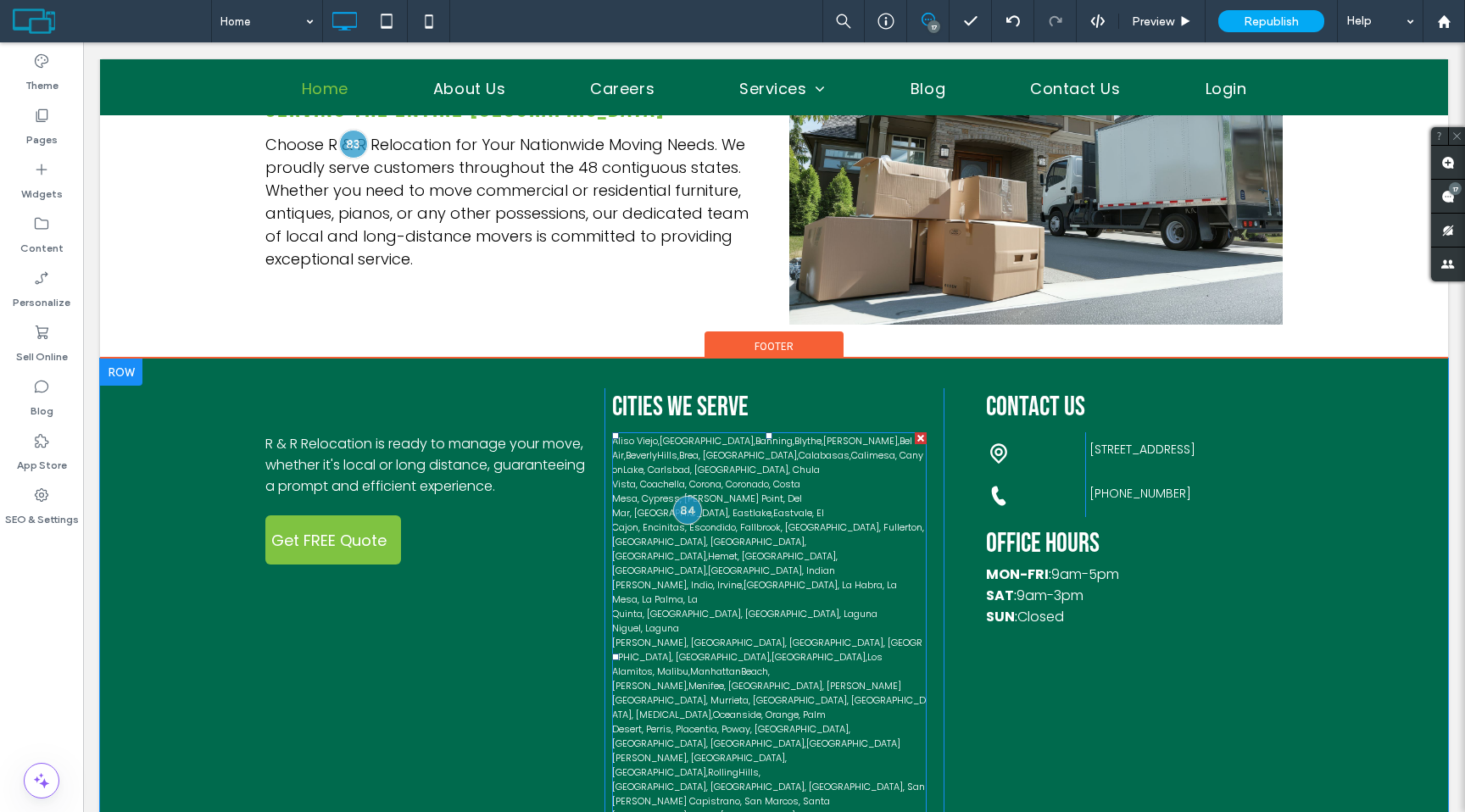
click at [710, 736] on link "[GEOGRAPHIC_DATA]" at bounding box center [757, 743] width 94 height 14
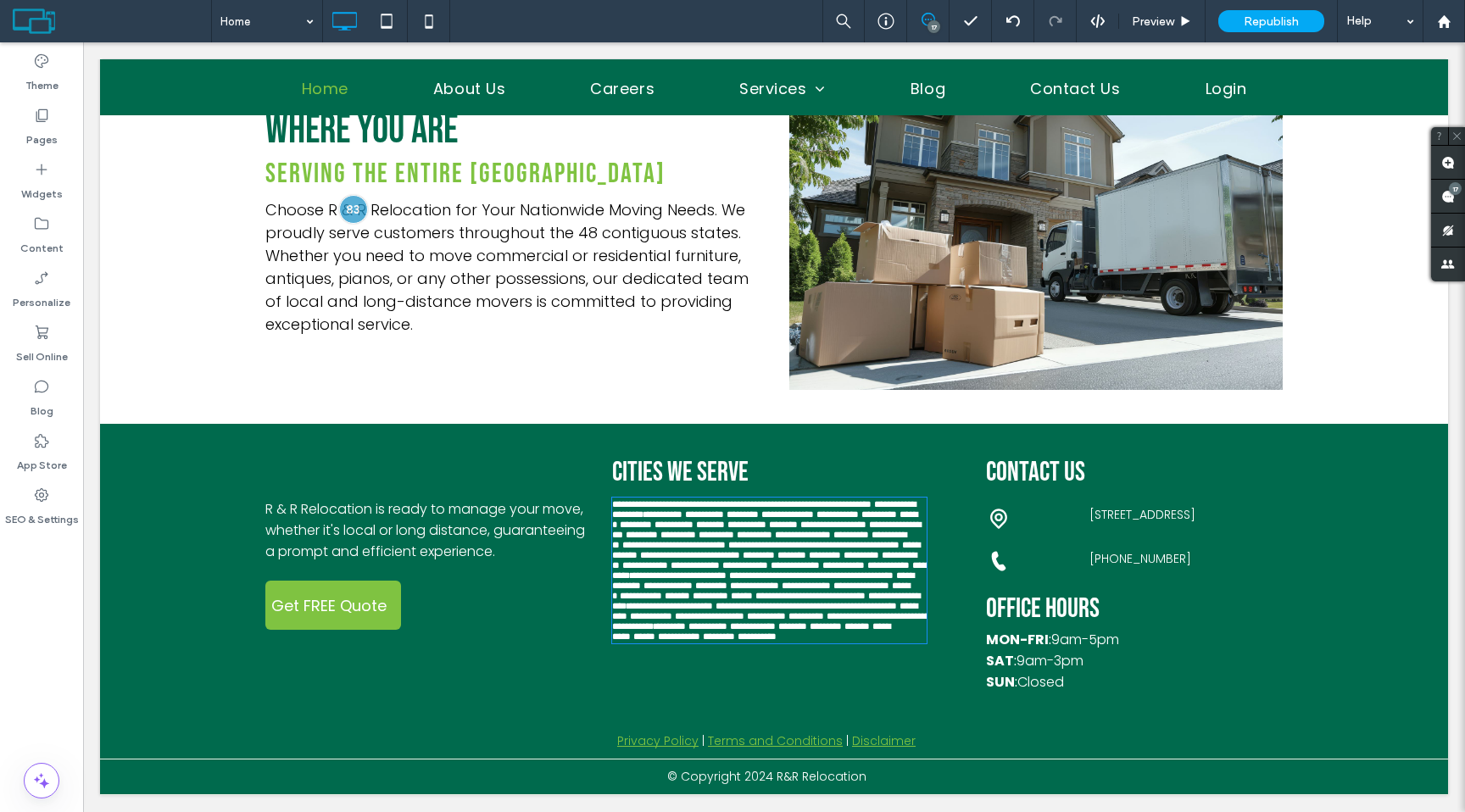
type input "*******"
type input "**"
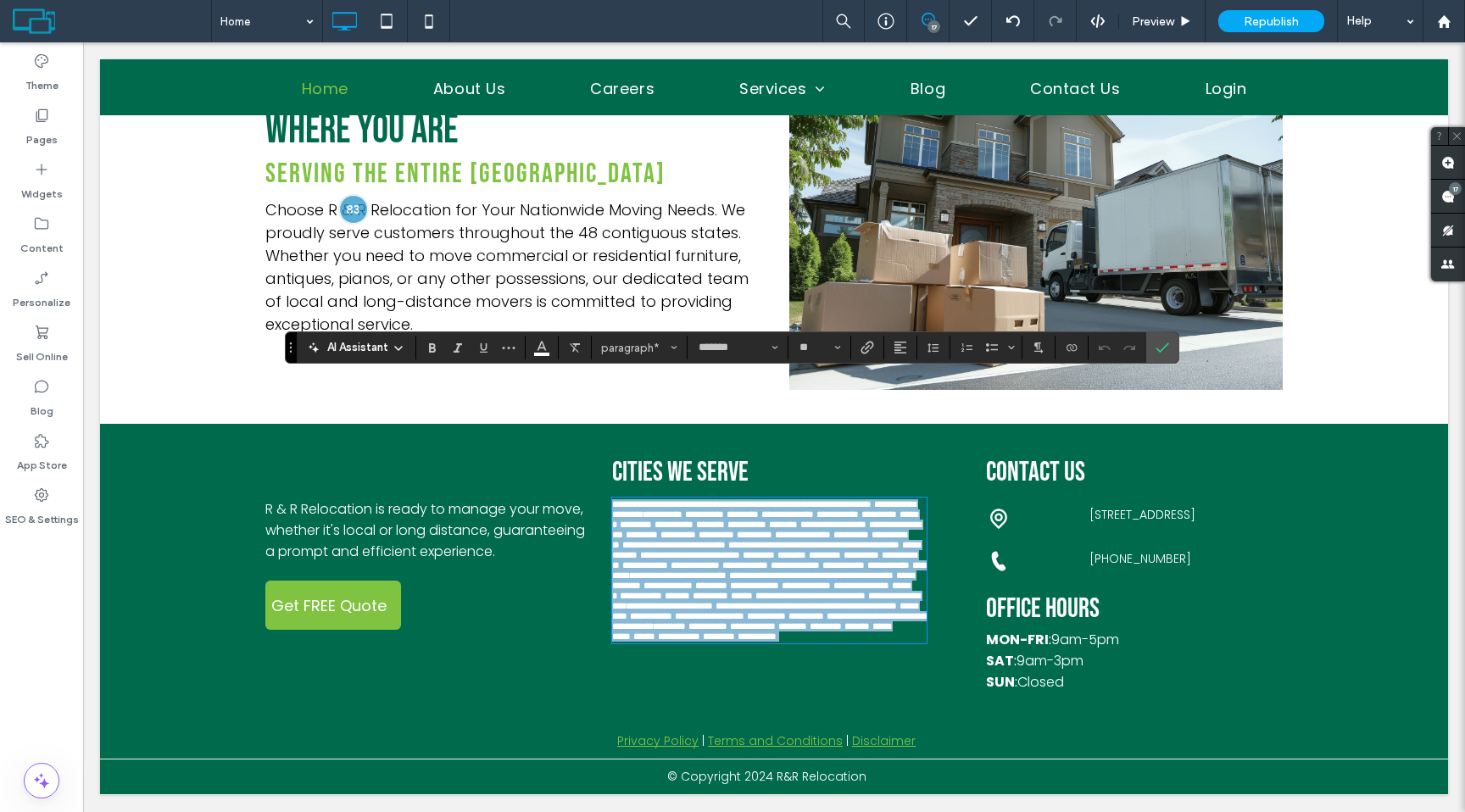
click at [879, 621] on link "**********" at bounding box center [900, 615] width 44 height 9
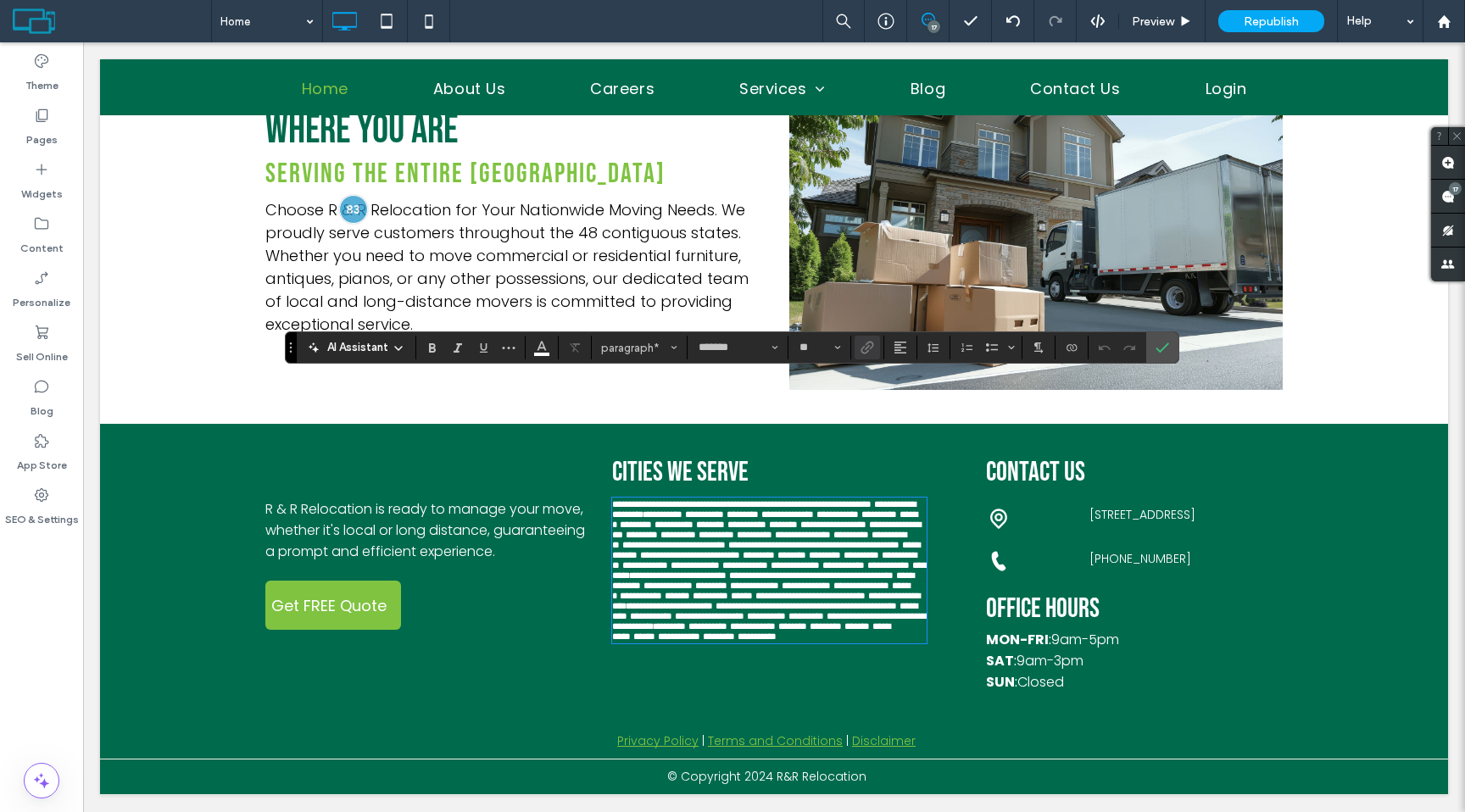
click at [613, 641] on link "**********" at bounding box center [750, 631] width 278 height 19
click at [620, 598] on link "**********" at bounding box center [641, 595] width 43 height 9
click at [626, 530] on link "********" at bounding box center [641, 534] width 32 height 9
click at [874, 499] on link "**********" at bounding box center [891, 503] width 35 height 9
click at [1172, 355] on label "Confirm" at bounding box center [1163, 348] width 25 height 31
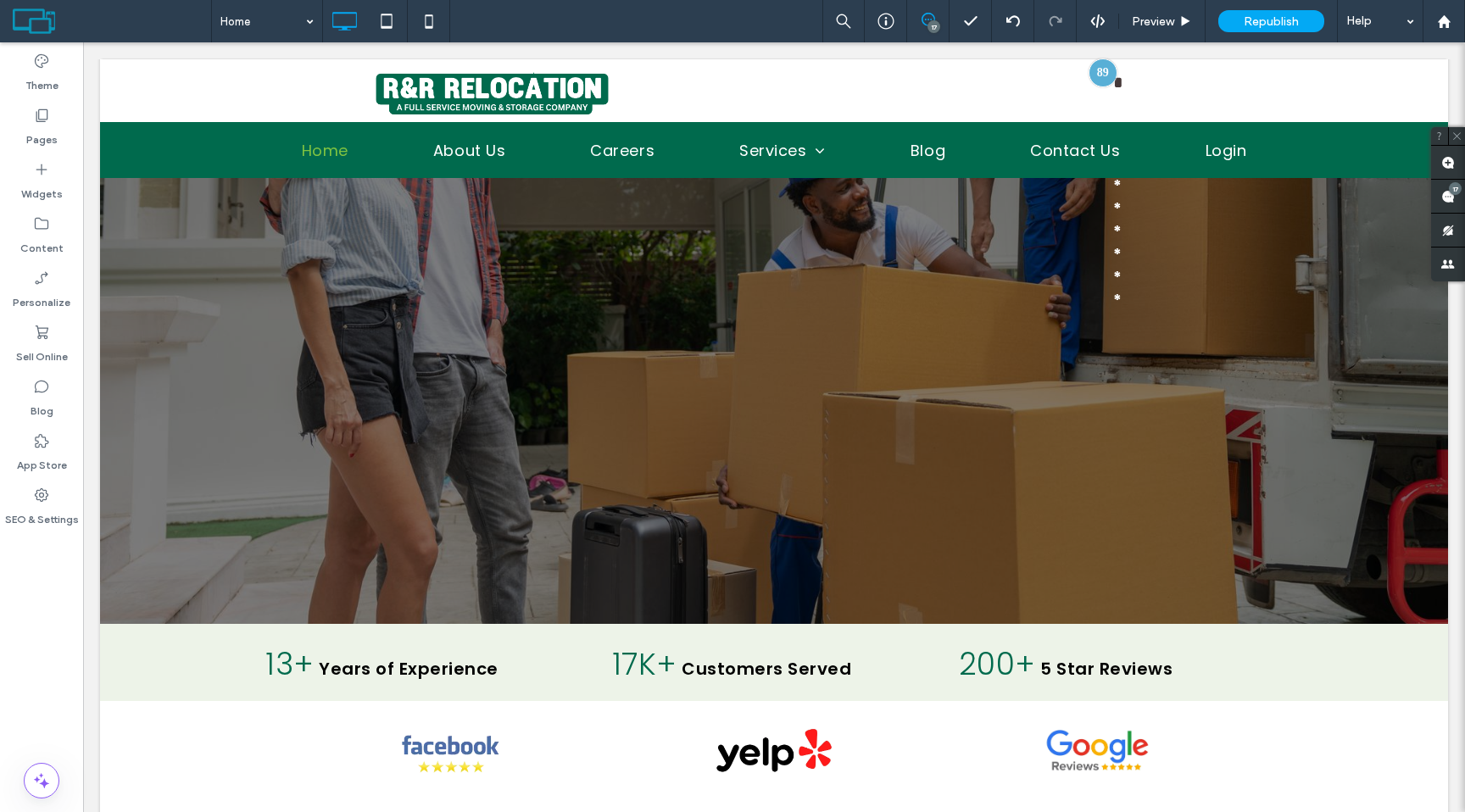
scroll to position [0, 0]
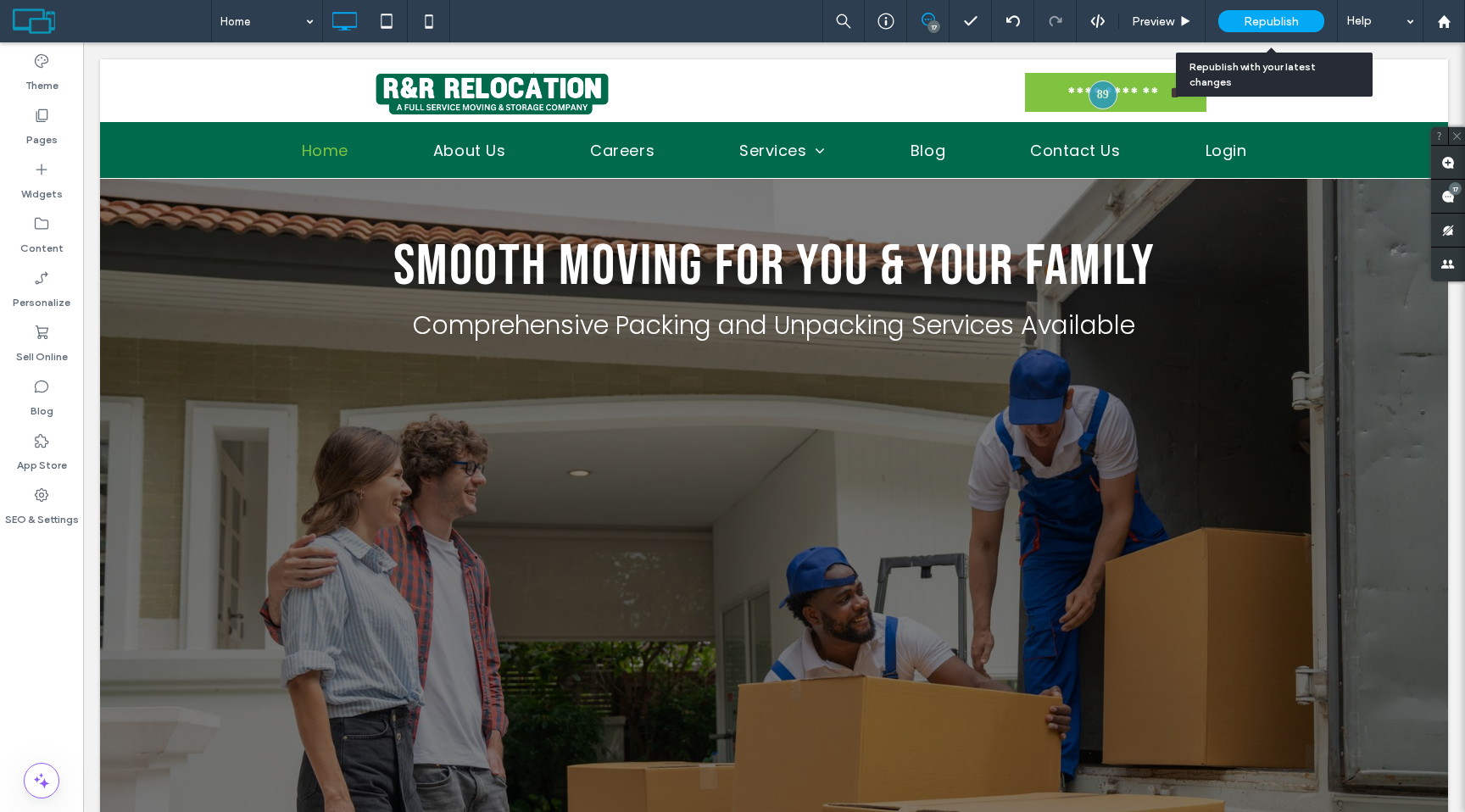
click at [1257, 28] on span "Republish" at bounding box center [1271, 22] width 56 height 15
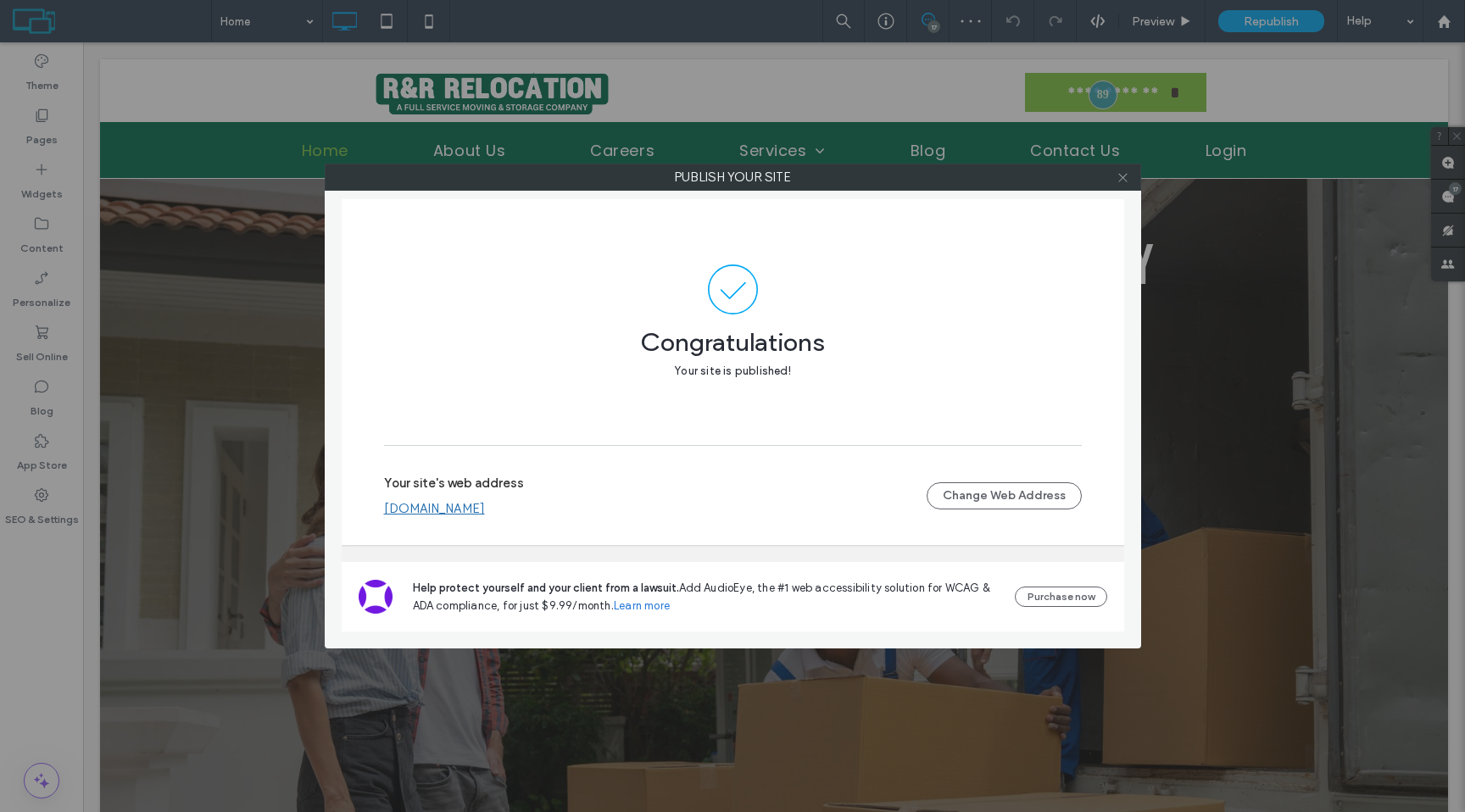
click at [1127, 175] on icon at bounding box center [1123, 178] width 13 height 13
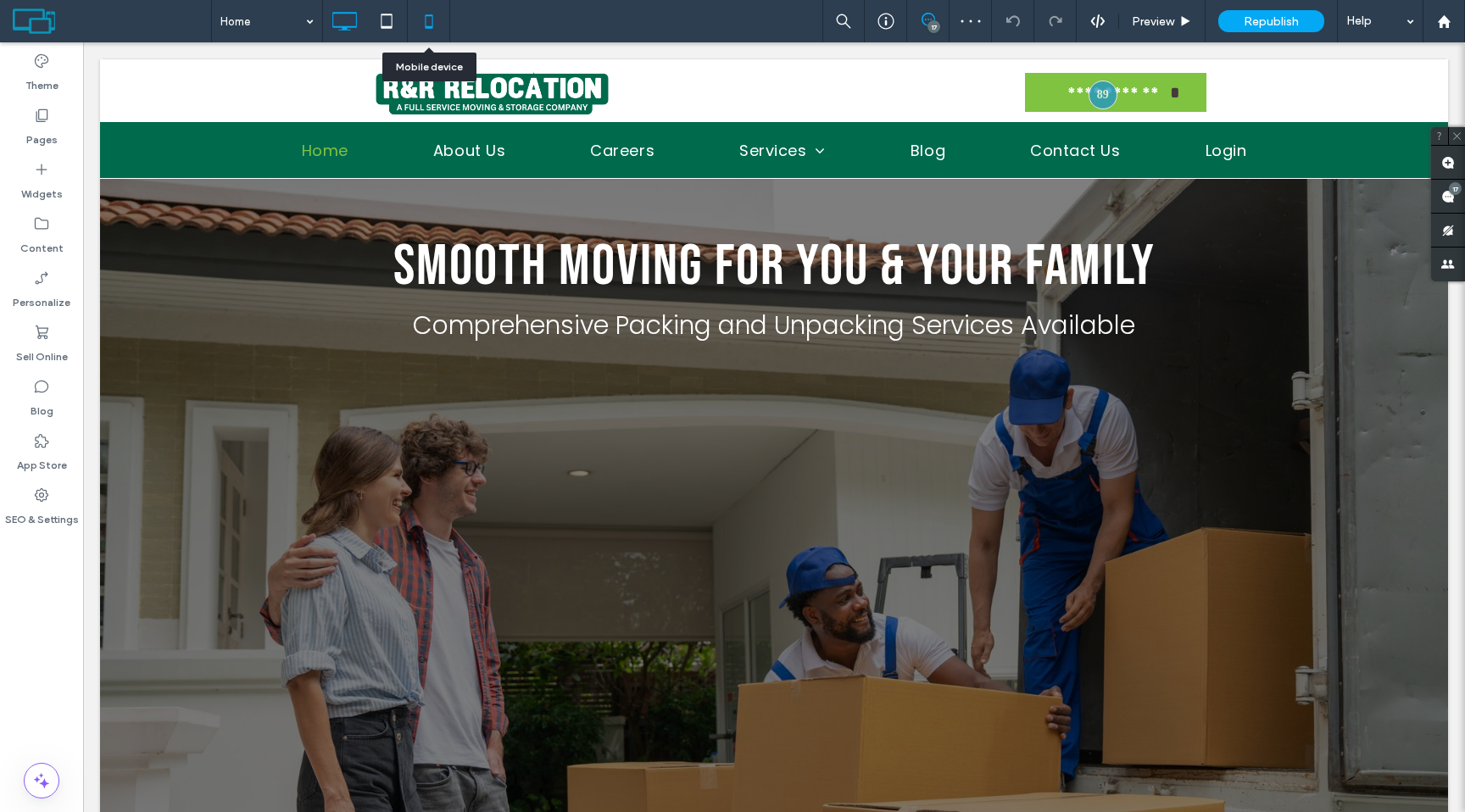
click at [423, 25] on icon at bounding box center [429, 21] width 34 height 34
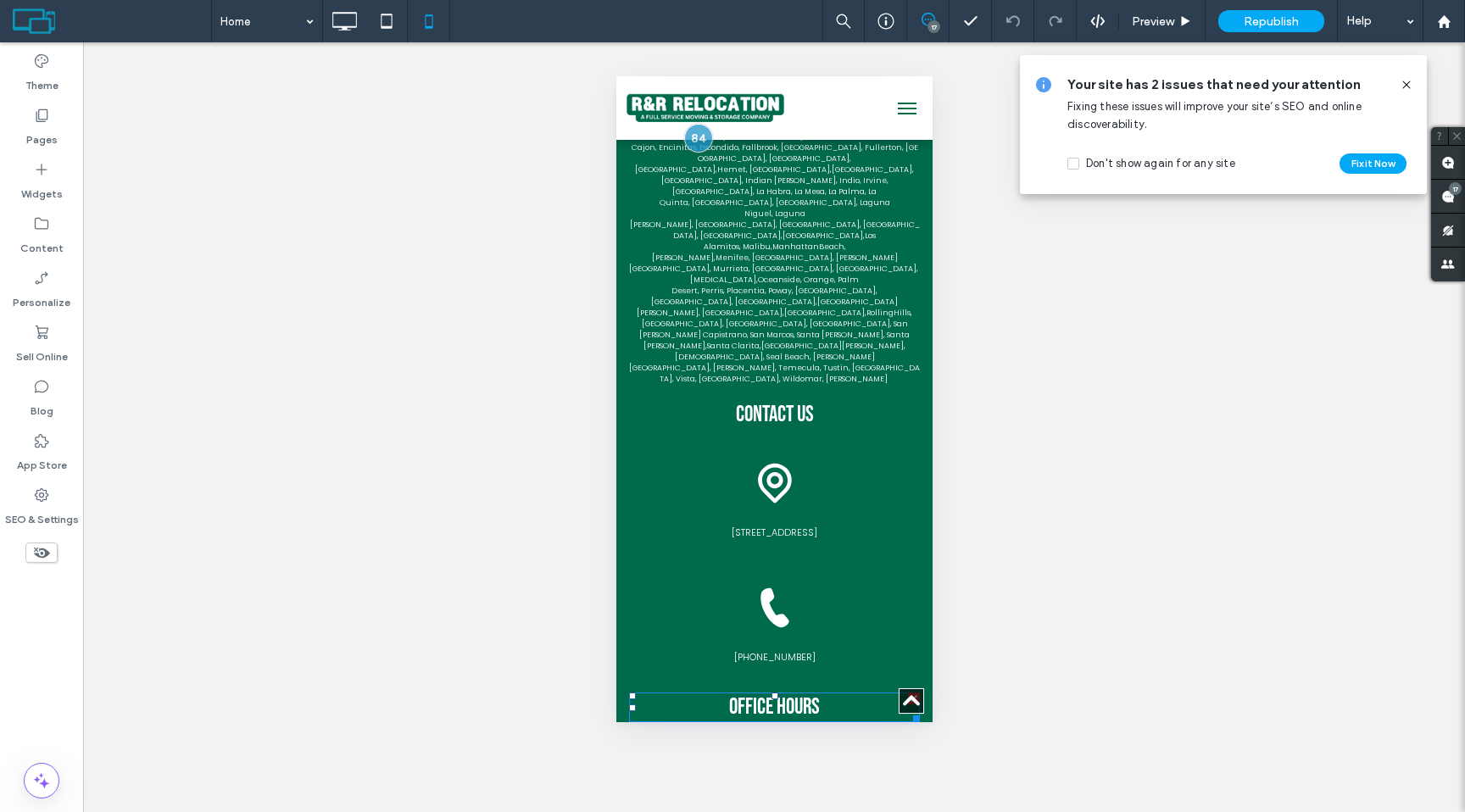
scroll to position [7313, 0]
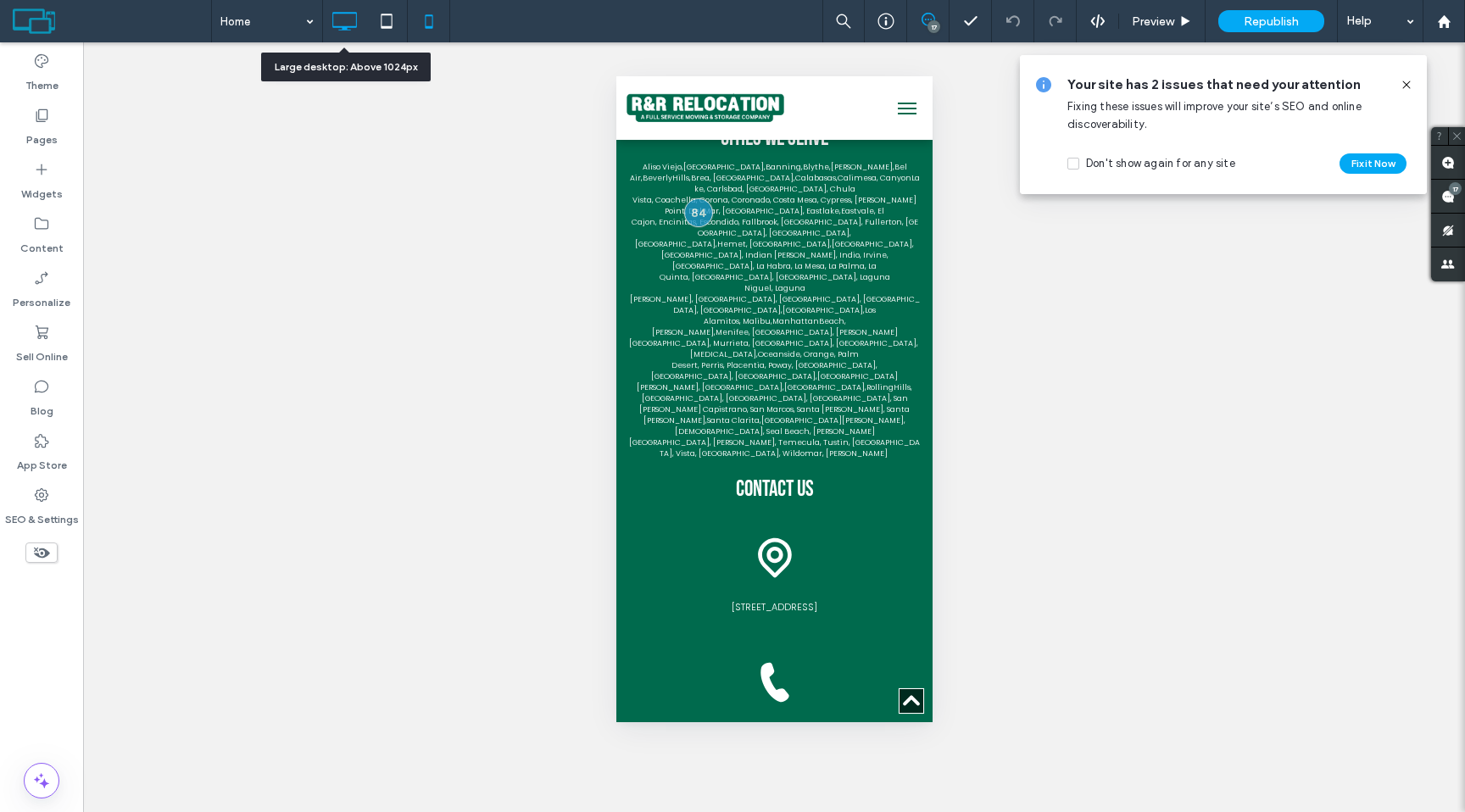
click at [351, 23] on icon at bounding box center [343, 21] width 34 height 34
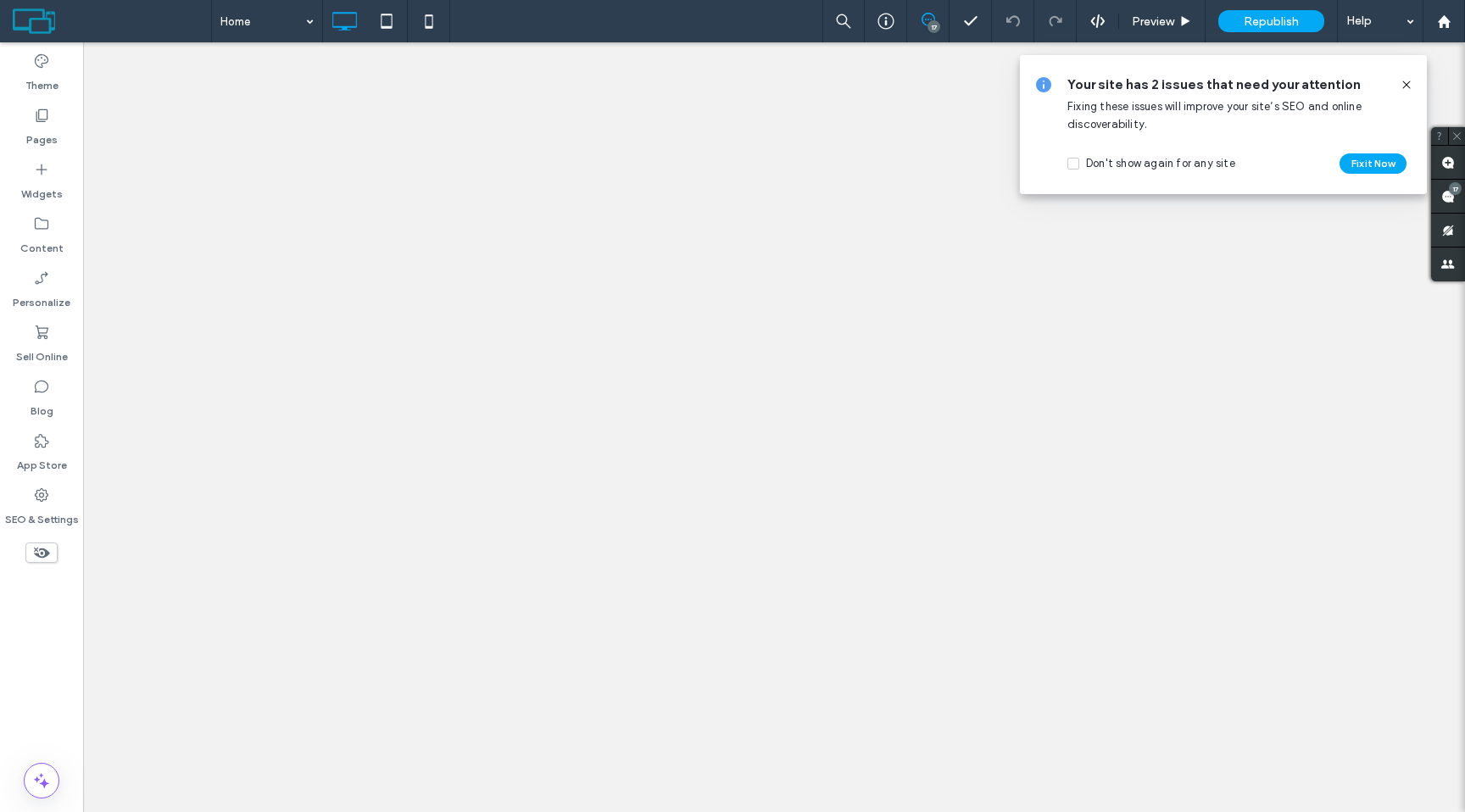
click at [1405, 88] on div at bounding box center [732, 406] width 1465 height 812
click at [1405, 83] on div at bounding box center [732, 406] width 1465 height 812
click at [1406, 83] on div at bounding box center [732, 406] width 1465 height 812
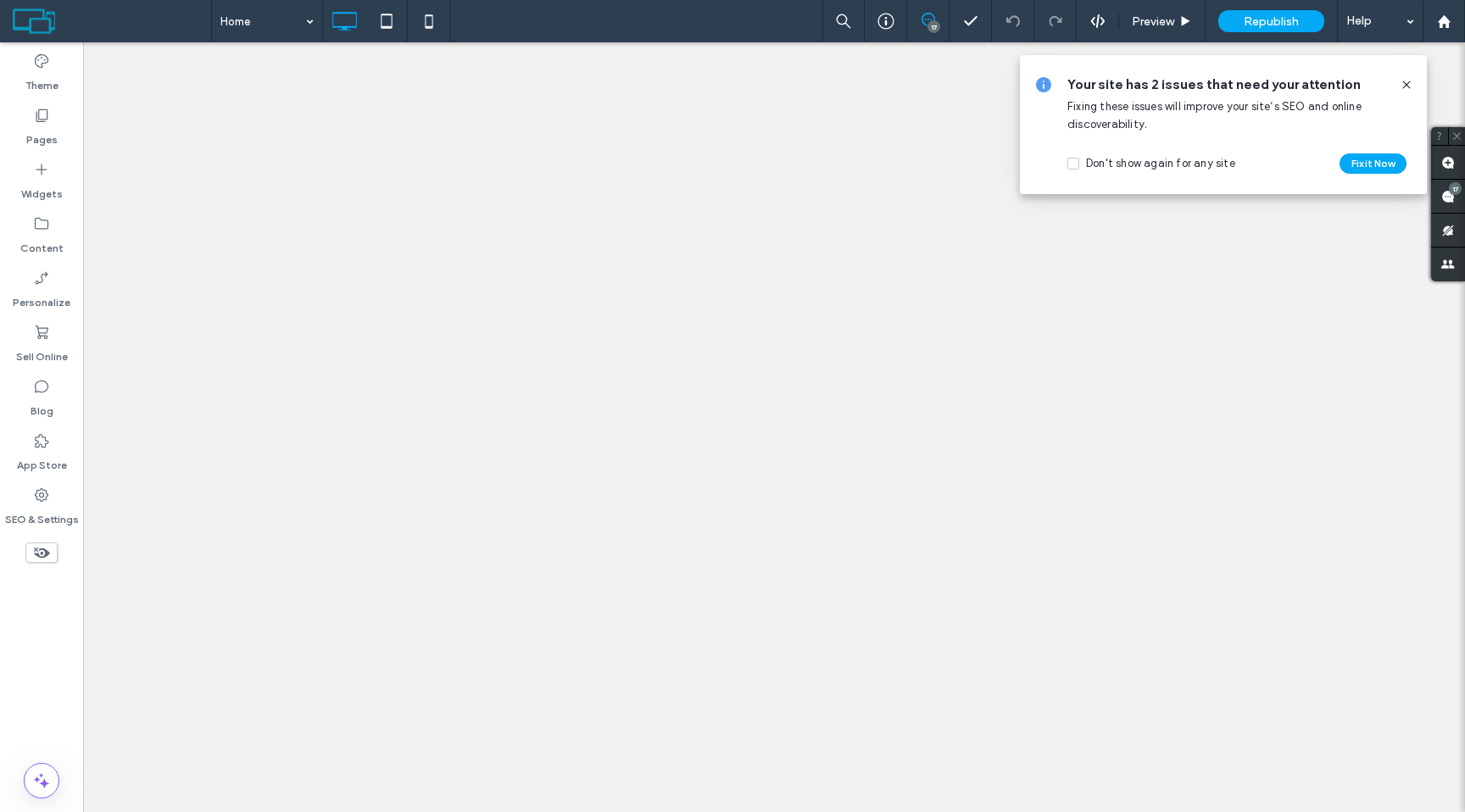
click at [1406, 83] on div at bounding box center [732, 406] width 1465 height 812
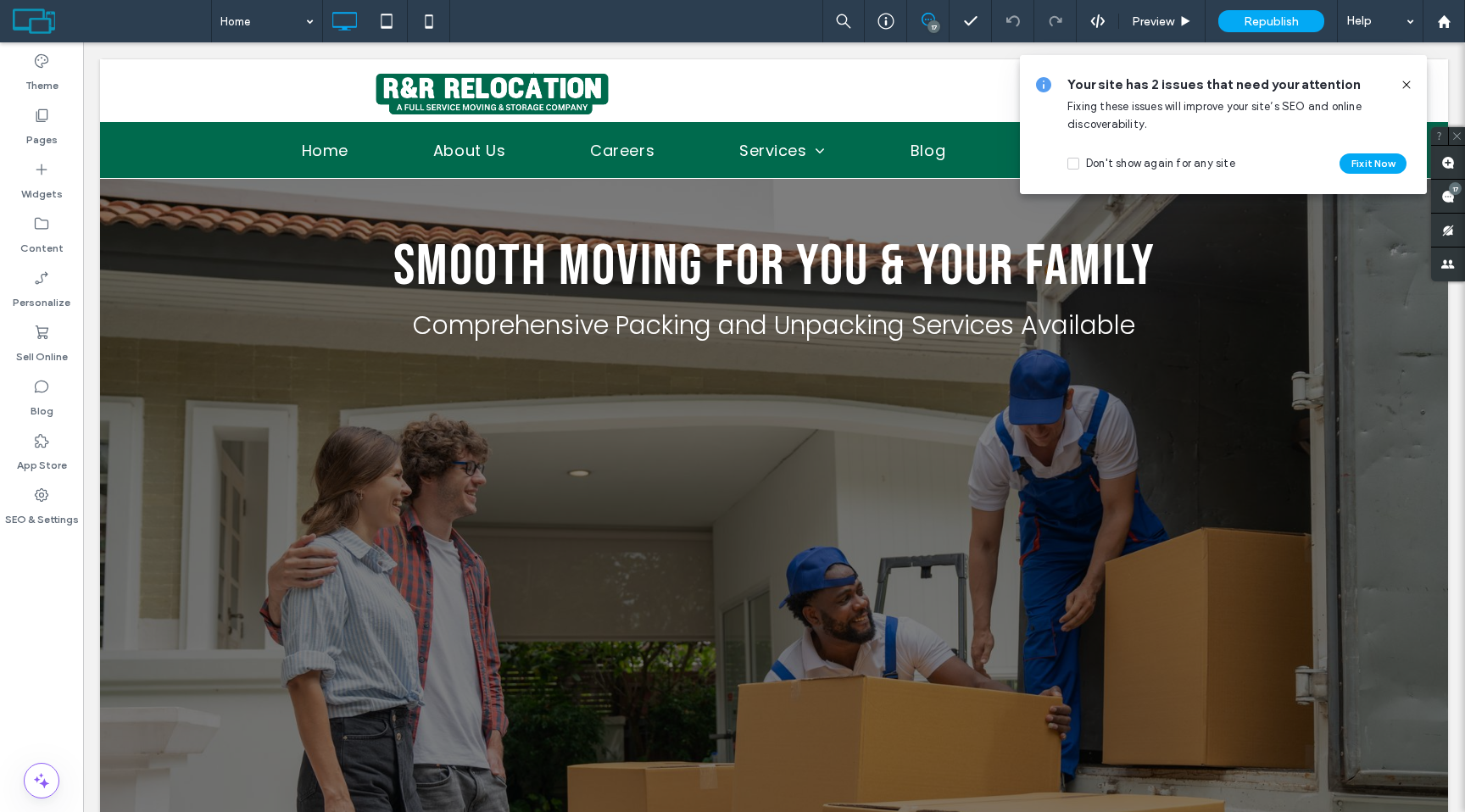
click at [1406, 82] on icon at bounding box center [1406, 85] width 14 height 14
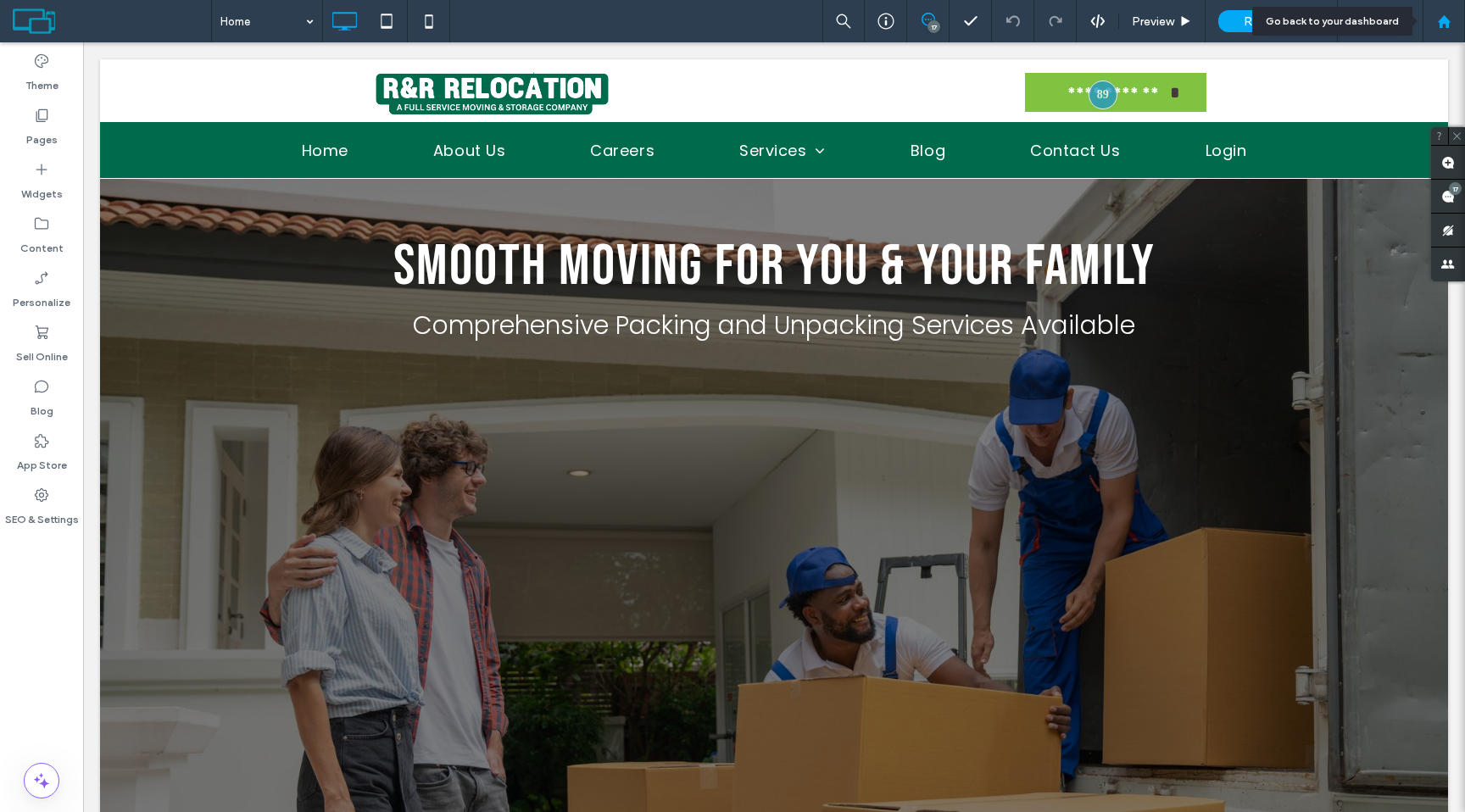
click at [1447, 34] on div at bounding box center [1444, 21] width 43 height 43
